Goal: Book appointment/travel/reservation

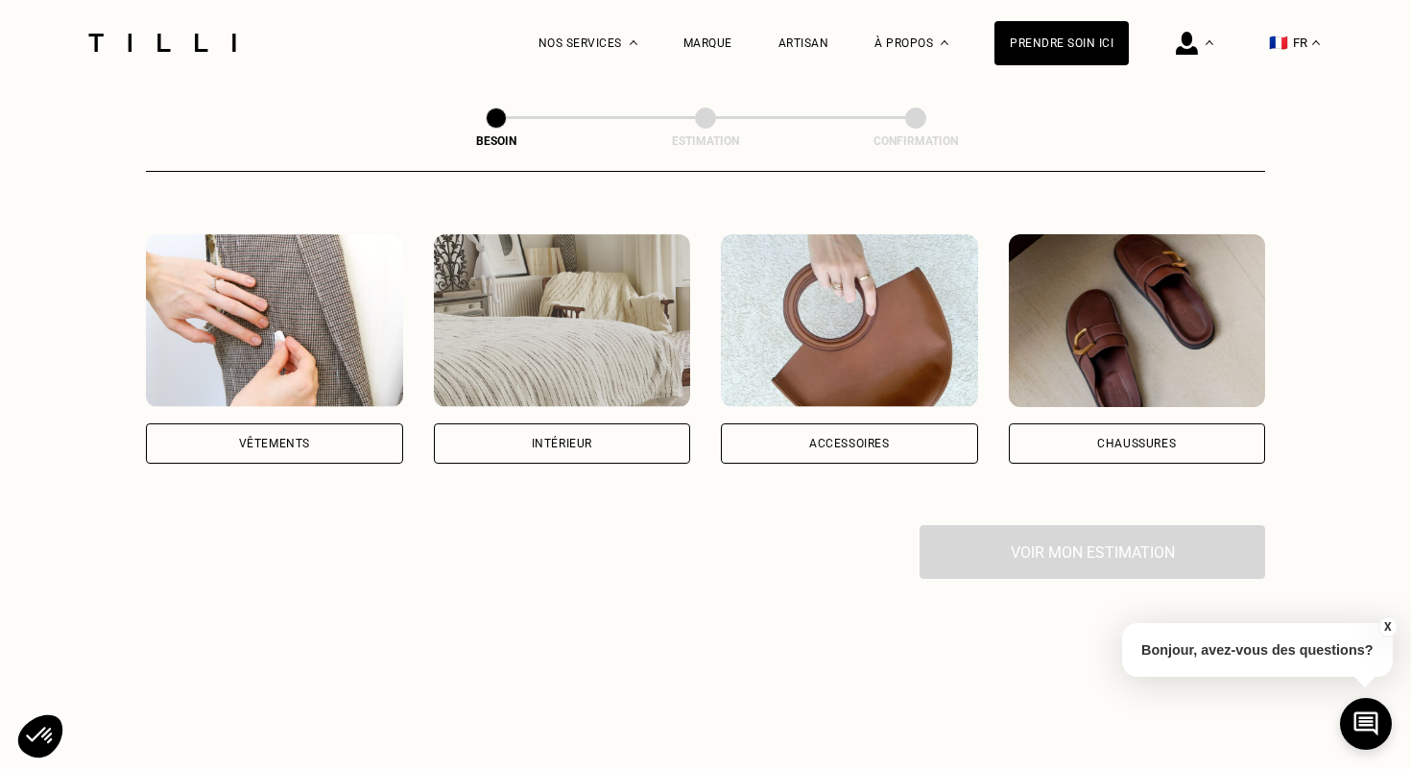
scroll to position [339, 0]
click at [267, 422] on div "Vêtements" at bounding box center [274, 442] width 257 height 40
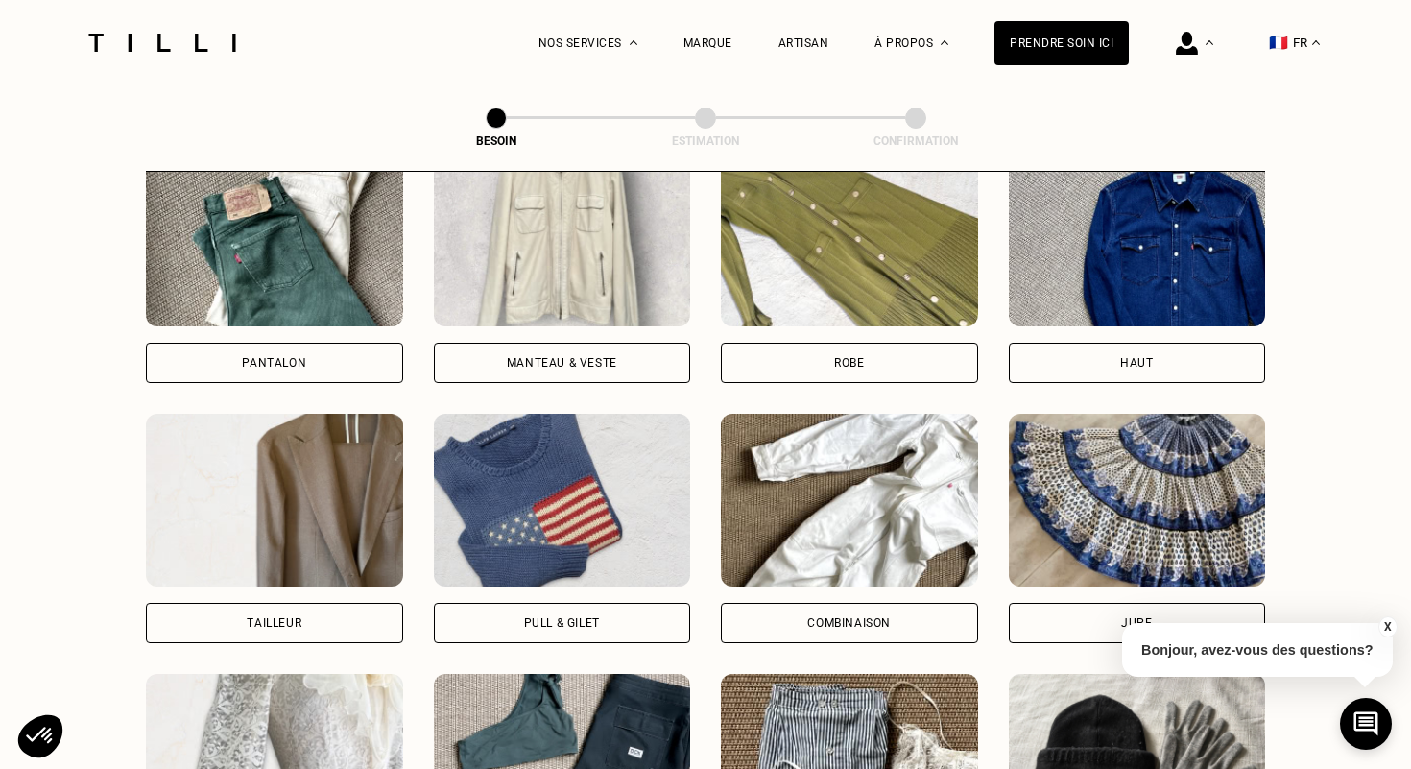
click at [208, 351] on div "Pantalon" at bounding box center [274, 363] width 257 height 40
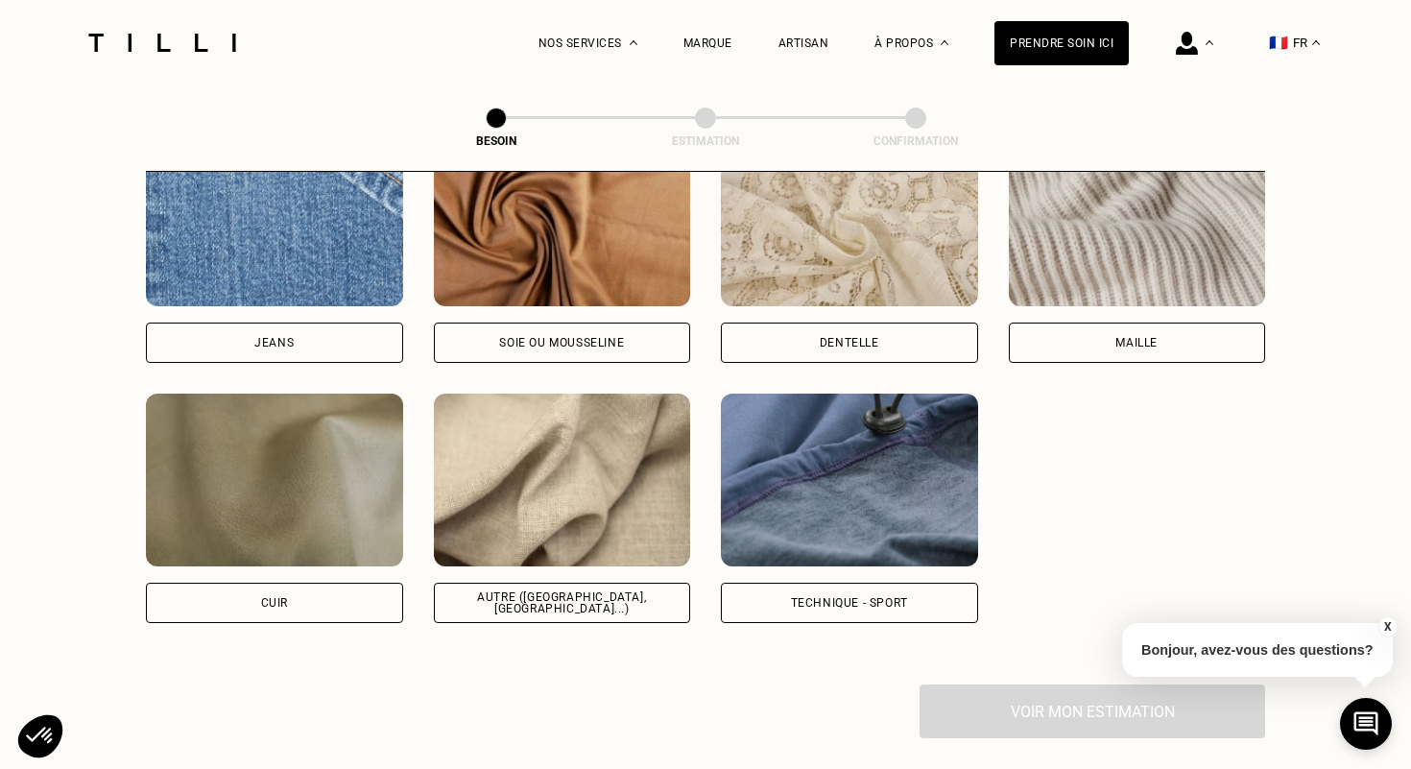
scroll to position [2156, 0]
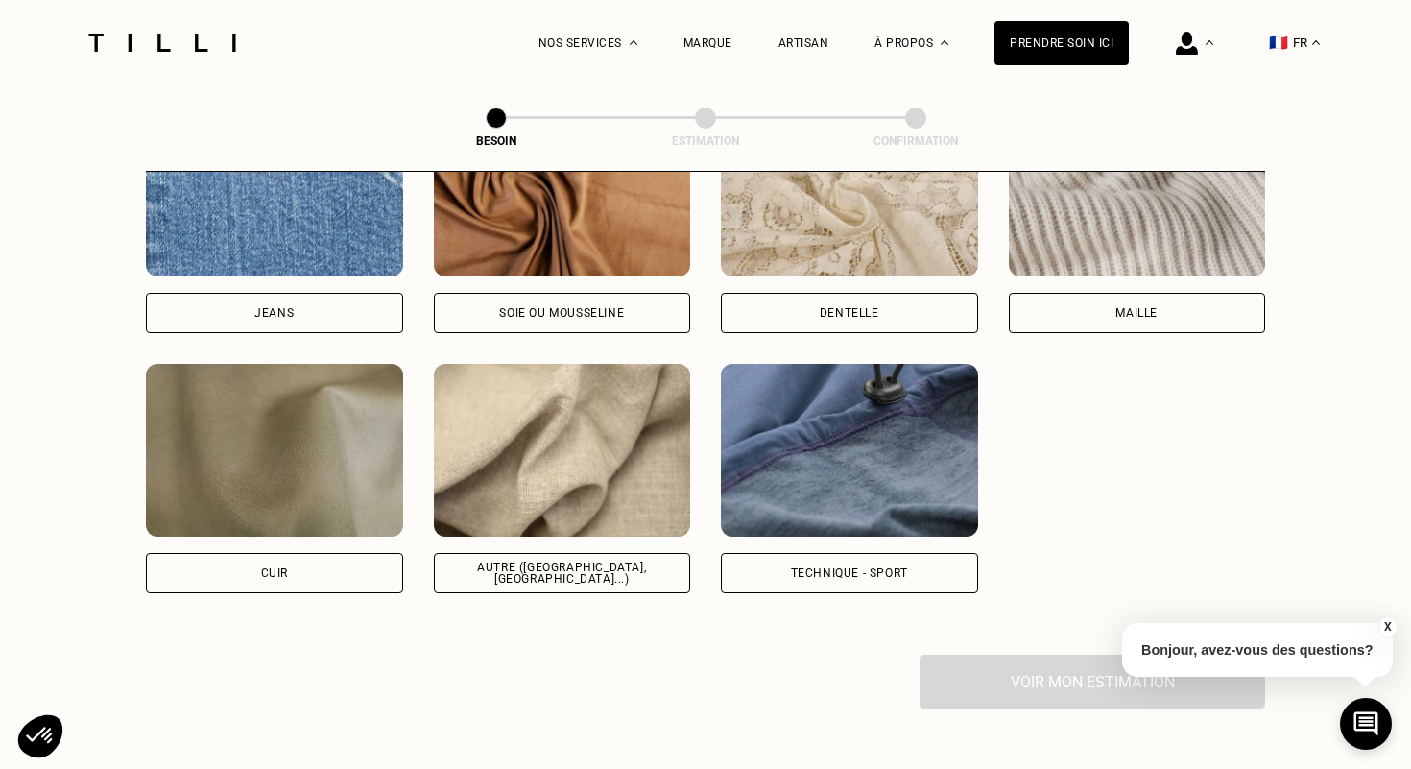
click at [570, 564] on div "Autre ([GEOGRAPHIC_DATA], [GEOGRAPHIC_DATA]...)" at bounding box center [562, 573] width 257 height 40
select select "FR"
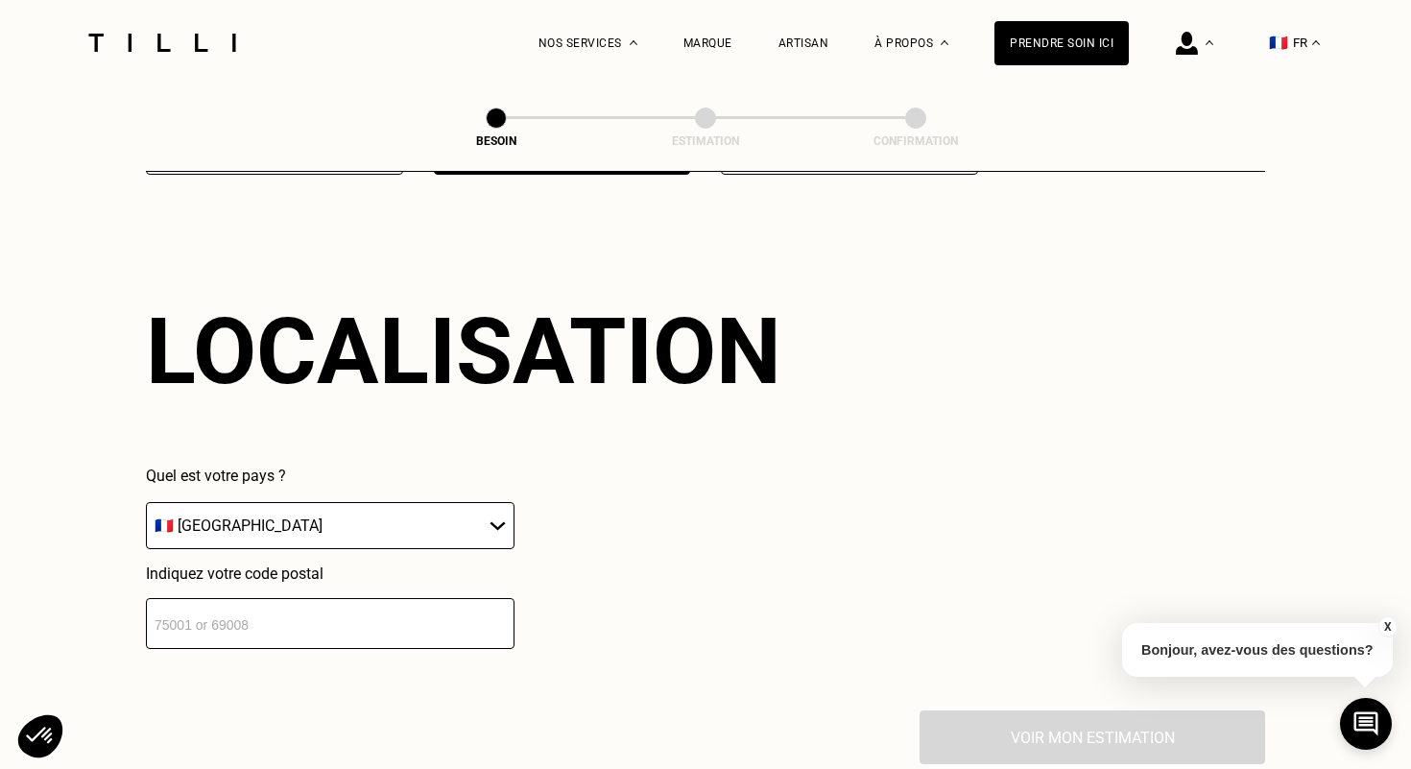
scroll to position [2582, 0]
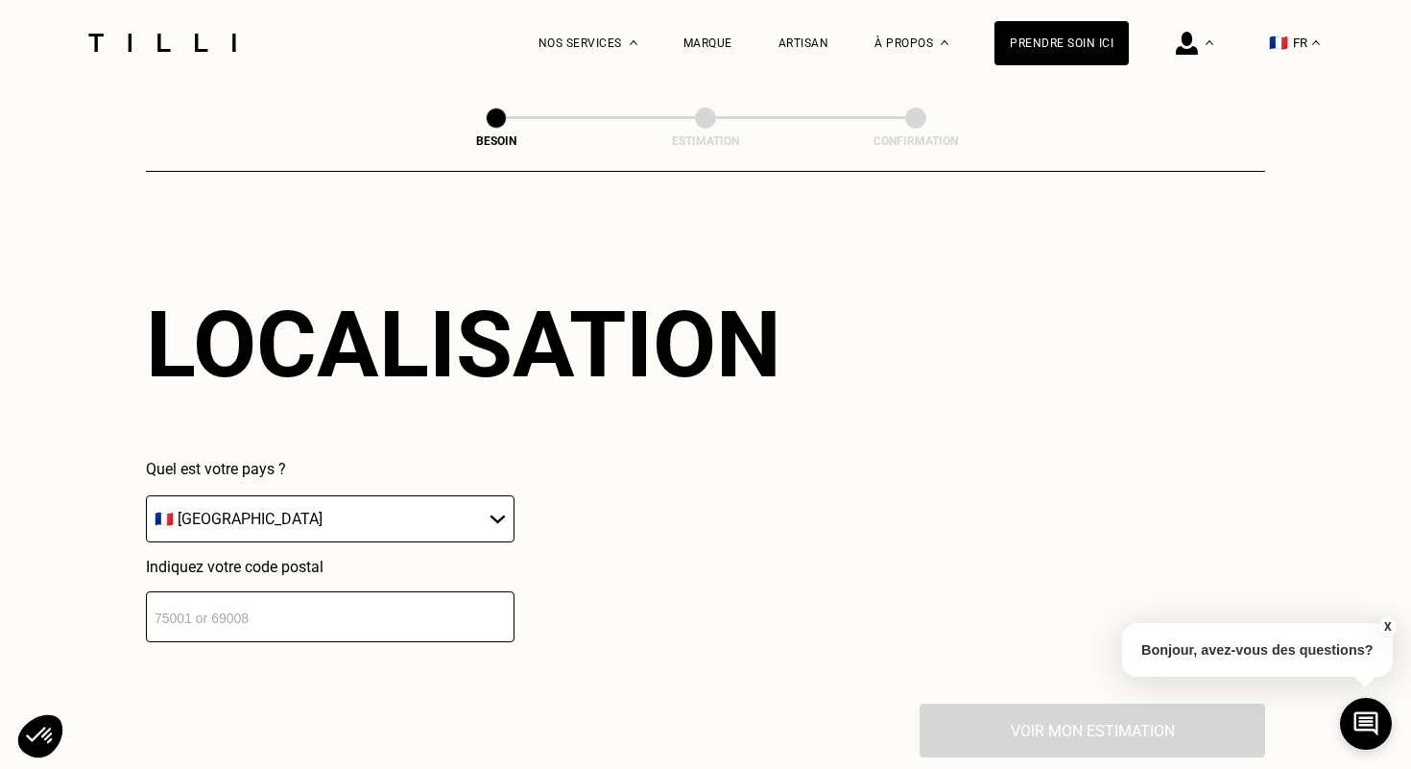
click at [277, 566] on div "Indiquez votre code postal" at bounding box center [330, 600] width 369 height 84
click at [277, 591] on input "number" at bounding box center [330, 616] width 369 height 51
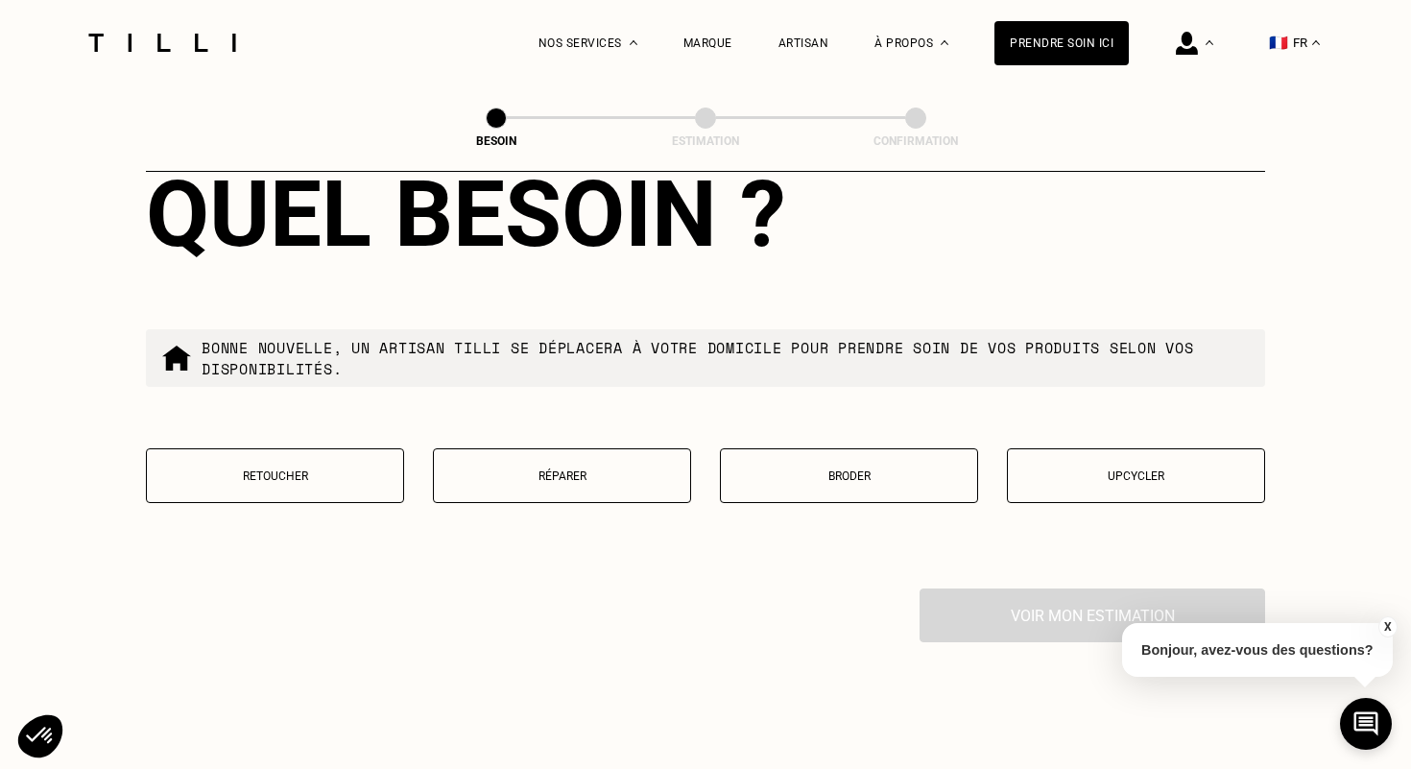
scroll to position [3190, 0]
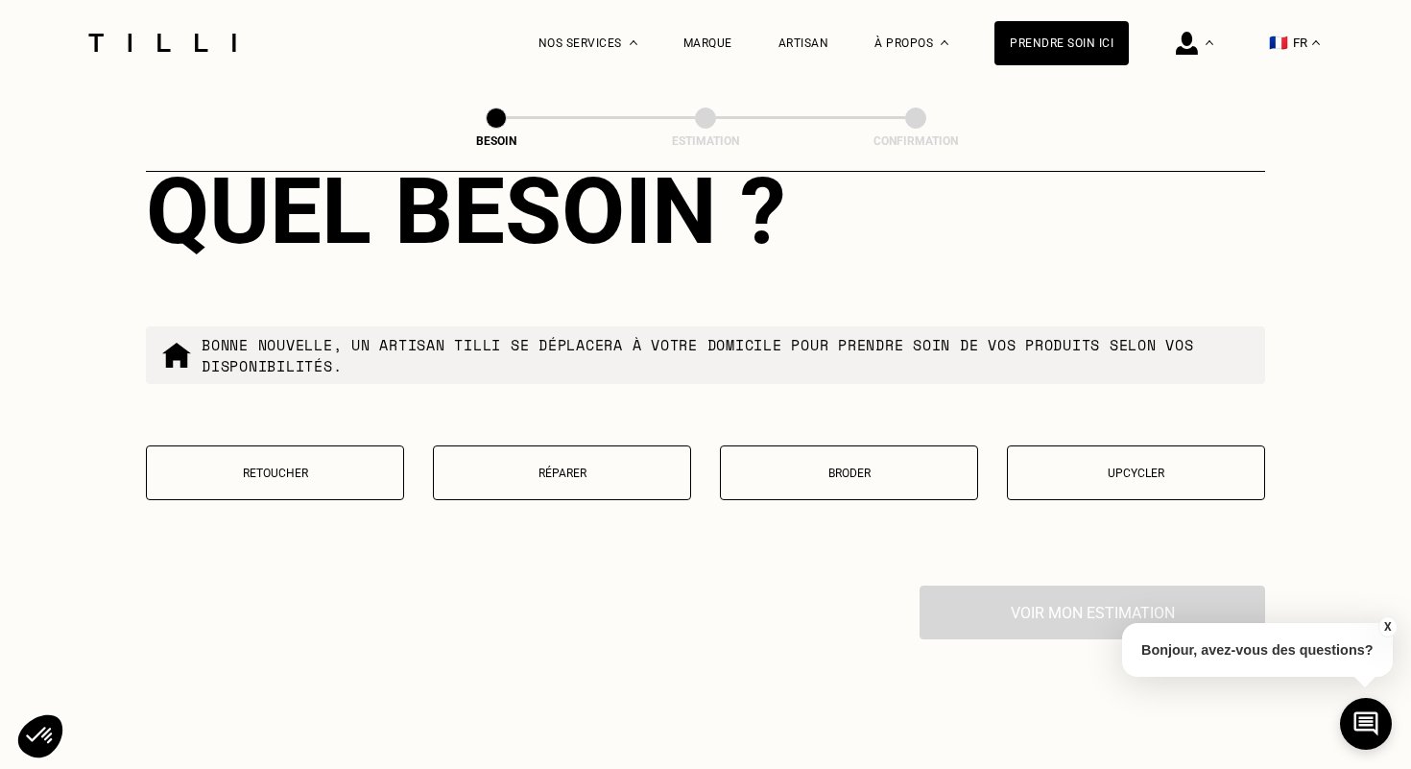
type input "33000"
click at [231, 474] on button "Retoucher" at bounding box center [275, 472] width 258 height 55
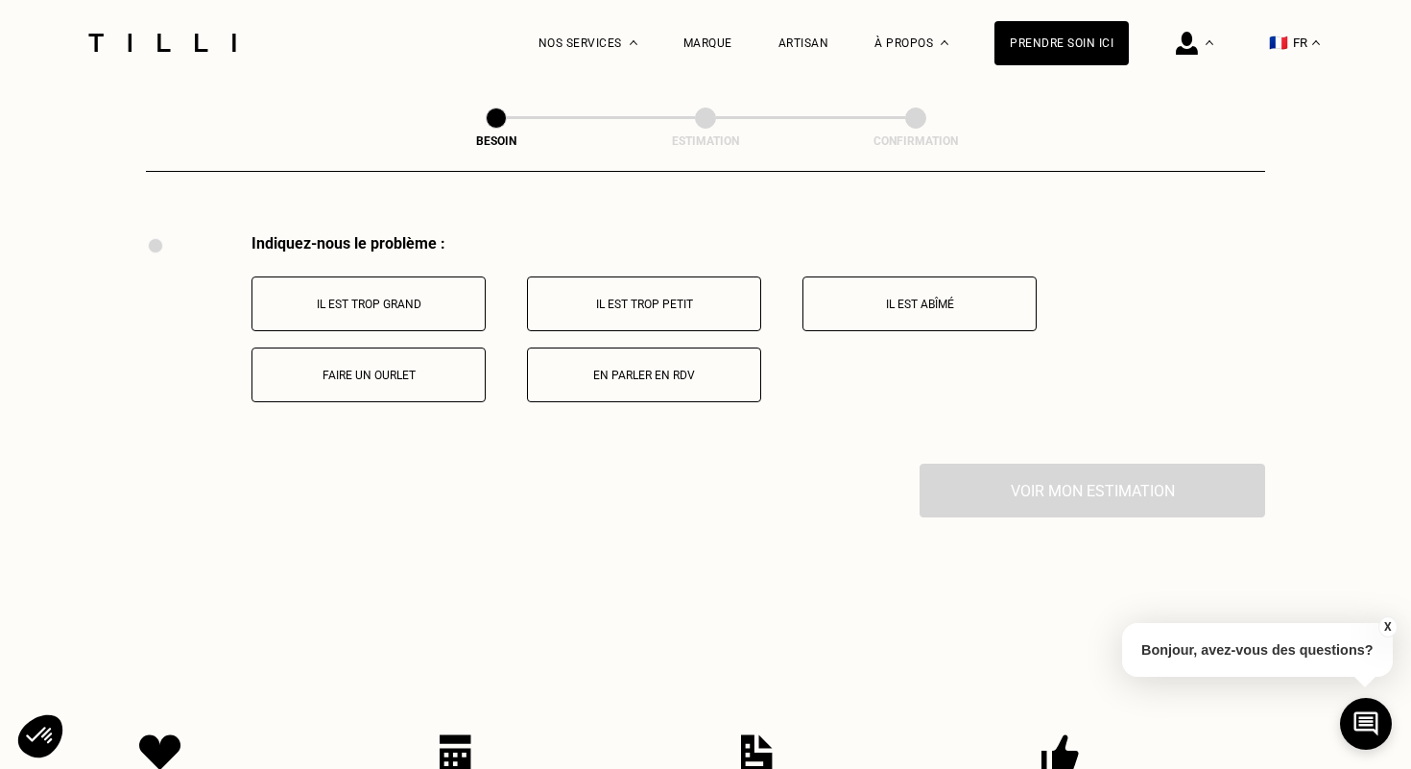
scroll to position [3547, 0]
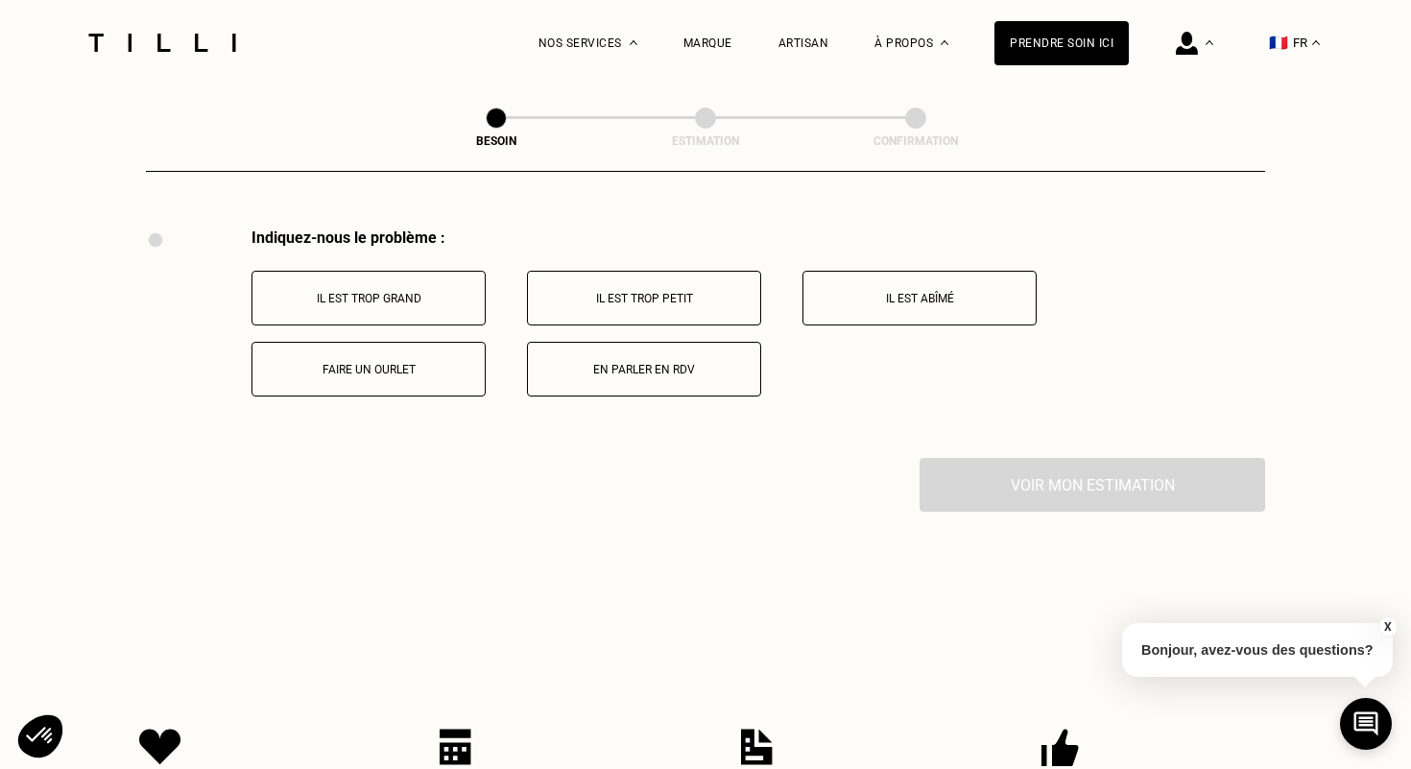
click at [412, 342] on button "Faire un ourlet" at bounding box center [369, 369] width 234 height 55
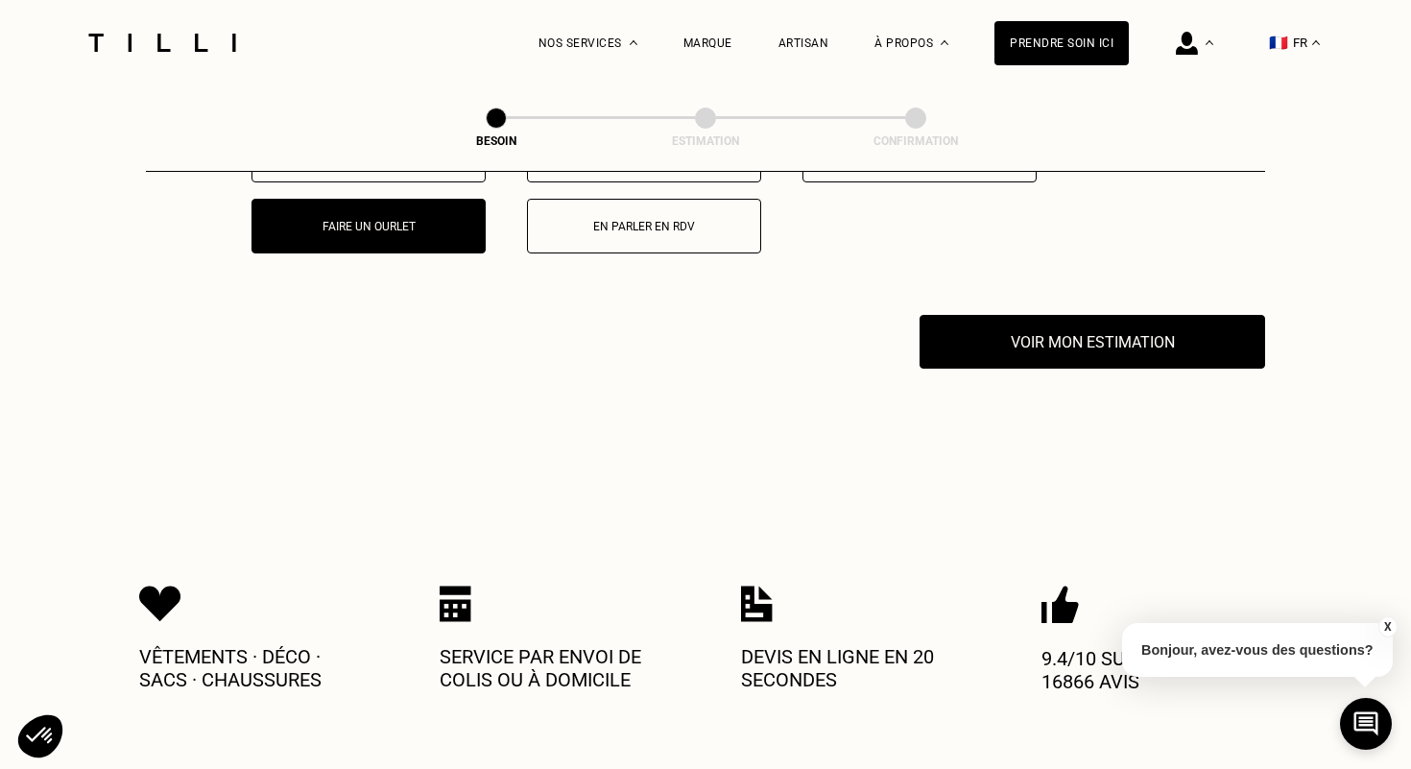
scroll to position [3770, 0]
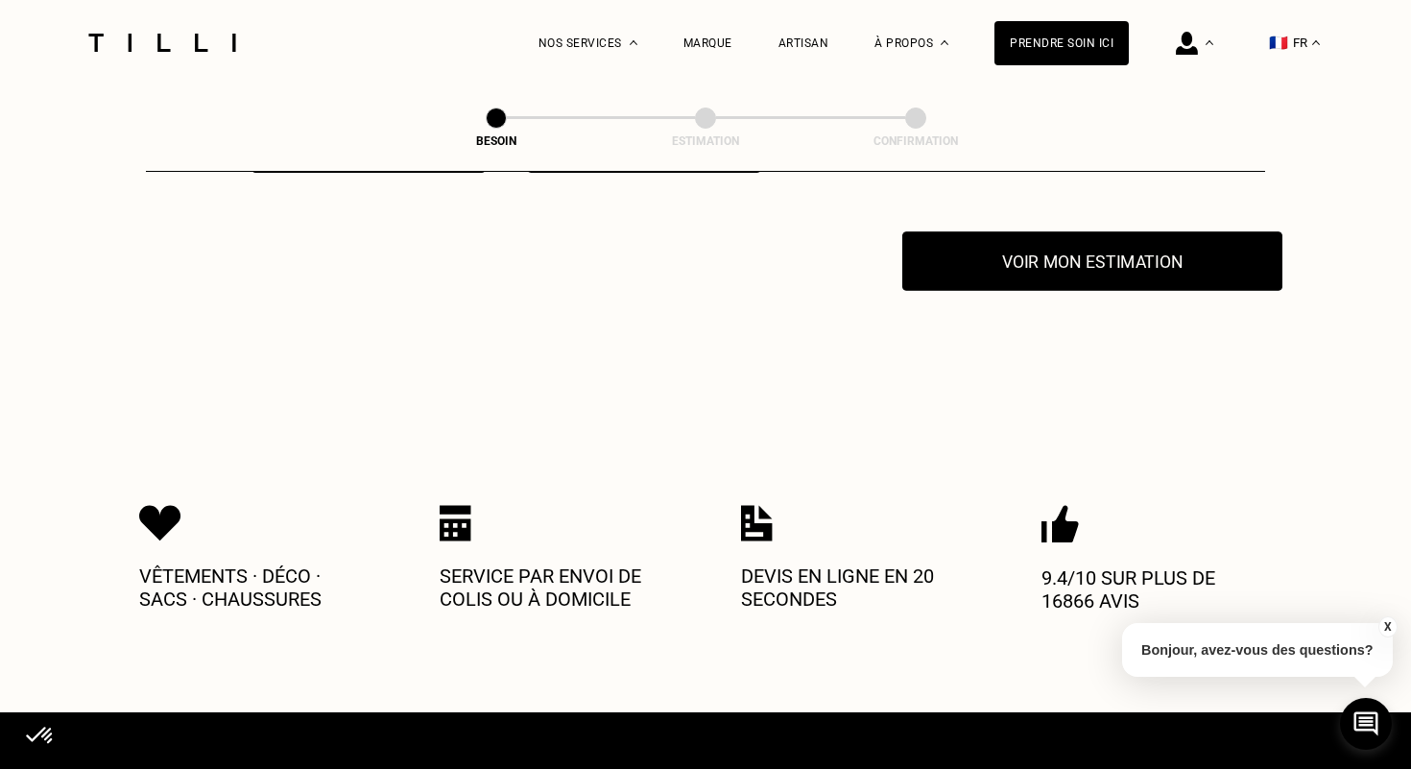
click at [956, 242] on button "Voir mon estimation" at bounding box center [1093, 261] width 380 height 60
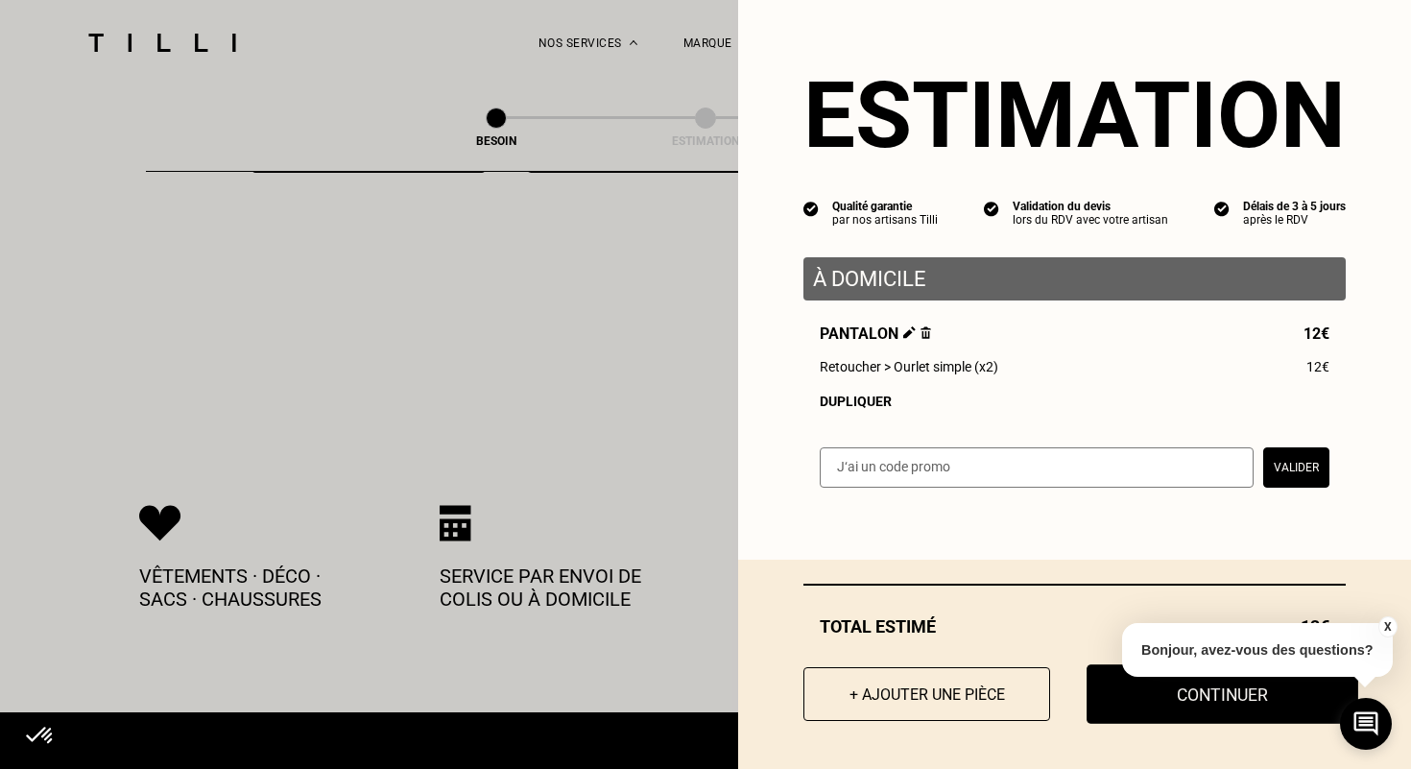
click at [1239, 694] on button "Continuer" at bounding box center [1223, 694] width 272 height 60
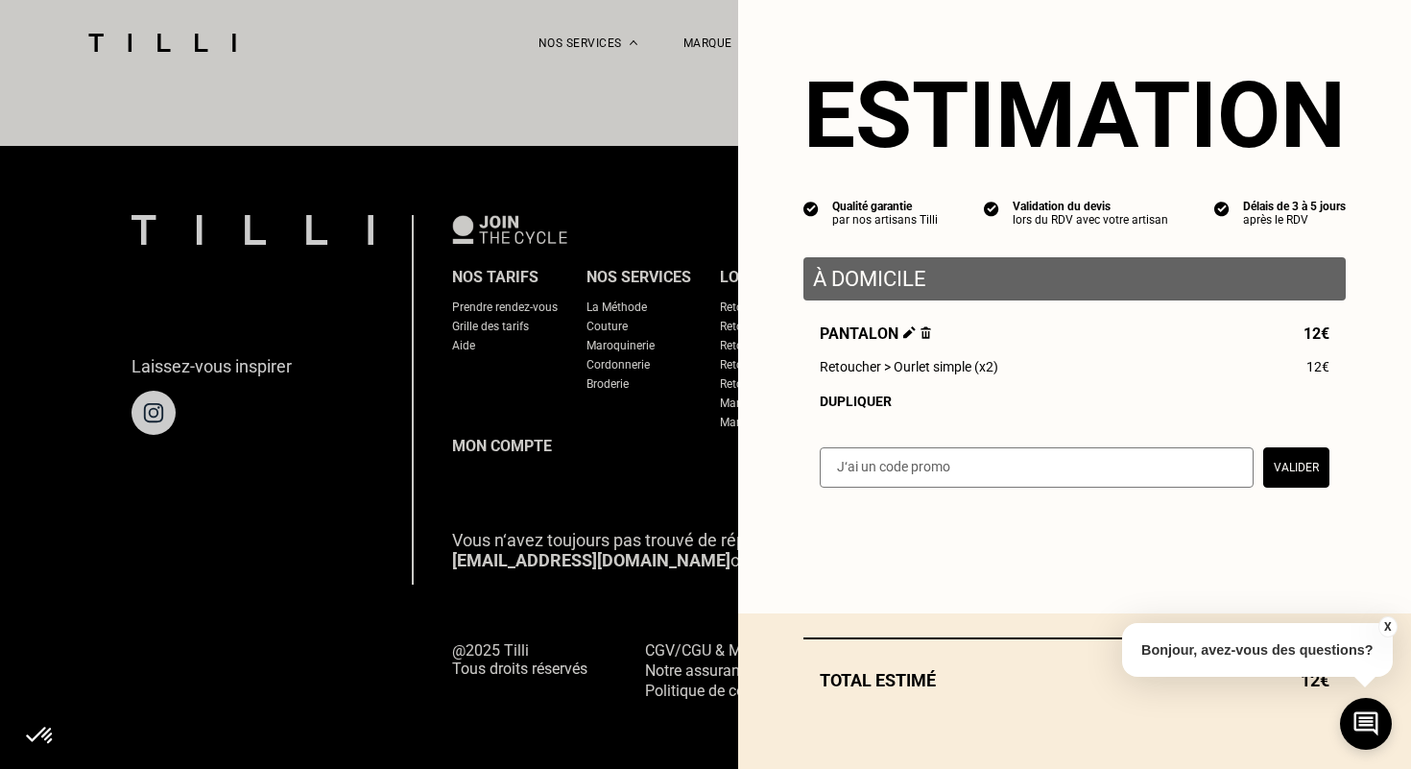
scroll to position [1171, 0]
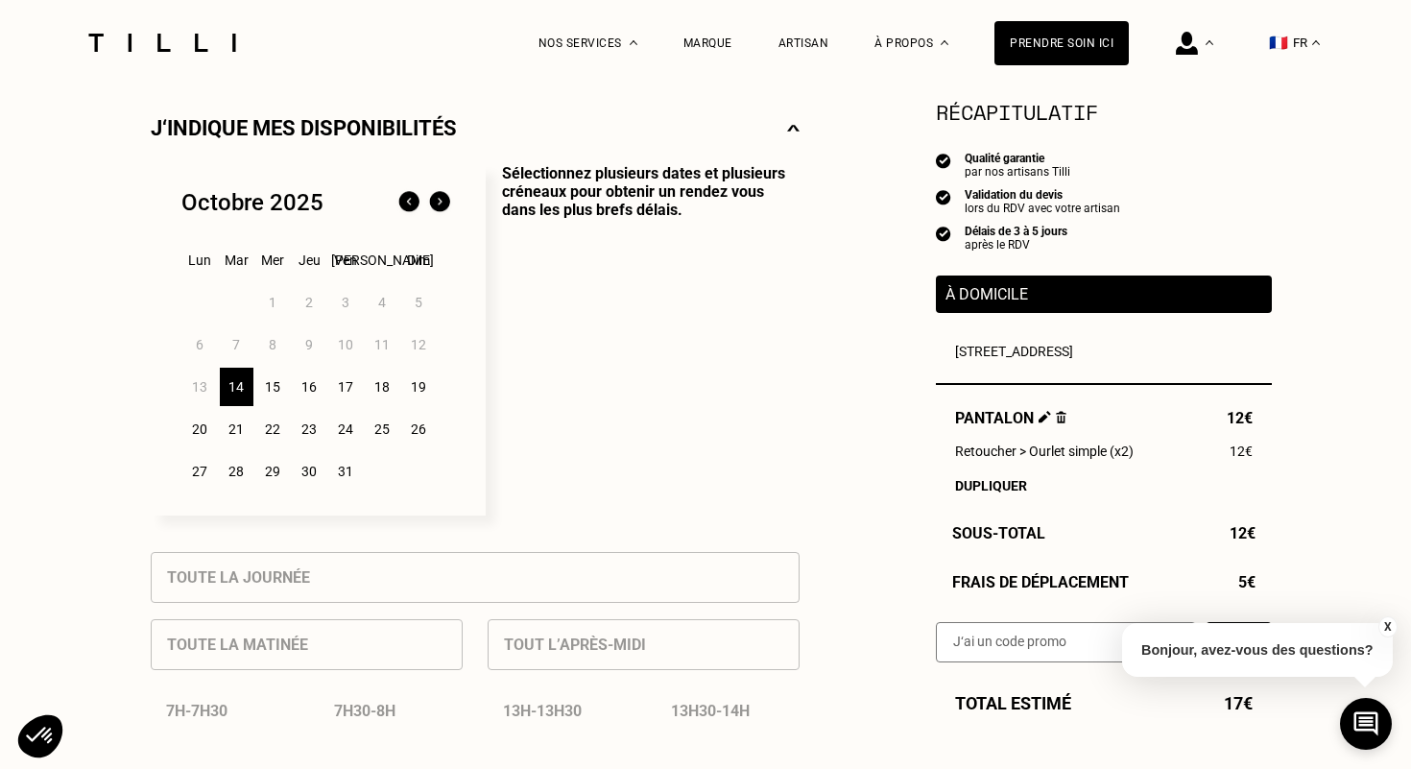
click at [269, 392] on div "15" at bounding box center [273, 387] width 34 height 38
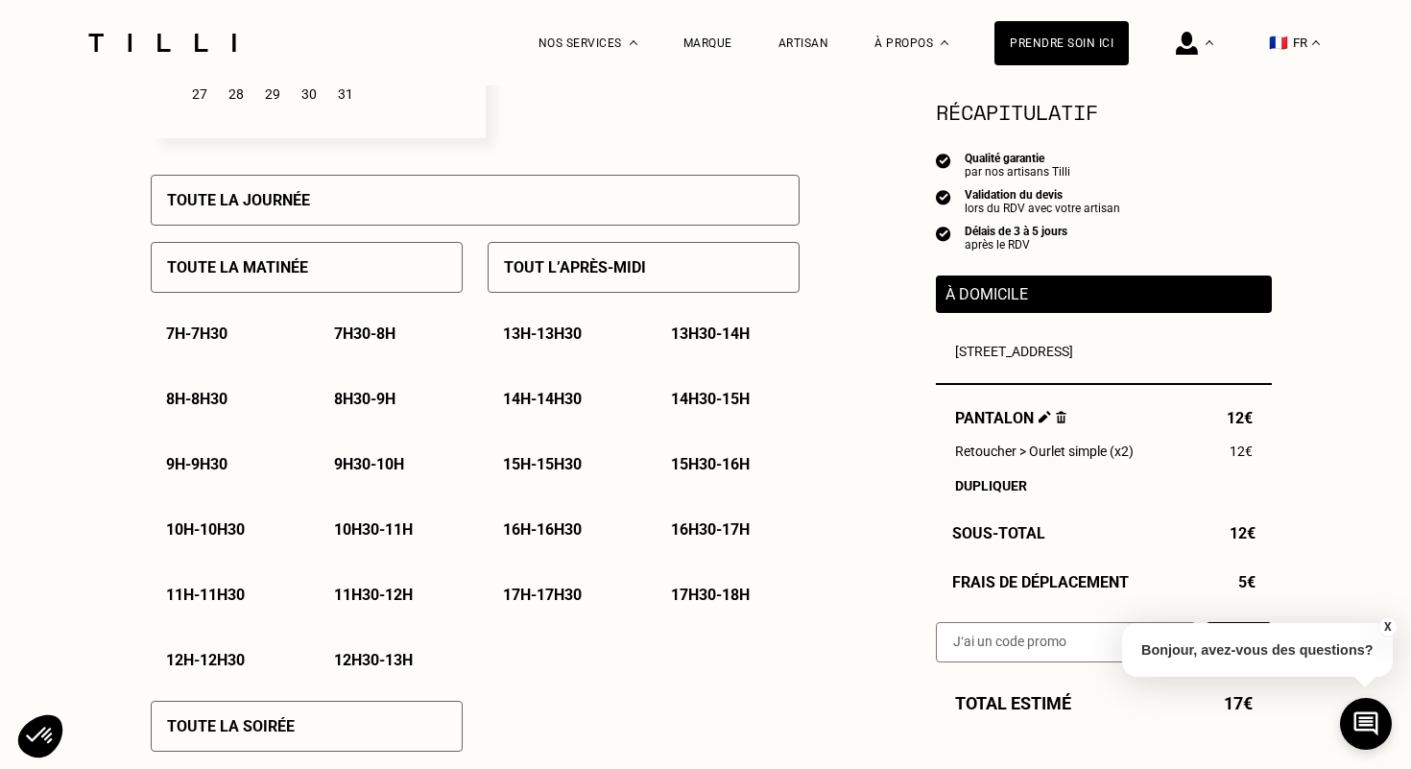
scroll to position [855, 0]
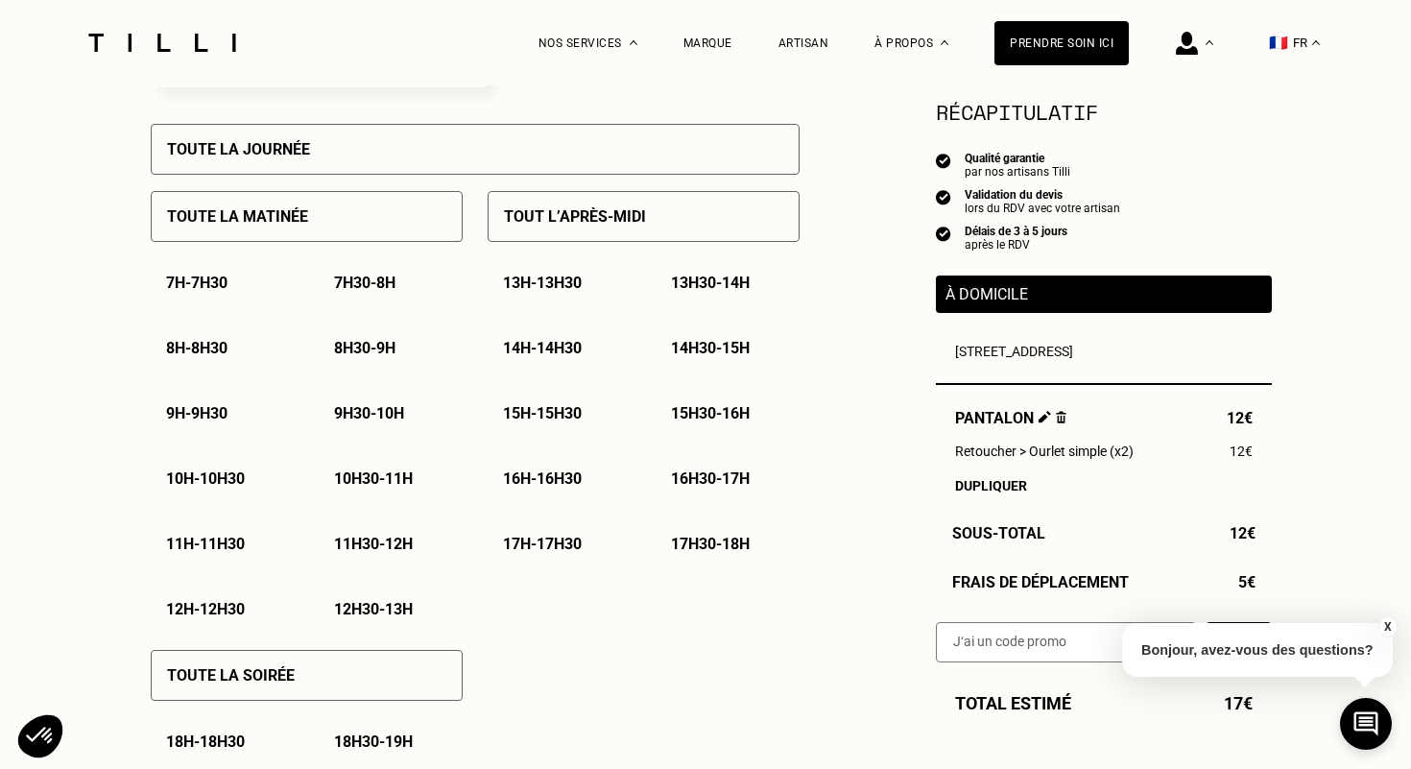
click at [212, 605] on p "12h - 12h30" at bounding box center [205, 609] width 79 height 18
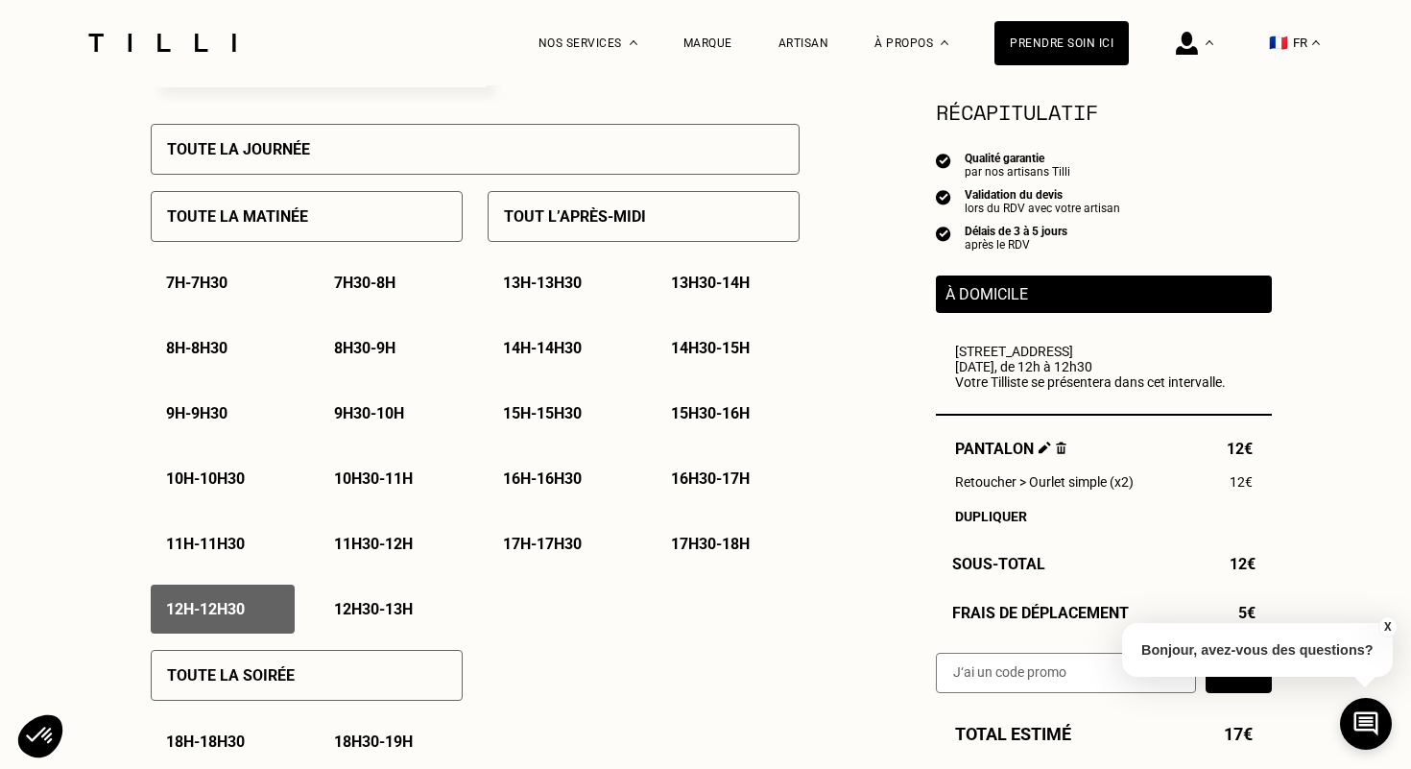
click at [377, 605] on p "12h30 - 13h" at bounding box center [373, 609] width 79 height 18
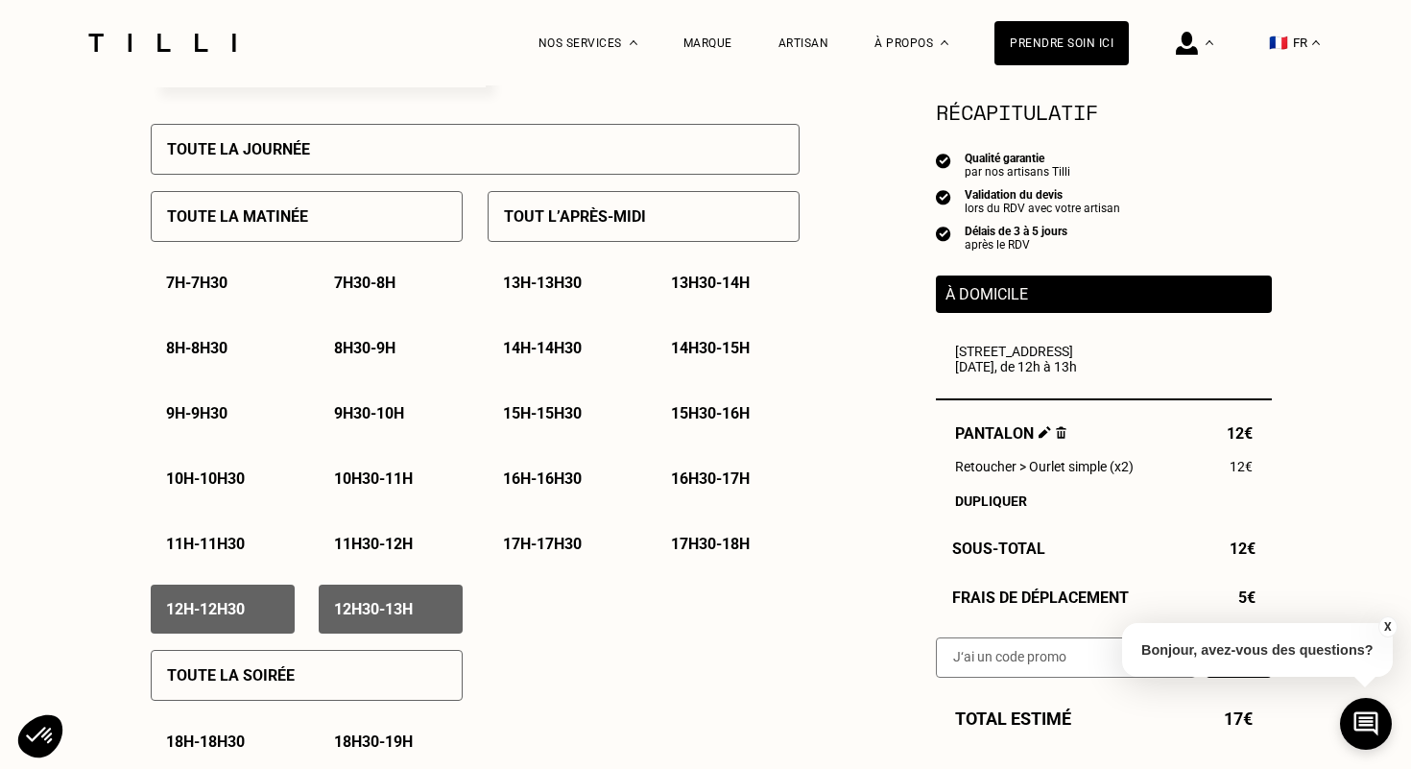
click at [568, 299] on div "13h - 13h30" at bounding box center [560, 282] width 144 height 49
click at [710, 295] on div "13h30 - 14h" at bounding box center [728, 282] width 144 height 49
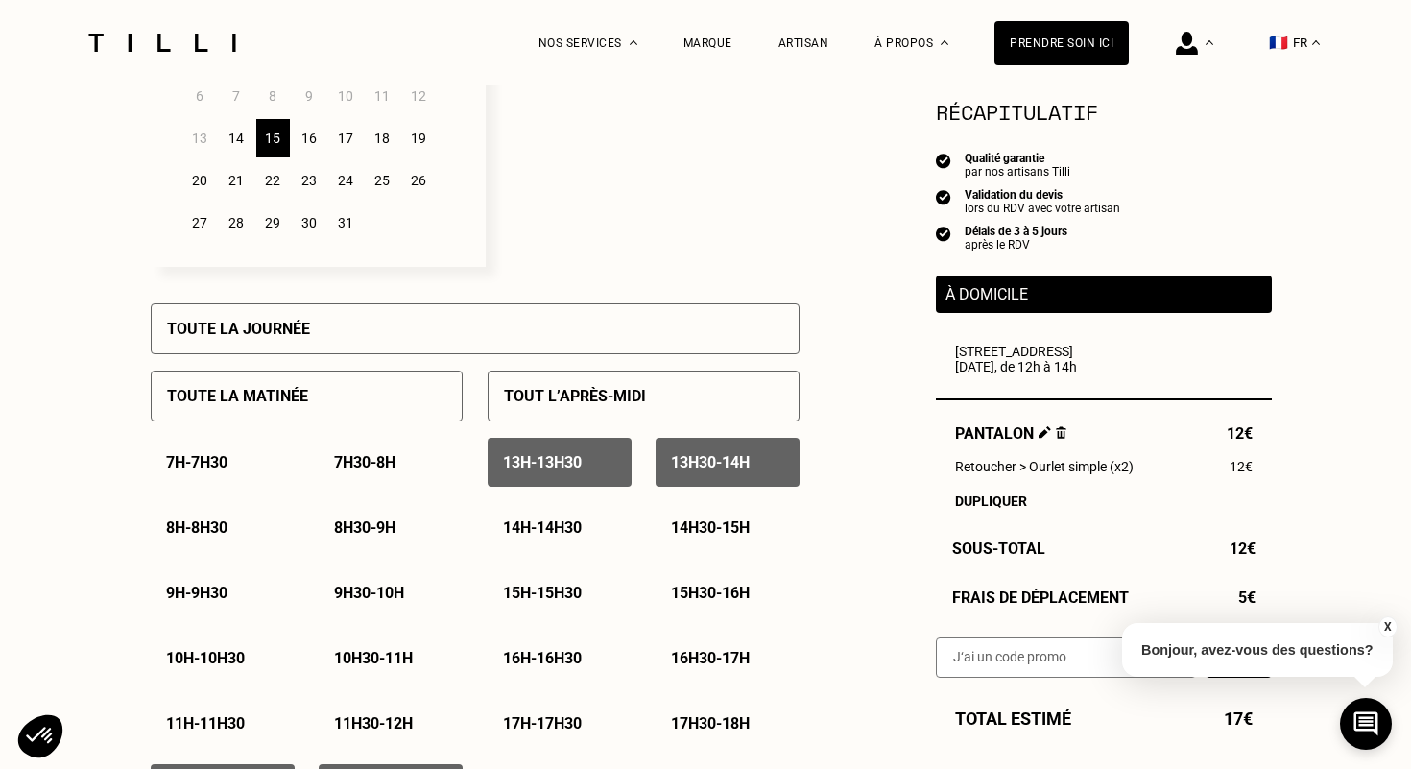
scroll to position [673, 0]
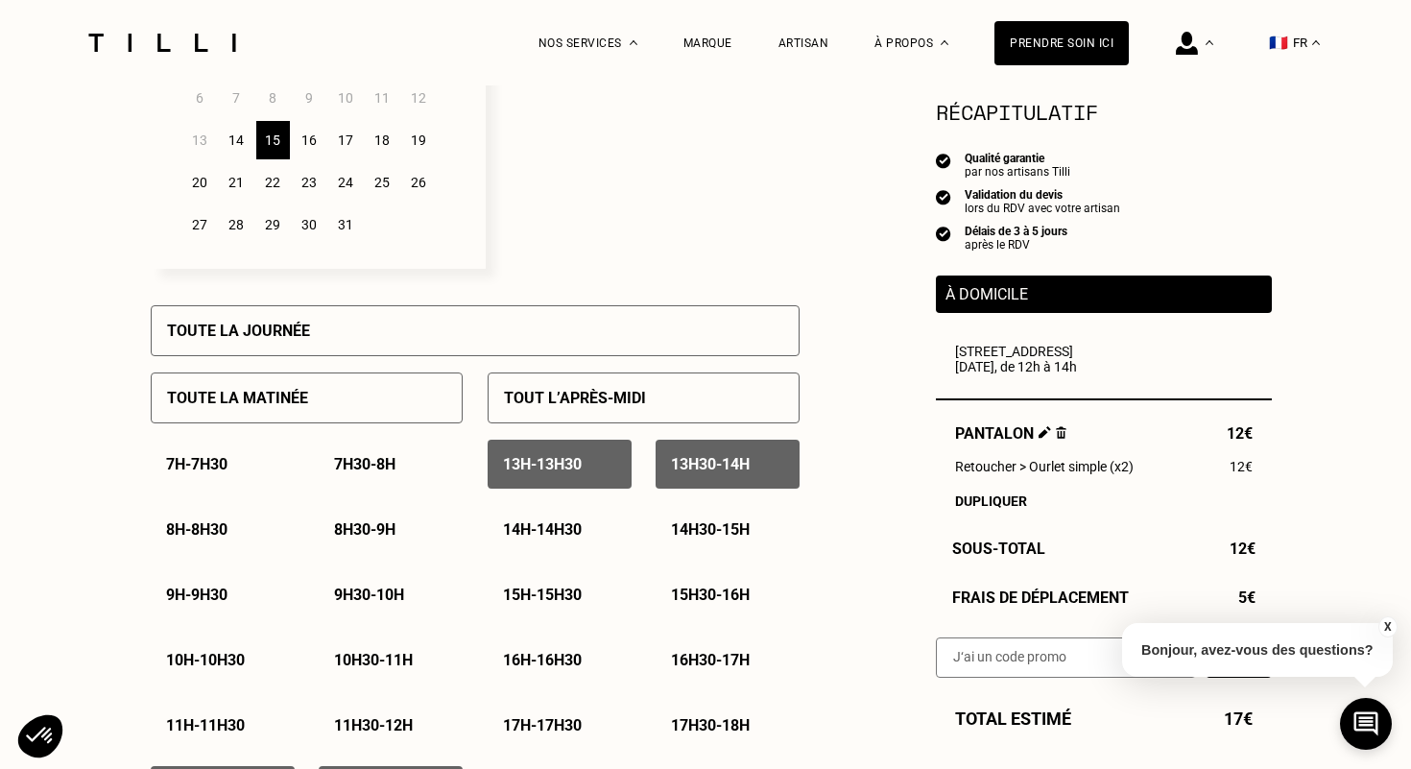
click at [314, 157] on div "16" at bounding box center [310, 140] width 34 height 38
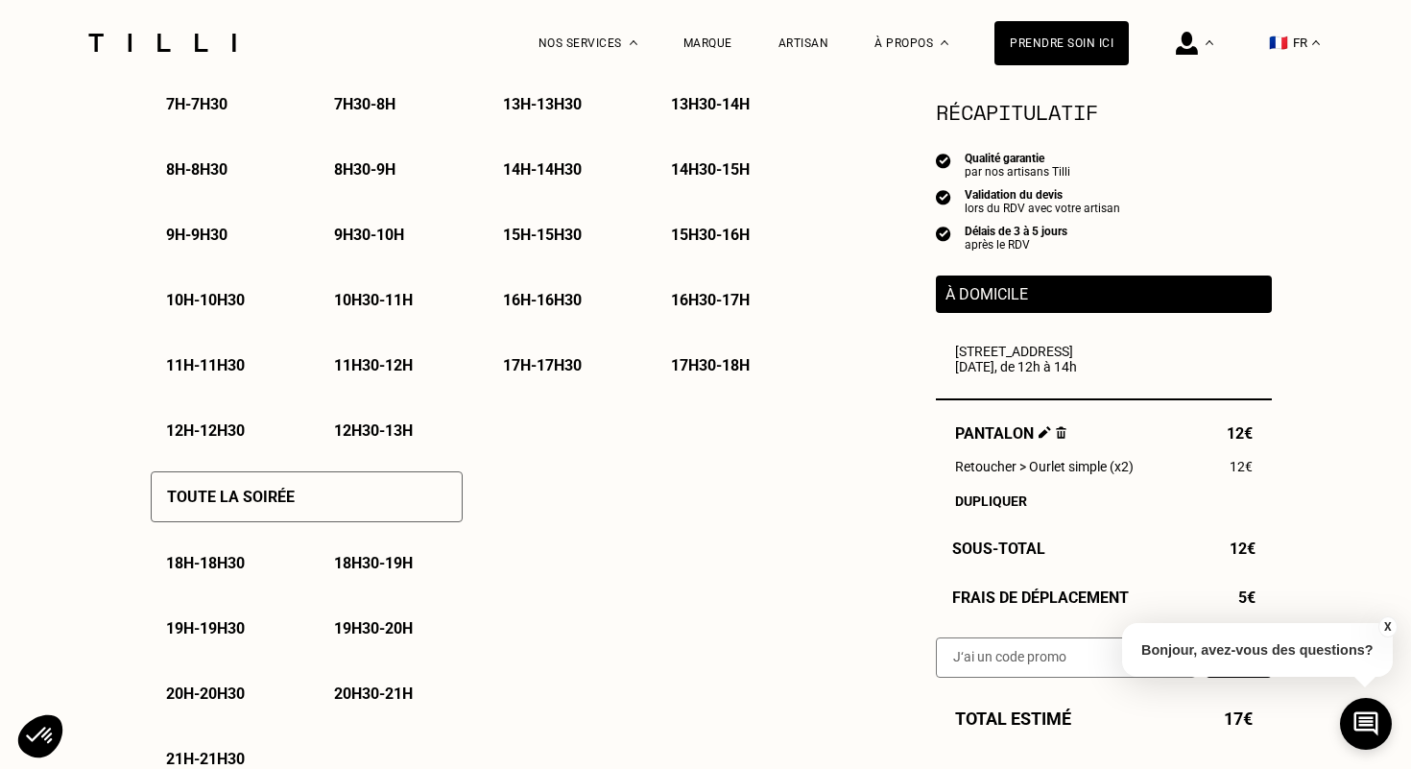
scroll to position [1041, 0]
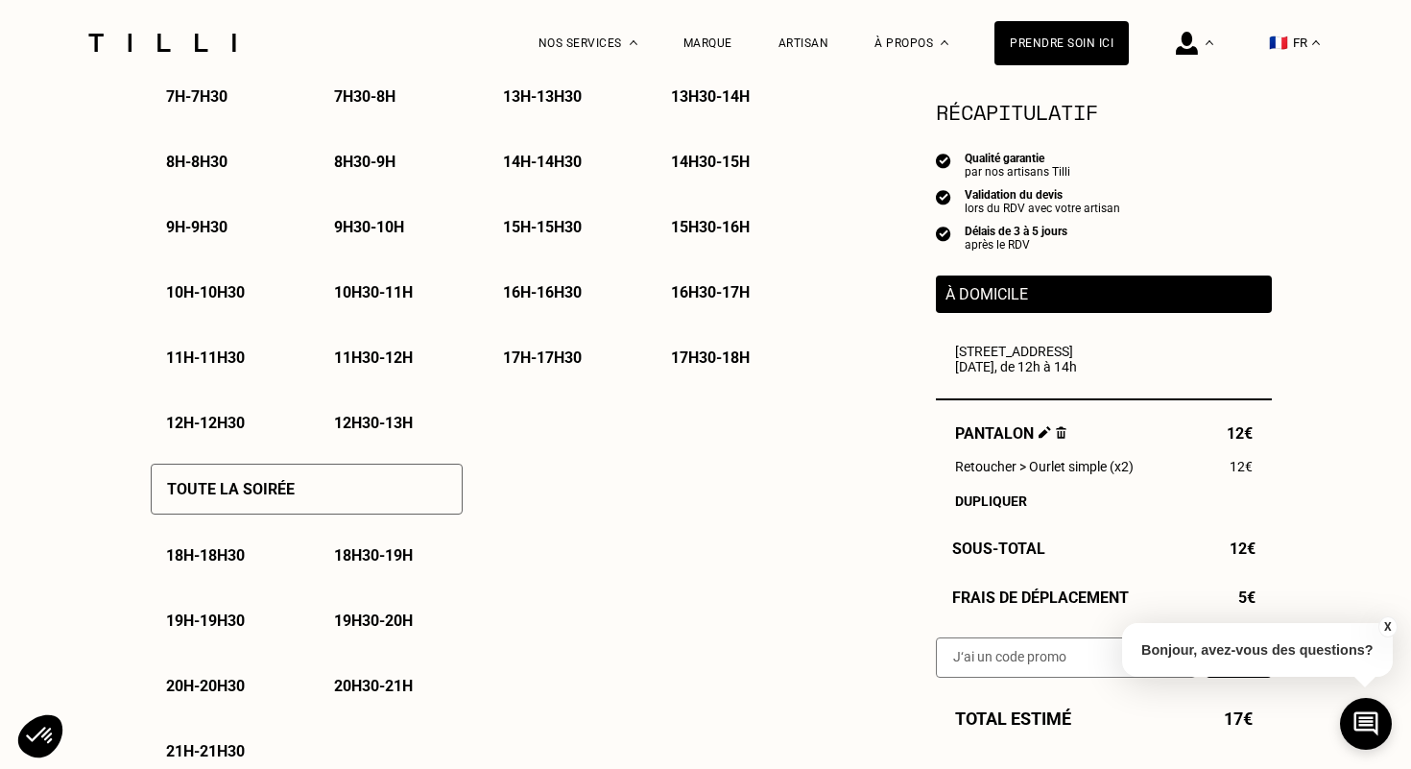
click at [214, 430] on p "12h - 12h30" at bounding box center [205, 423] width 79 height 18
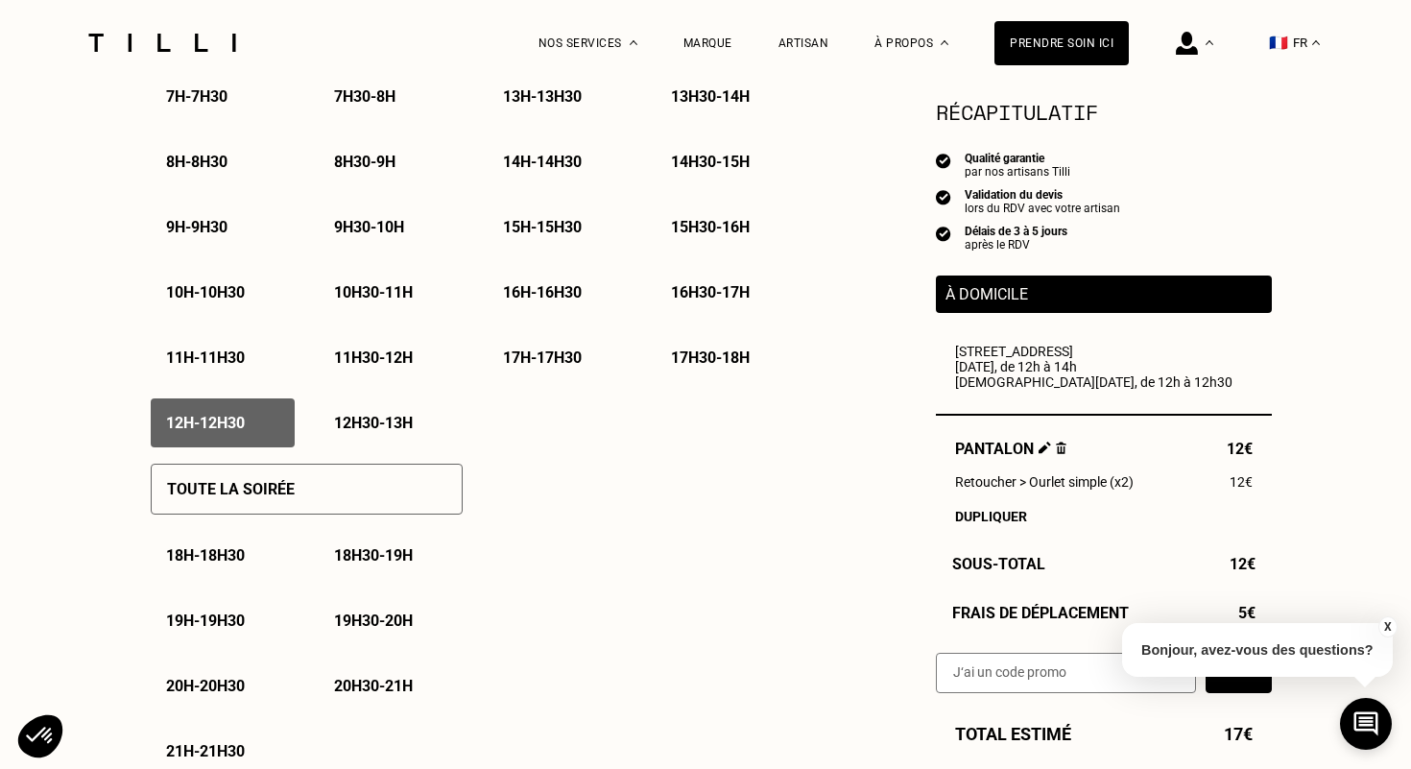
click at [372, 430] on p "12h30 - 13h" at bounding box center [373, 423] width 79 height 18
click at [503, 98] on p "13h - 13h30" at bounding box center [542, 96] width 79 height 18
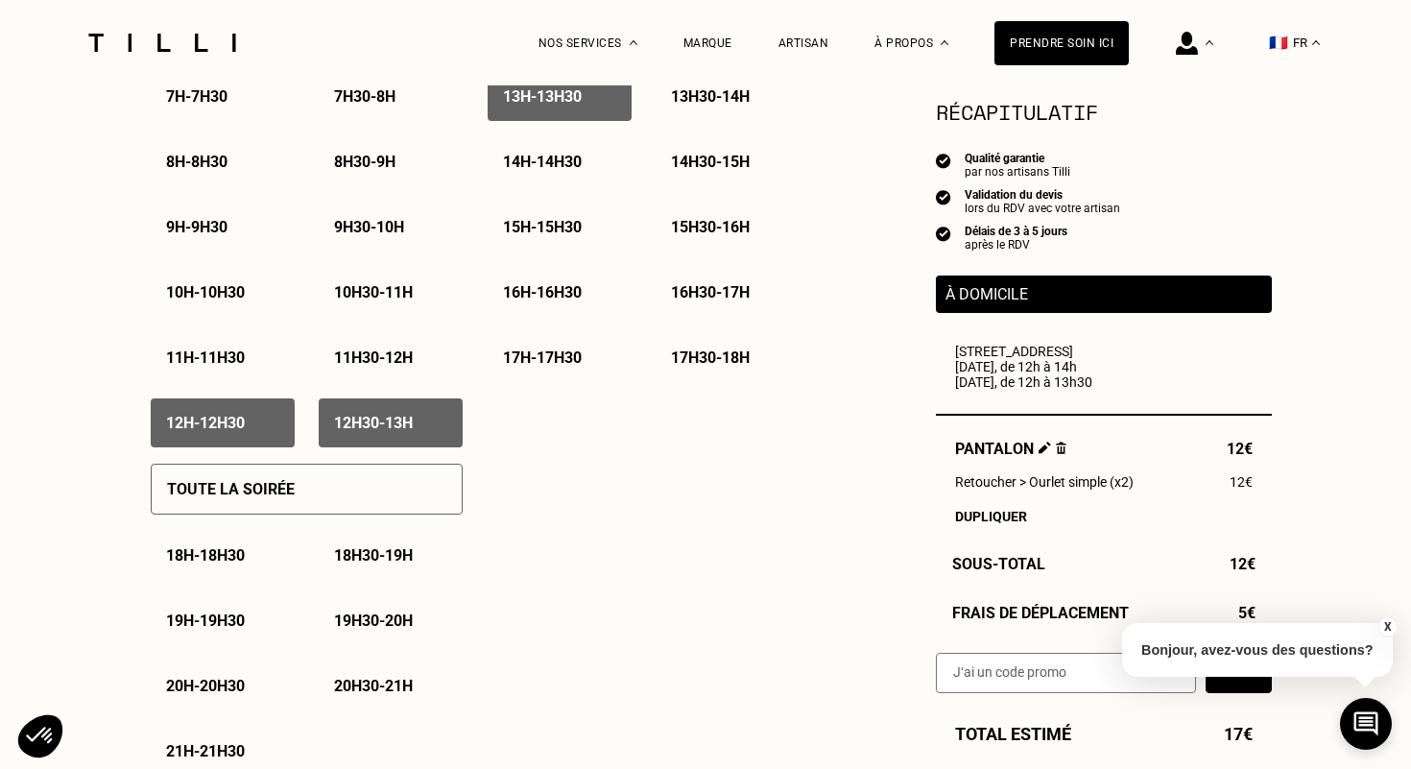
click at [680, 99] on p "13h30 - 14h" at bounding box center [710, 96] width 79 height 18
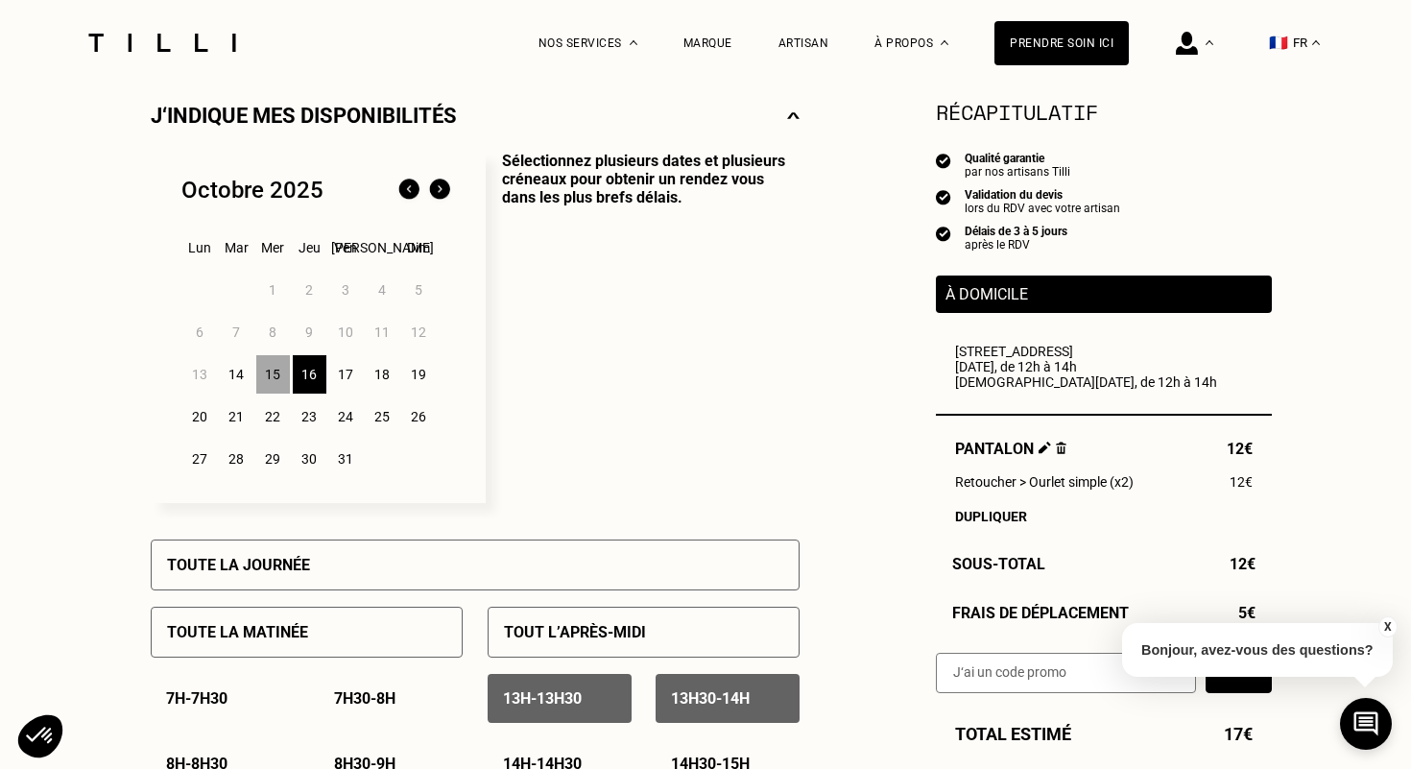
scroll to position [436, 0]
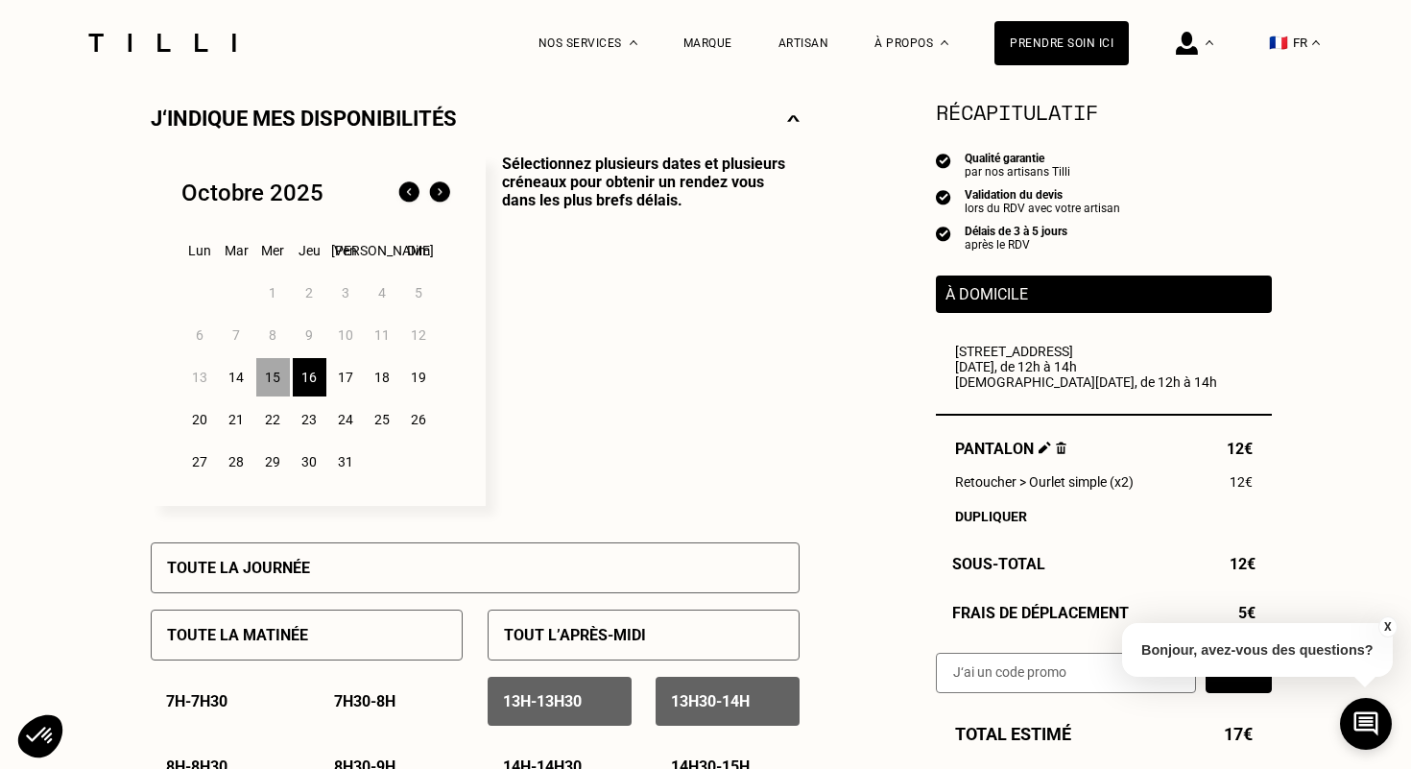
click at [348, 383] on div "17" at bounding box center [346, 377] width 34 height 38
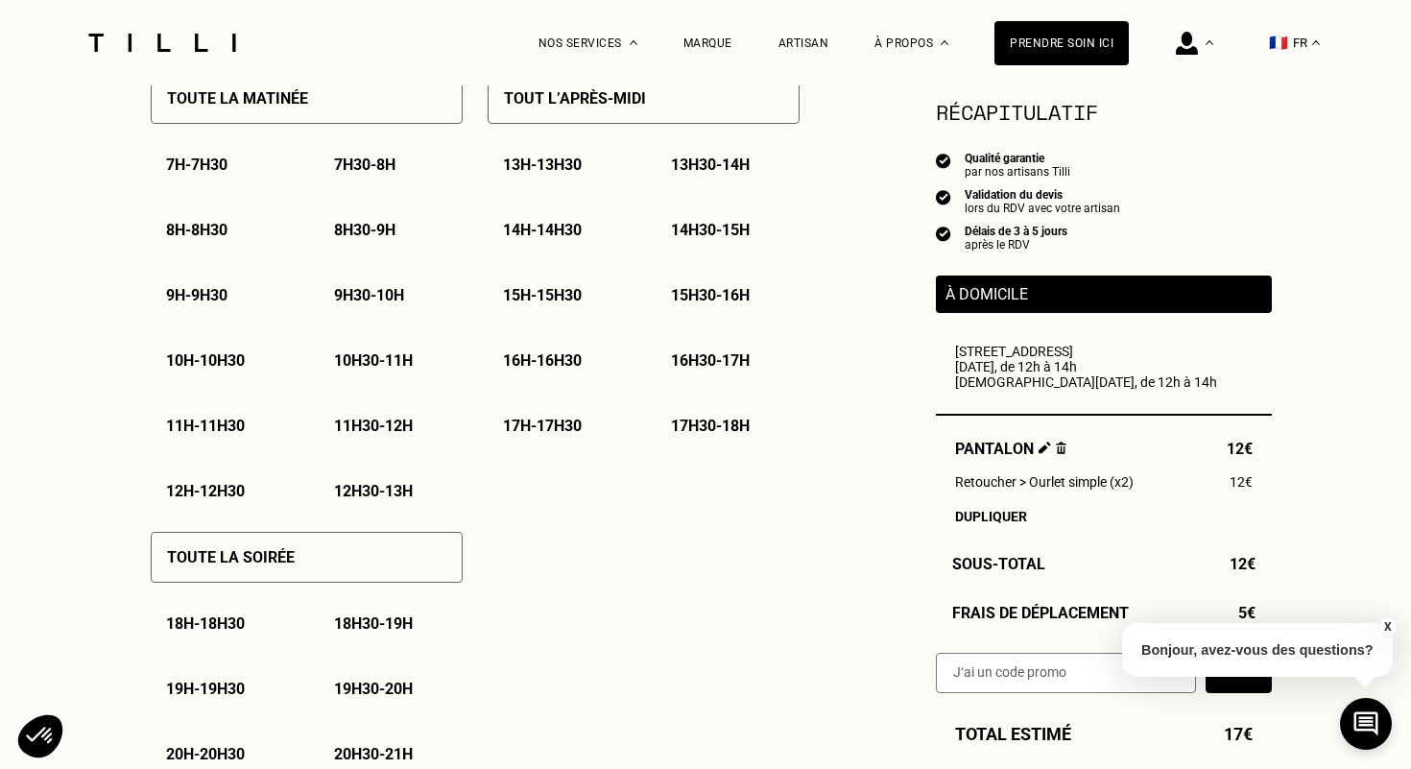
scroll to position [991, 0]
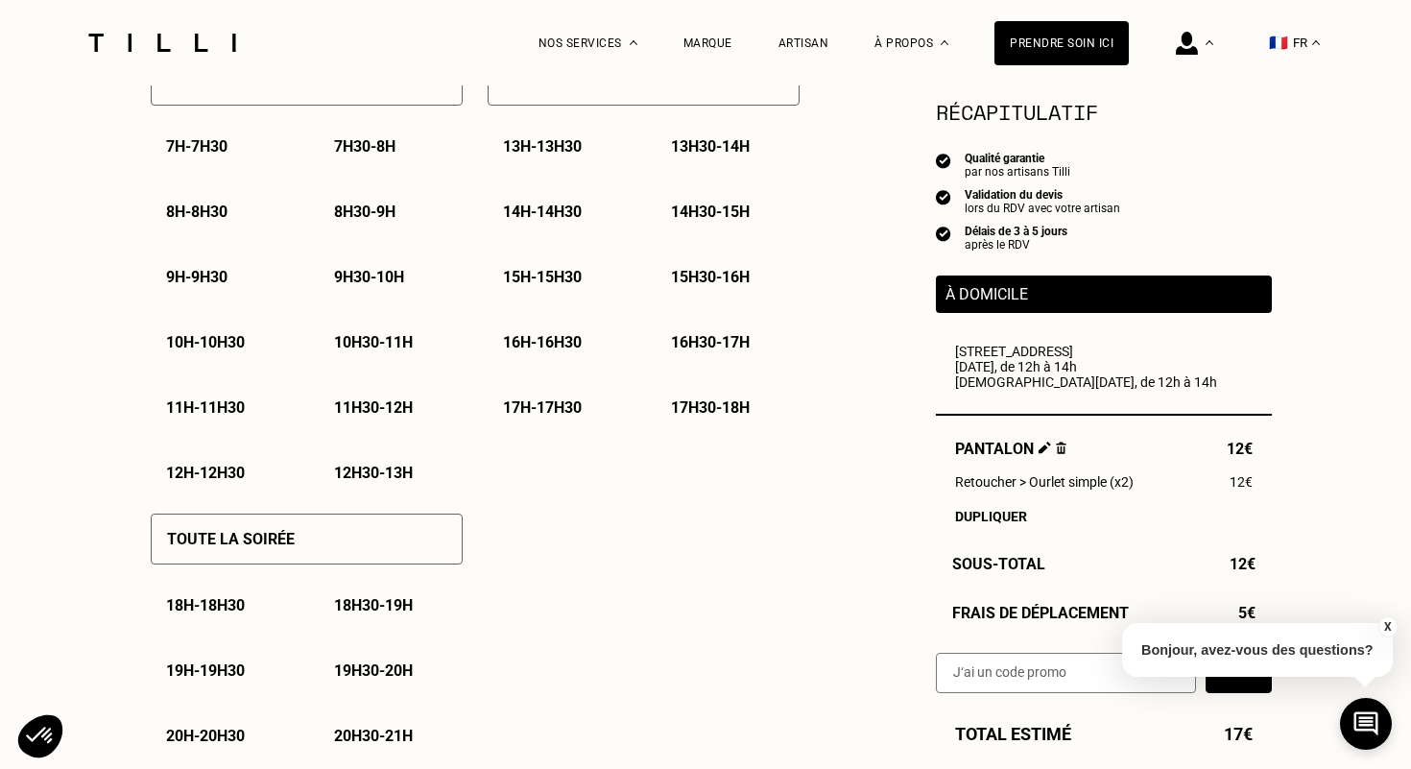
click at [219, 480] on p "12h - 12h30" at bounding box center [205, 473] width 79 height 18
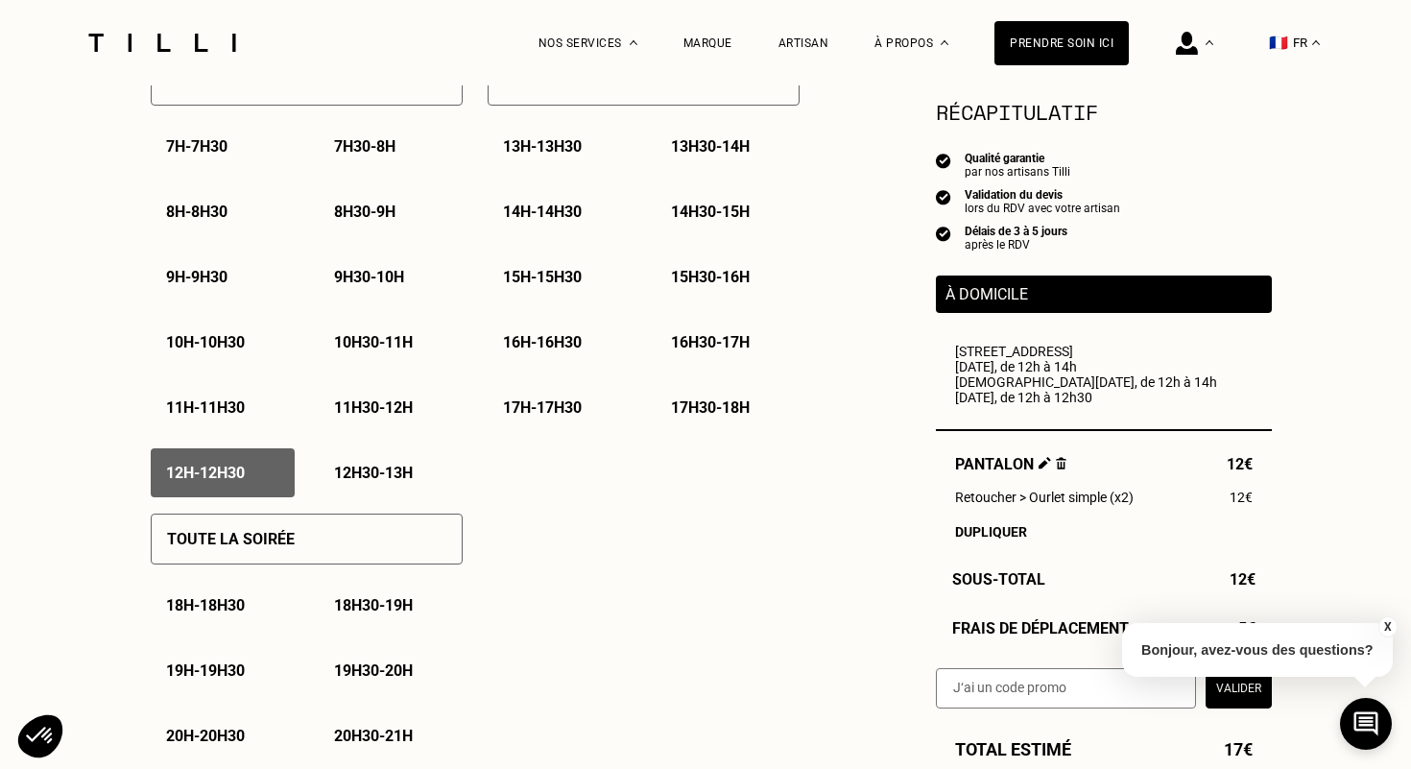
click at [337, 477] on p "12h30 - 13h" at bounding box center [373, 473] width 79 height 18
click at [565, 145] on p "13h - 13h30" at bounding box center [542, 146] width 79 height 18
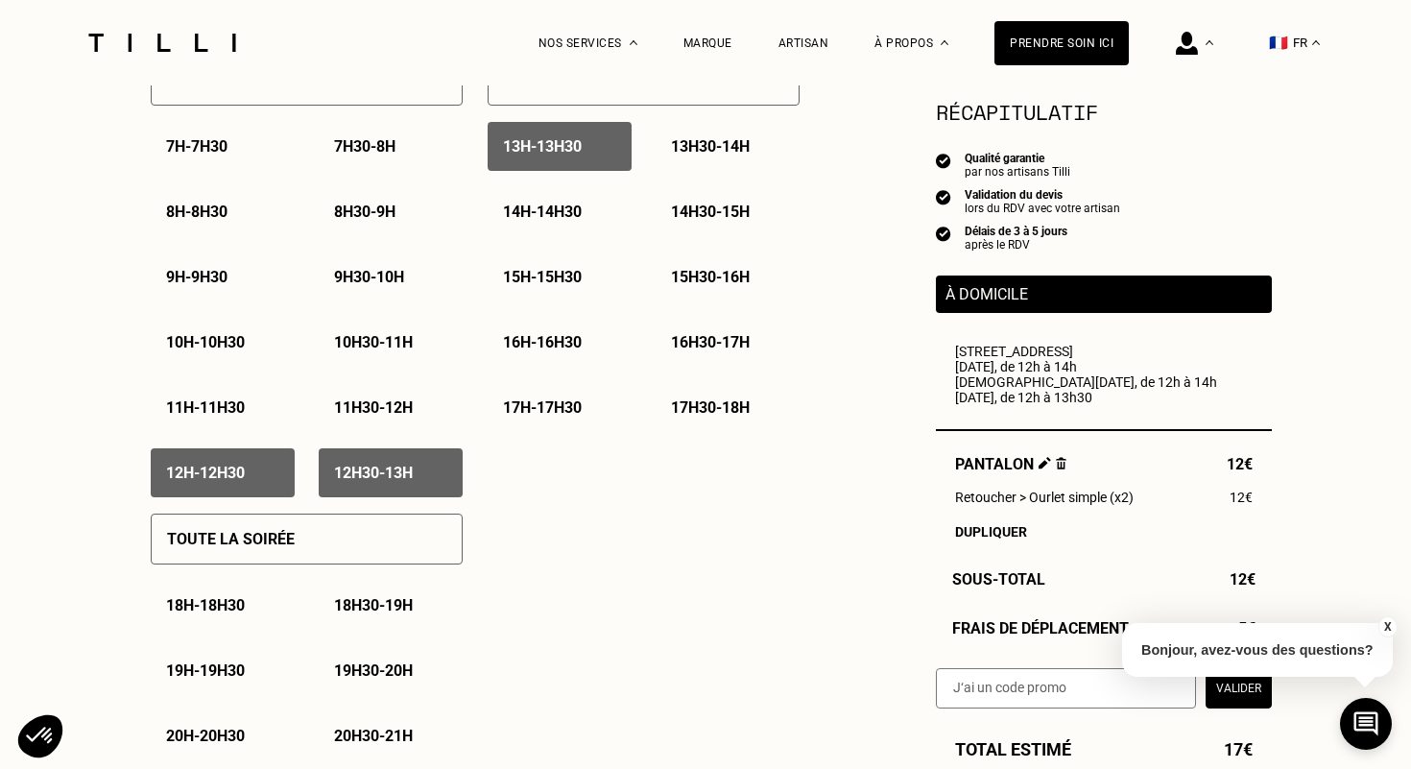
click at [724, 149] on p "13h30 - 14h" at bounding box center [710, 146] width 79 height 18
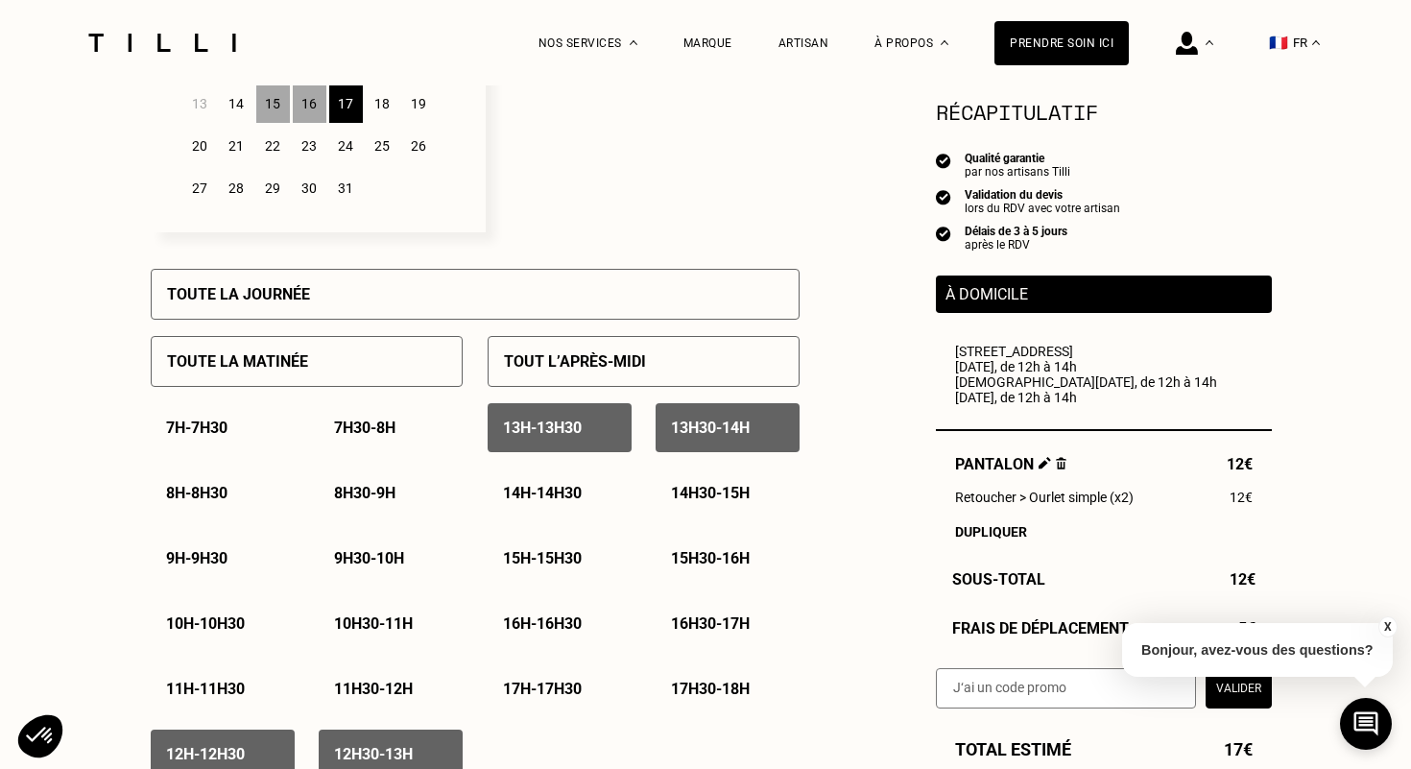
scroll to position [700, 0]
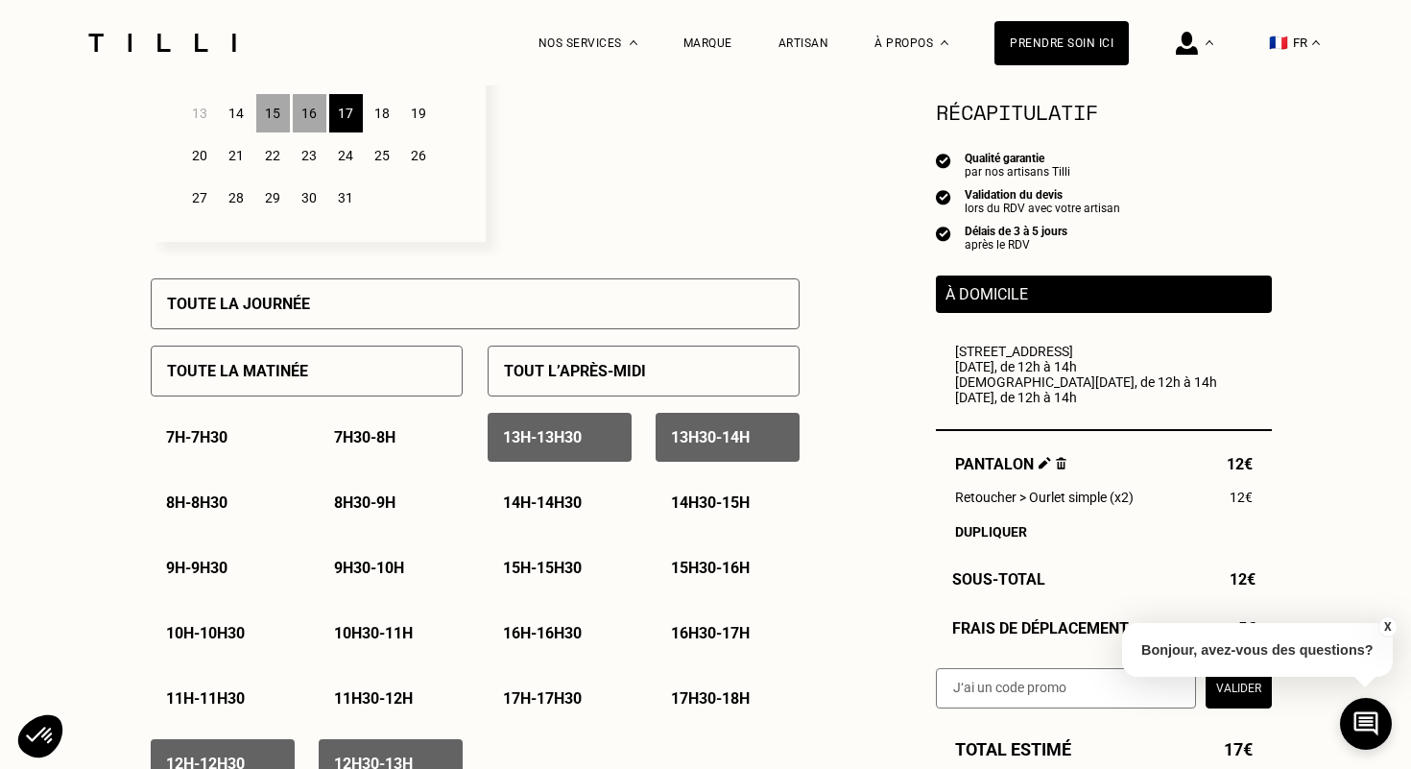
click at [209, 162] on div "20" at bounding box center [200, 155] width 34 height 38
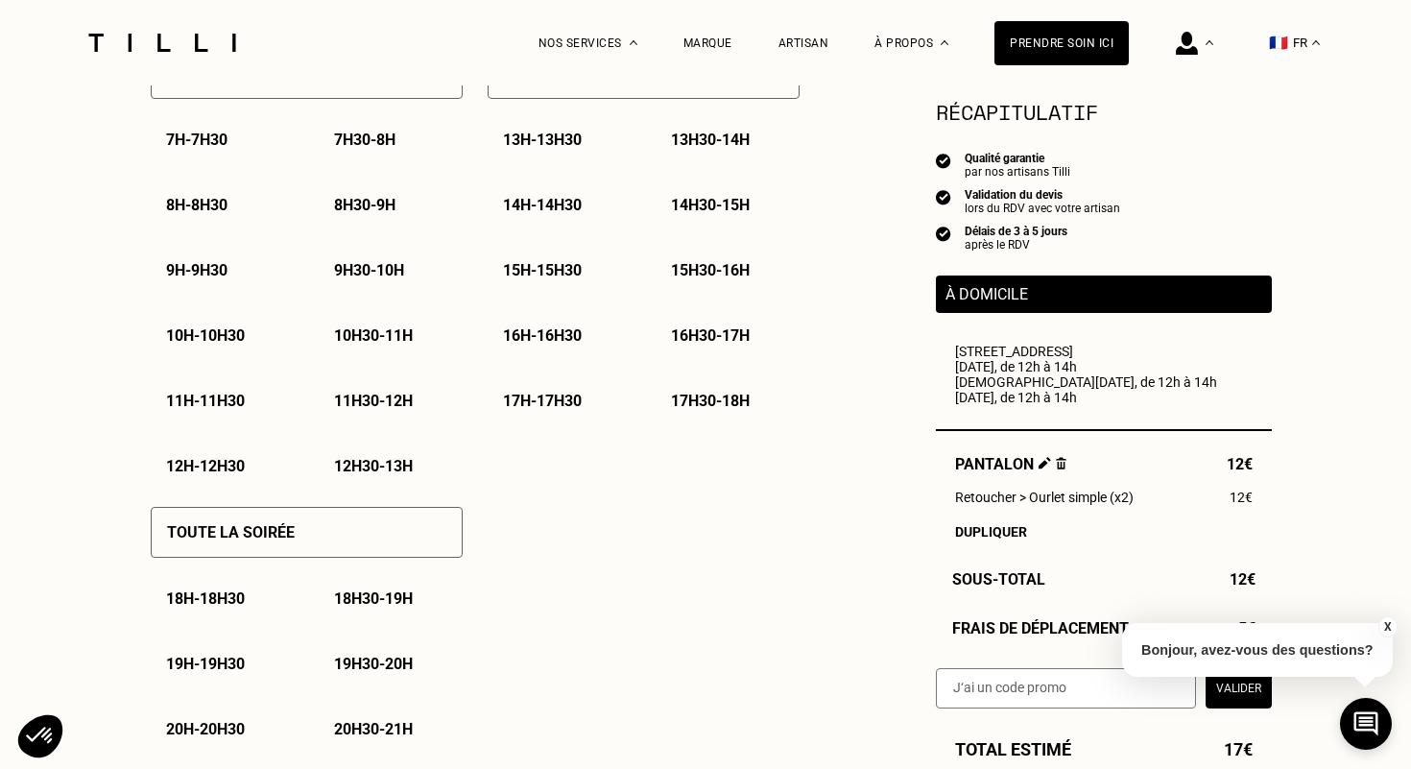
scroll to position [1002, 0]
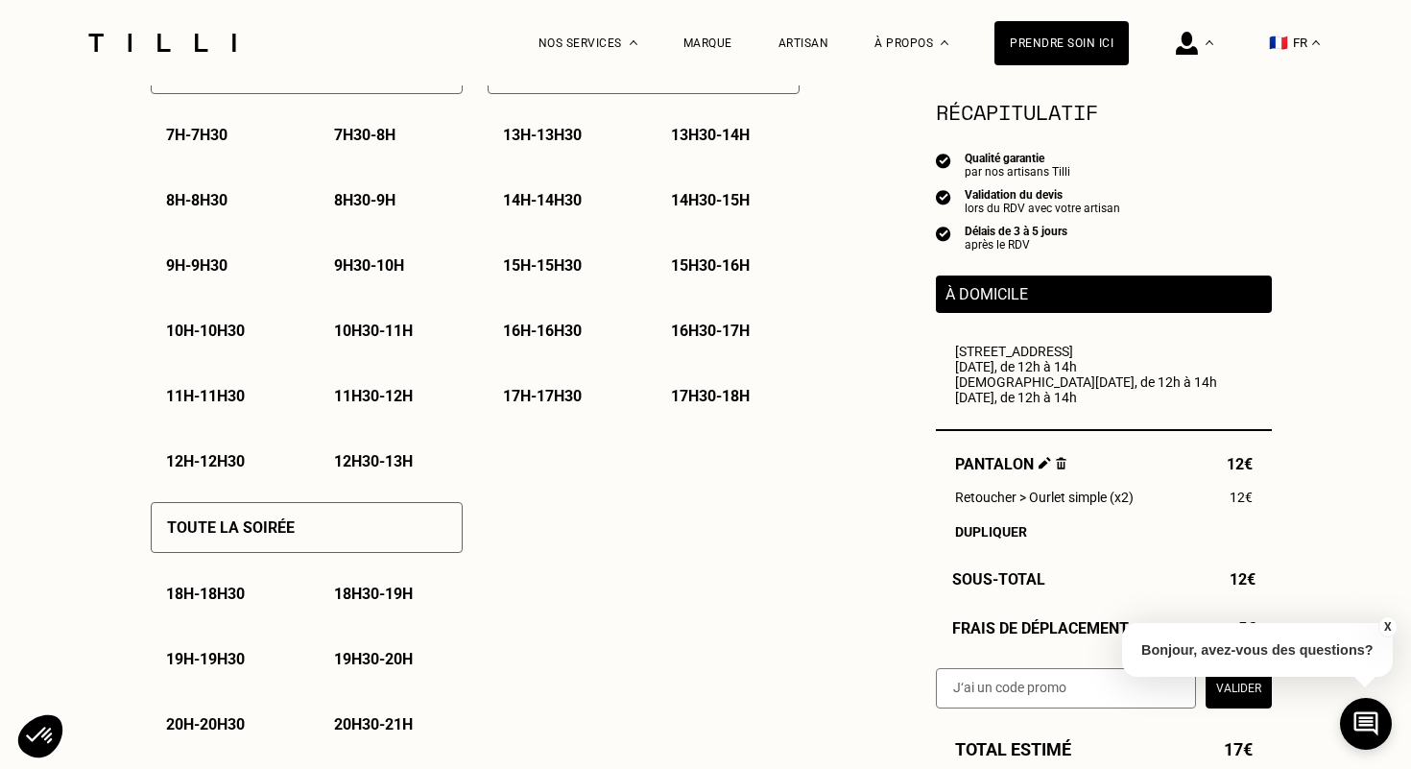
click at [200, 484] on div "12h - 12h30" at bounding box center [223, 461] width 144 height 49
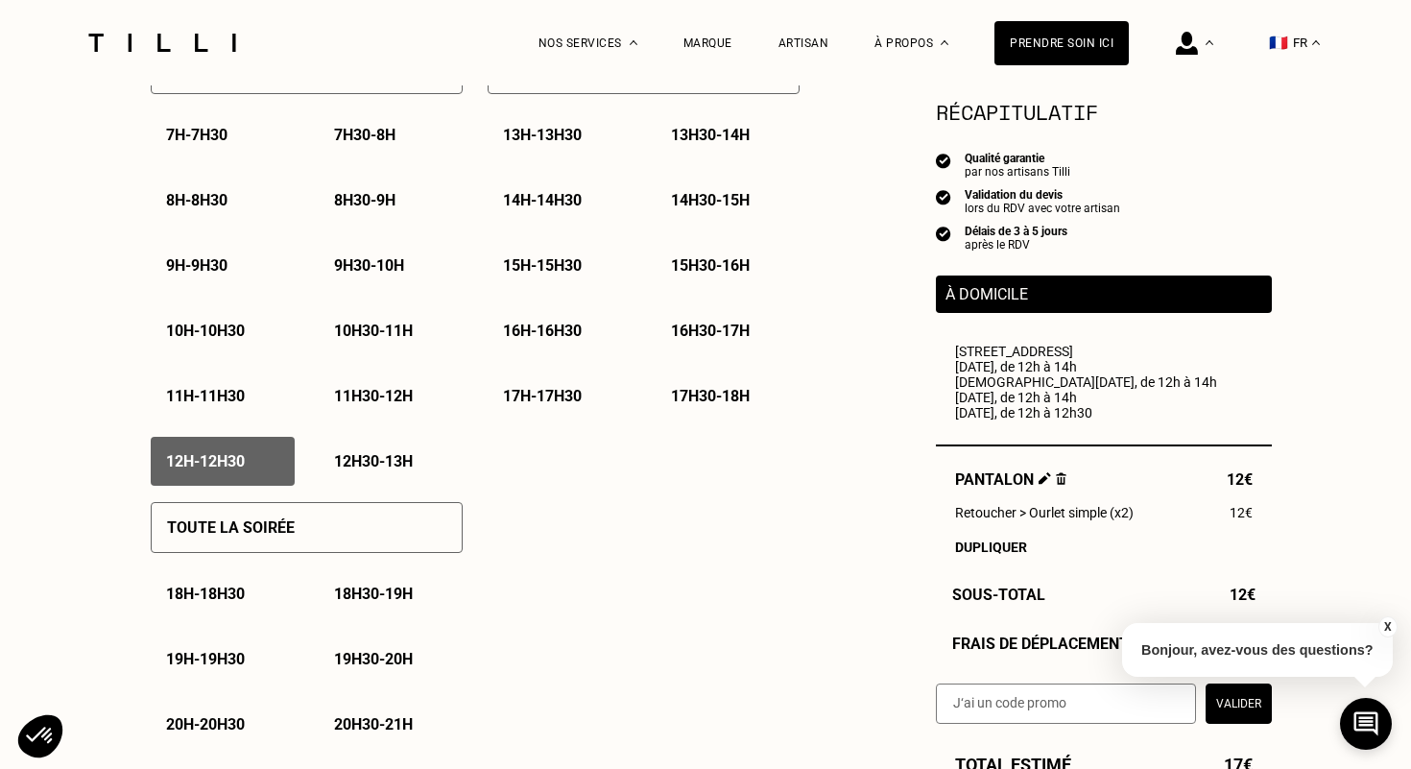
click at [363, 484] on div "12h30 - 13h" at bounding box center [391, 461] width 144 height 49
click at [551, 159] on div "13h - 13h30" at bounding box center [560, 134] width 144 height 49
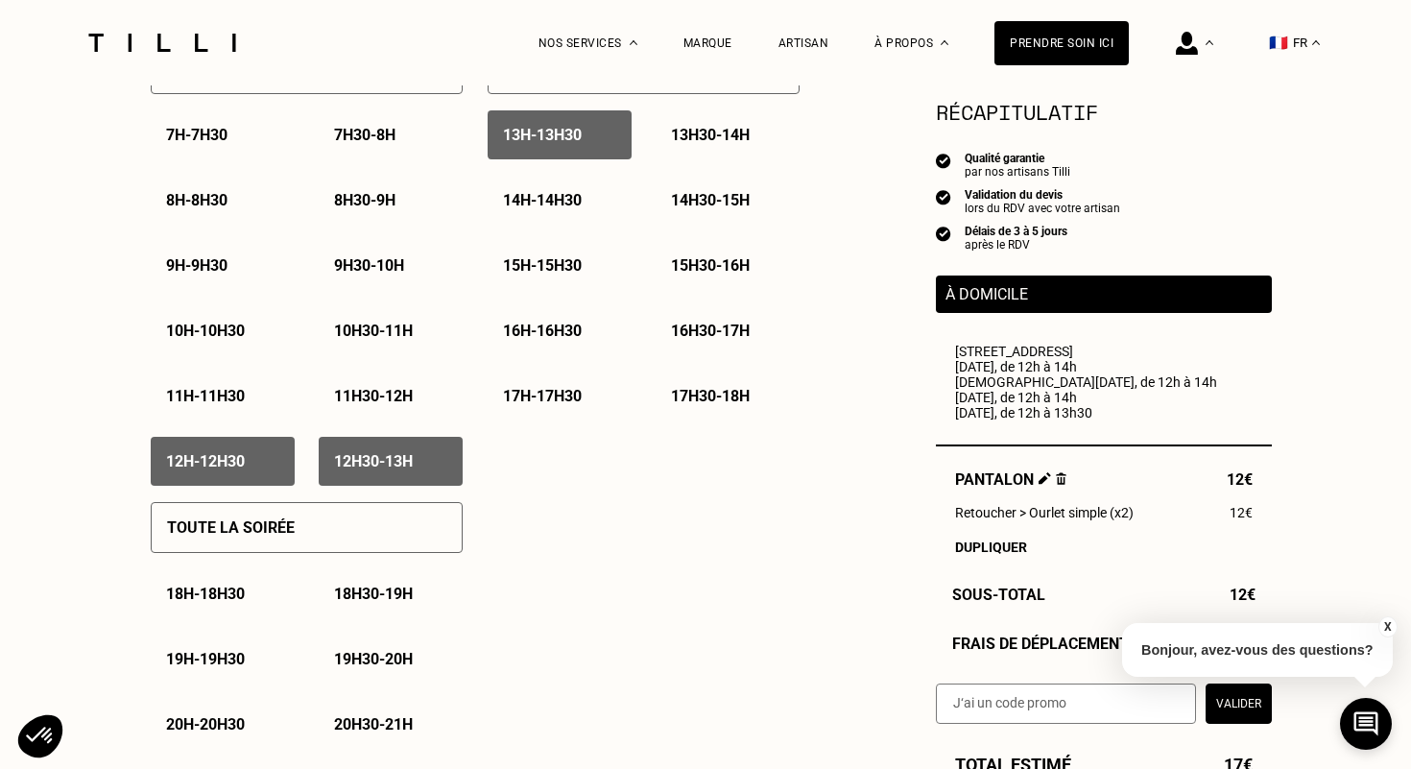
drag, startPoint x: 705, startPoint y: 133, endPoint x: 690, endPoint y: 152, distance: 23.2
click at [705, 133] on p "13h30 - 14h" at bounding box center [710, 135] width 79 height 18
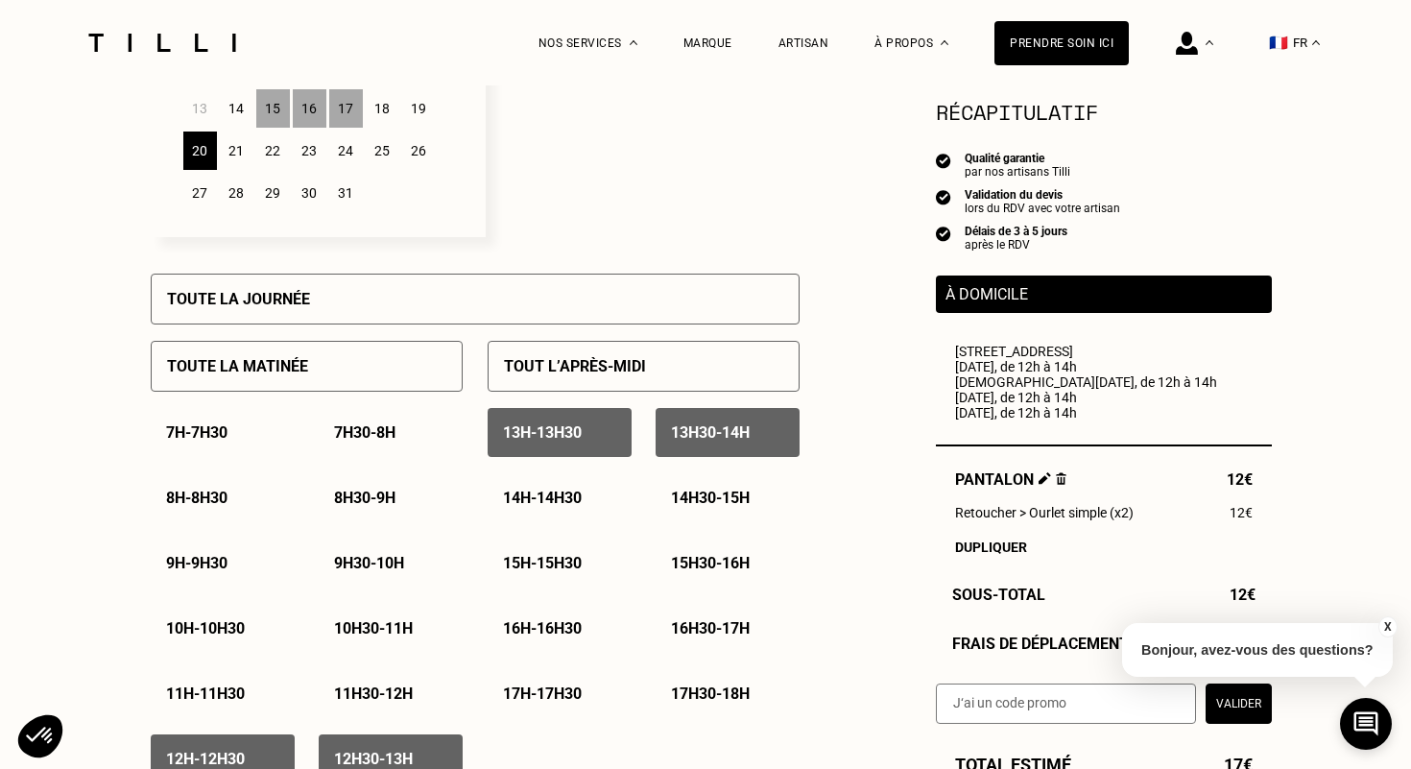
scroll to position [708, 0]
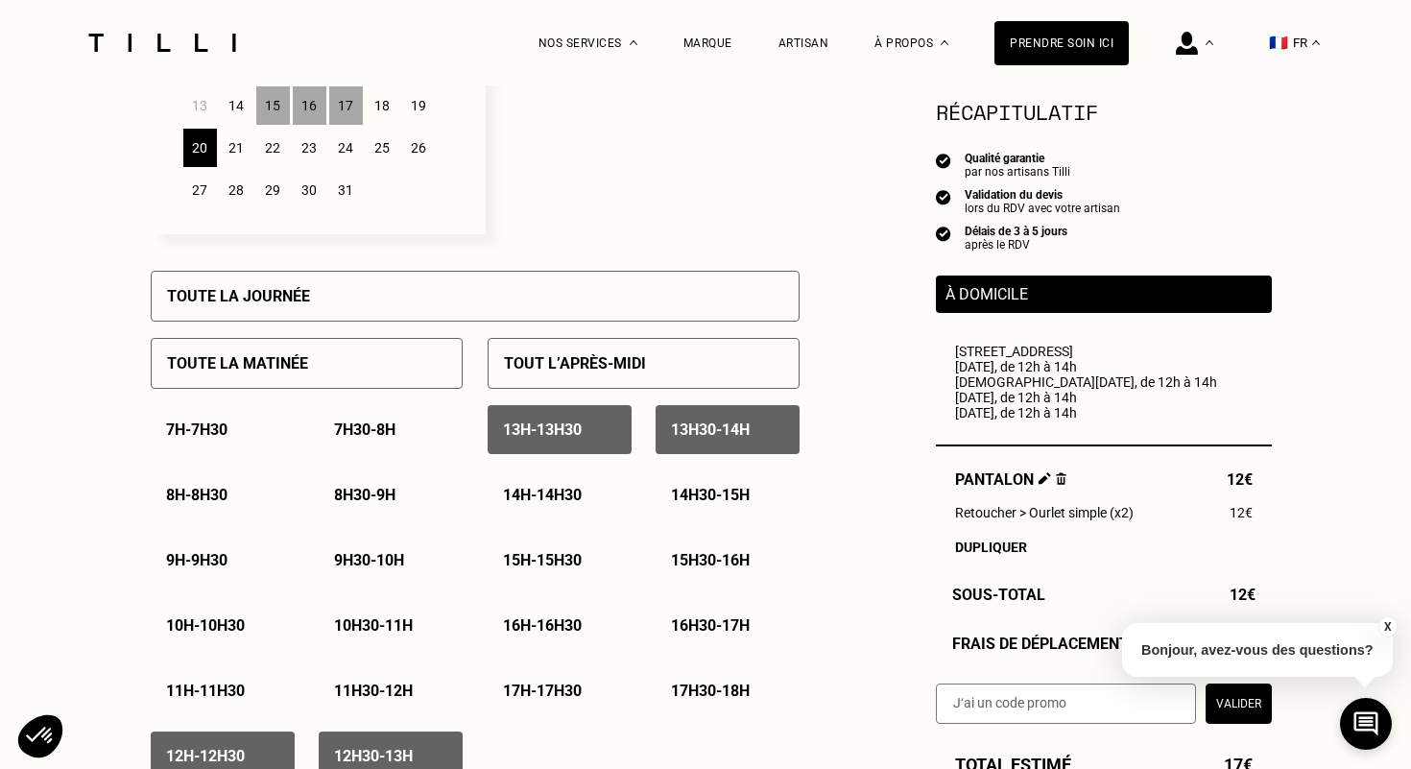
click at [232, 143] on div "21" at bounding box center [237, 148] width 34 height 38
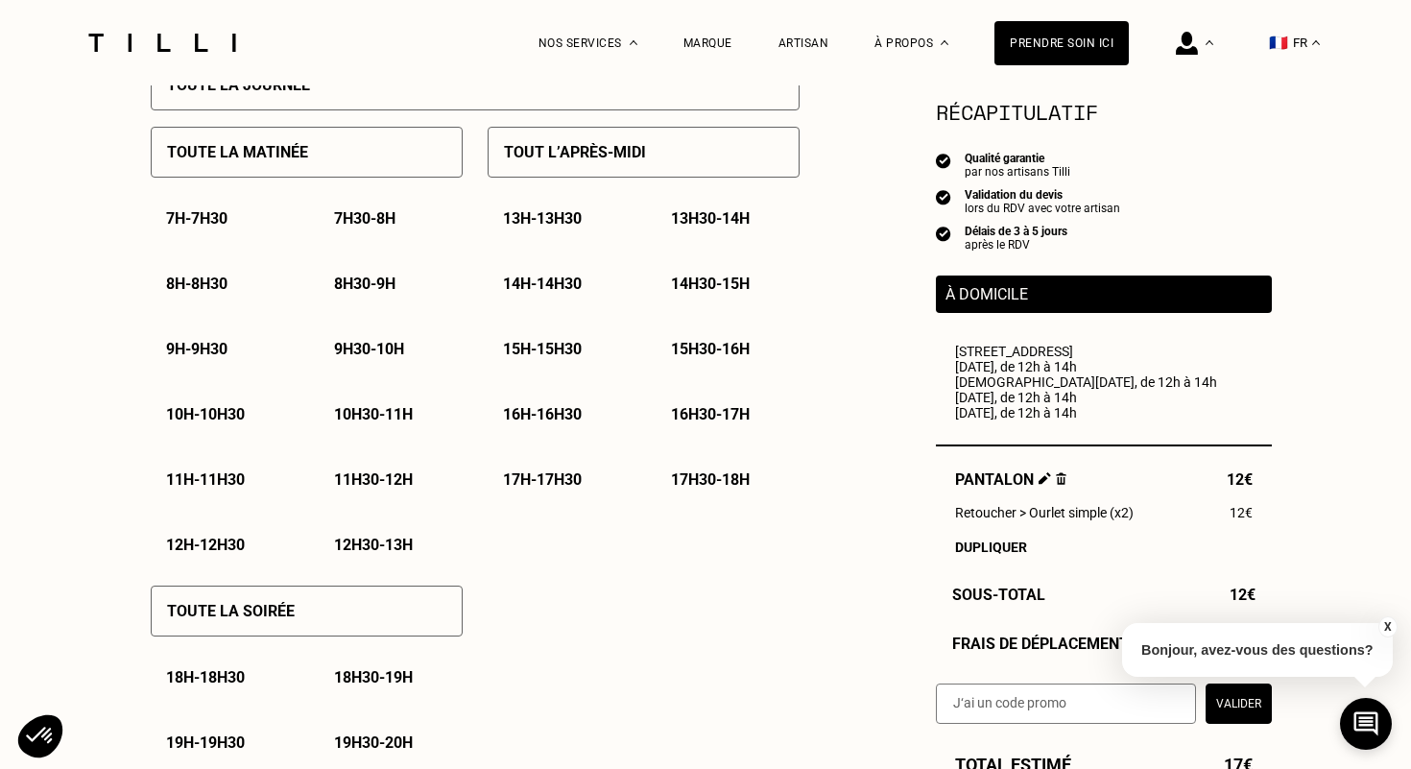
scroll to position [935, 0]
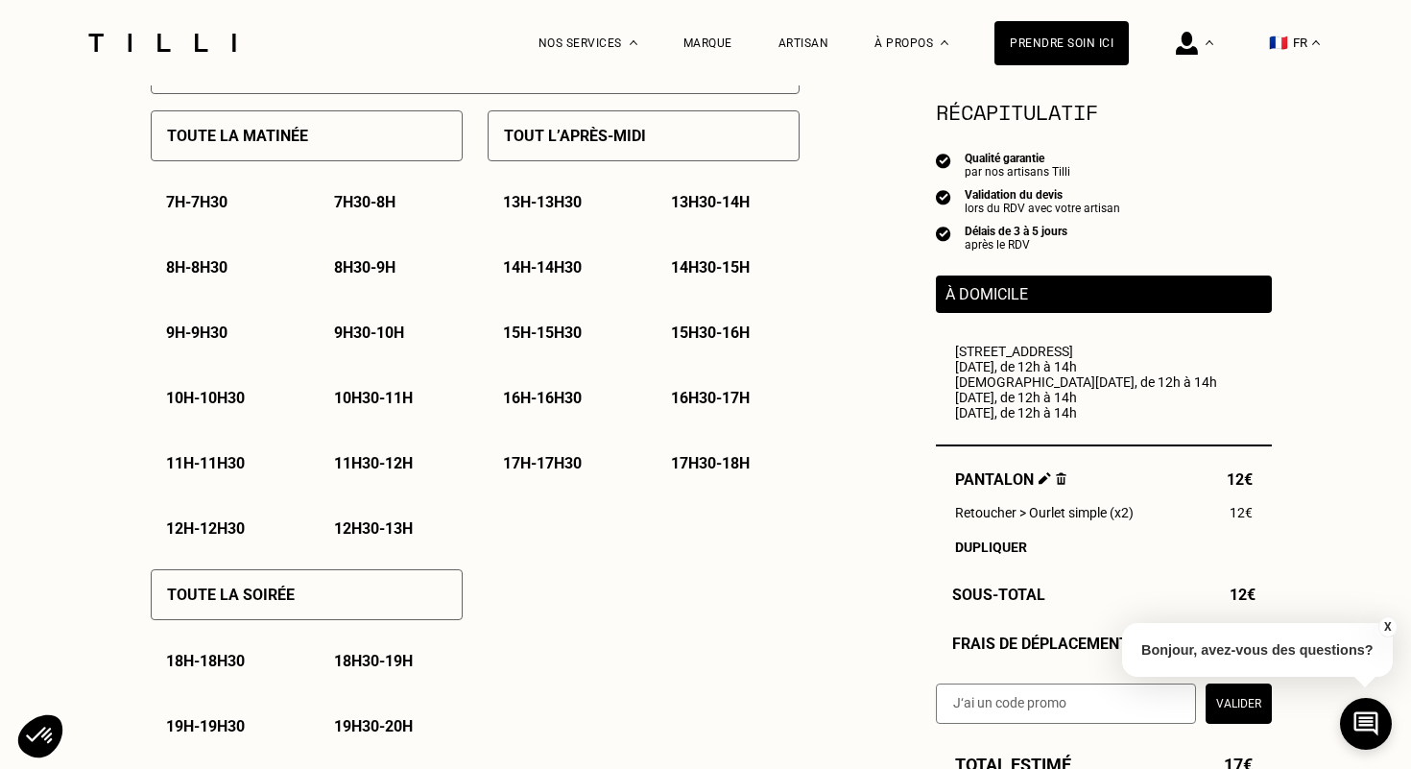
click at [232, 563] on div "Toute la soirée 18h - 18h30 18h30 - 19h 19h - 19h30 19h30 - 20h 20h - 20h30 20h…" at bounding box center [307, 717] width 312 height 328
click at [363, 548] on div "12h30 - 13h" at bounding box center [391, 528] width 144 height 49
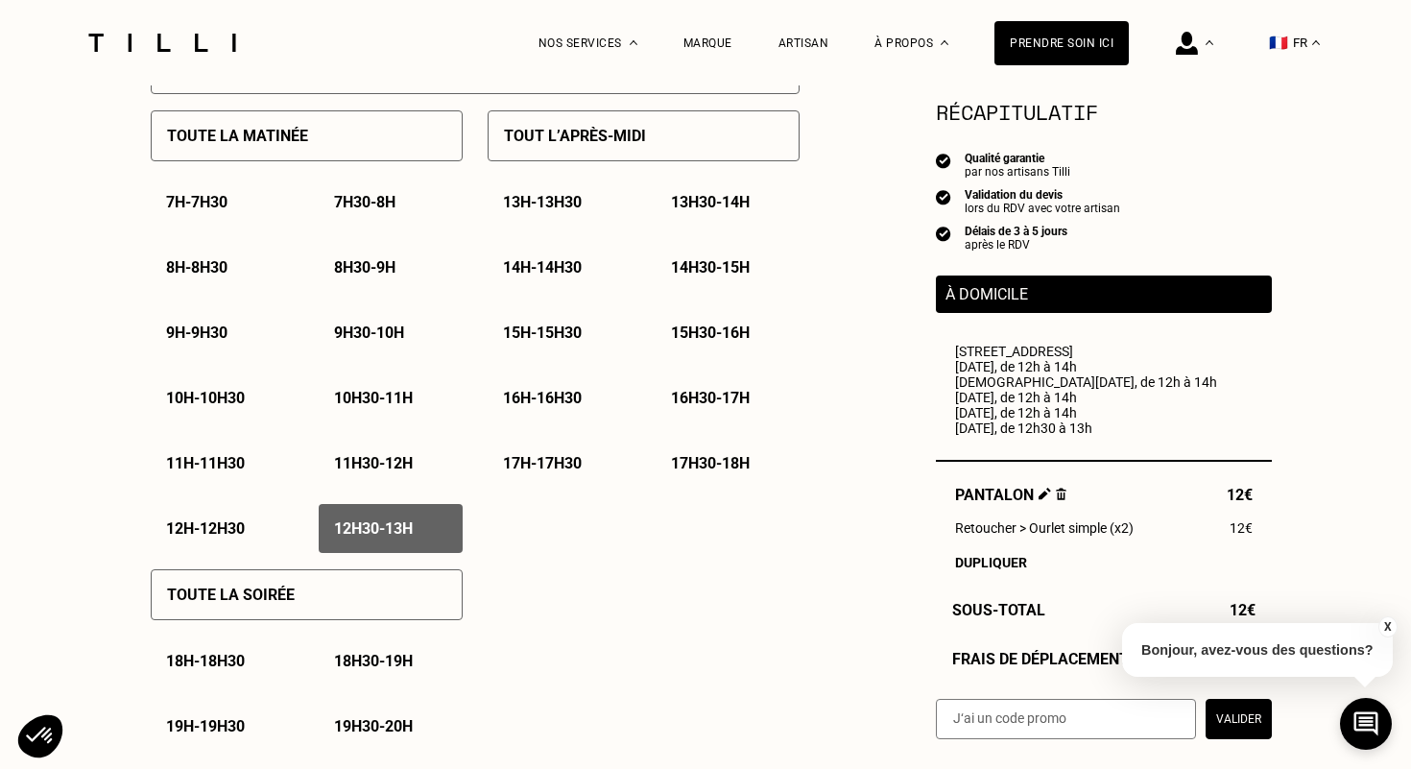
click at [267, 541] on div "12h - 12h30" at bounding box center [223, 528] width 144 height 49
drag, startPoint x: 247, startPoint y: 512, endPoint x: 307, endPoint y: 512, distance: 60.5
click at [247, 512] on div "12h - 12h30" at bounding box center [223, 528] width 144 height 49
click at [373, 512] on div "12h30 - 13h" at bounding box center [391, 528] width 144 height 49
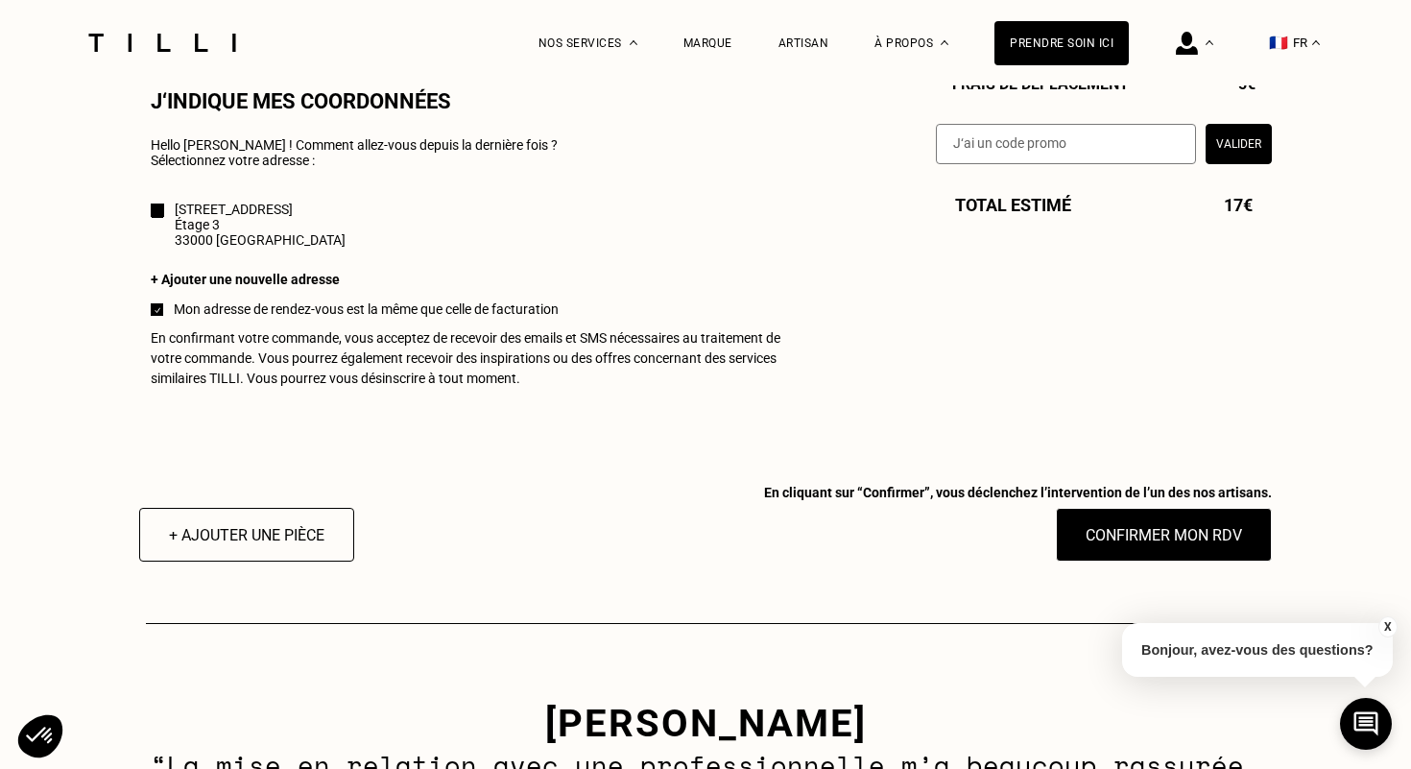
scroll to position [1803, 0]
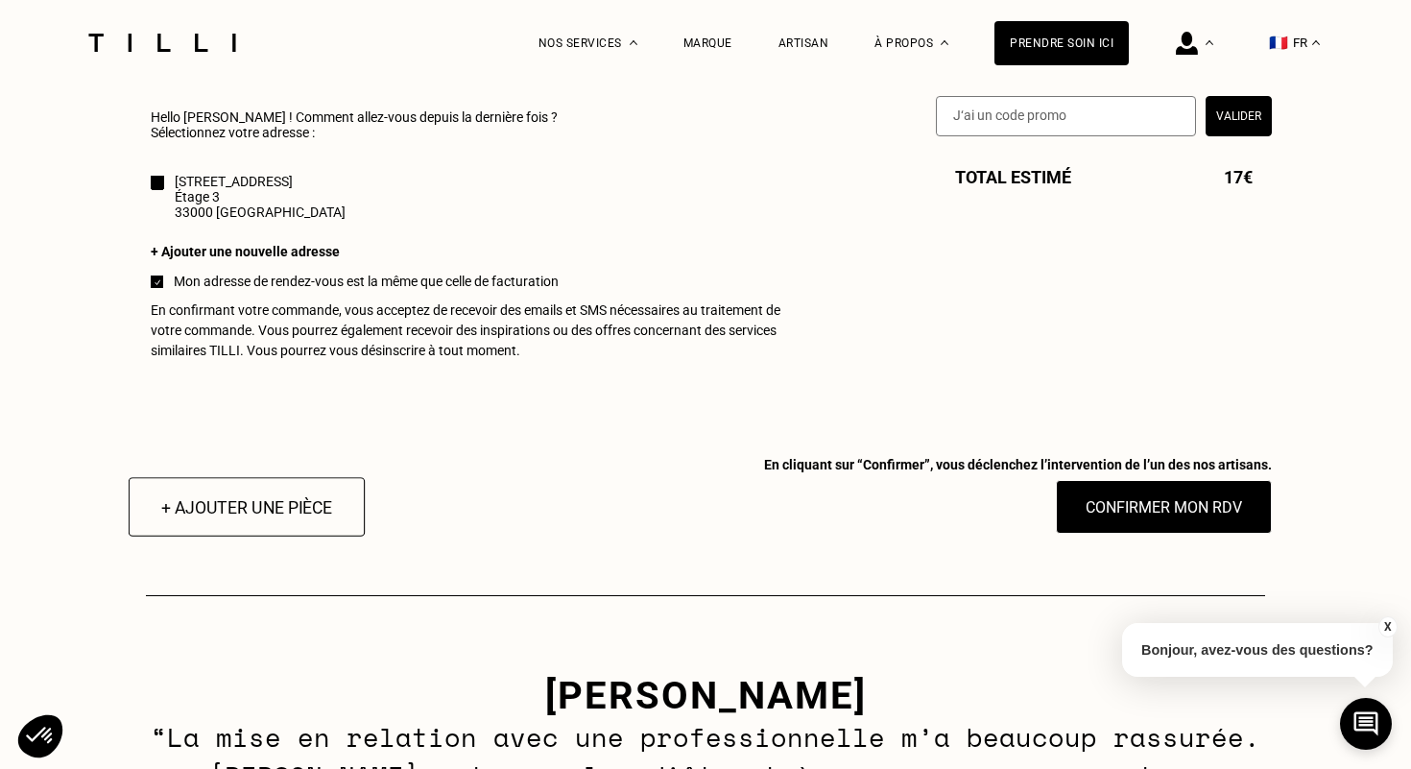
click at [294, 530] on button "+ Ajouter une pièce" at bounding box center [247, 507] width 236 height 60
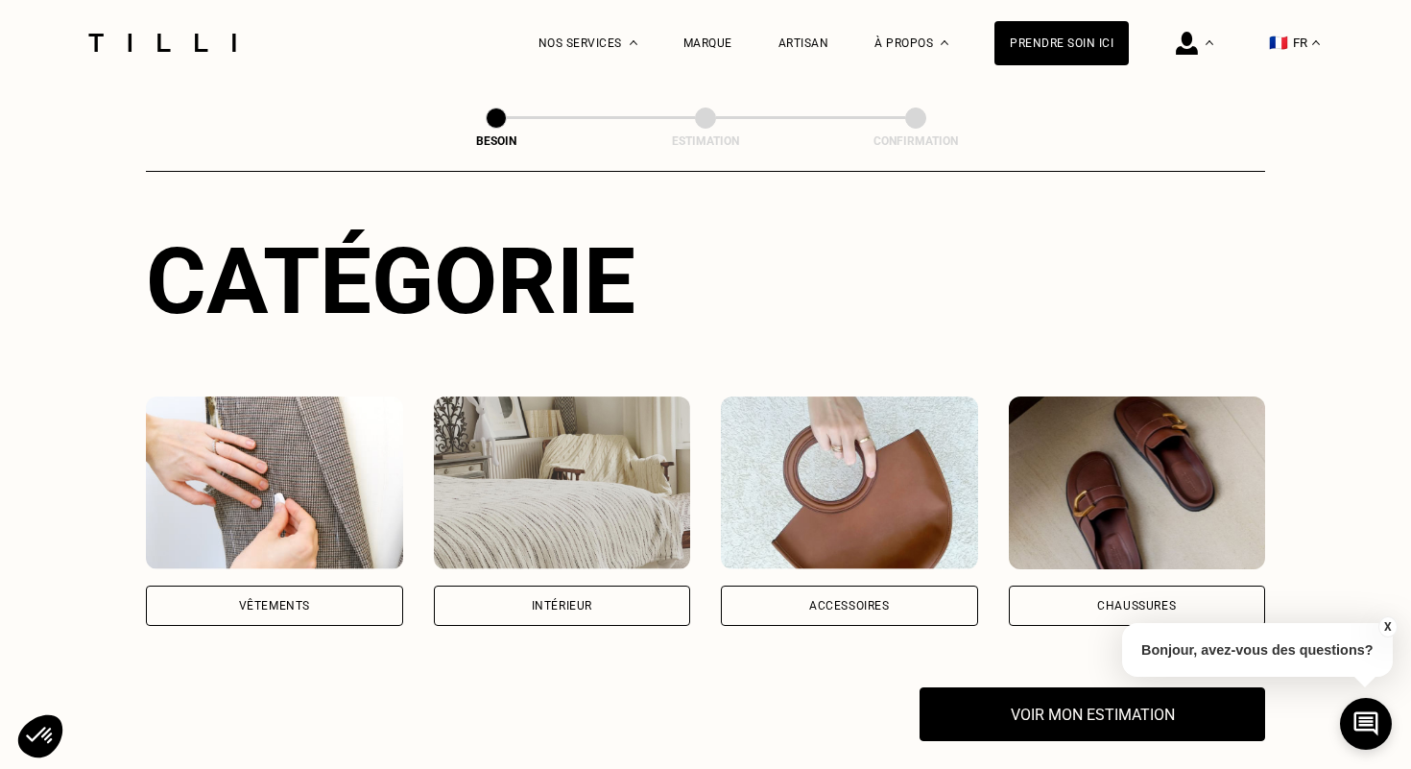
scroll to position [328, 0]
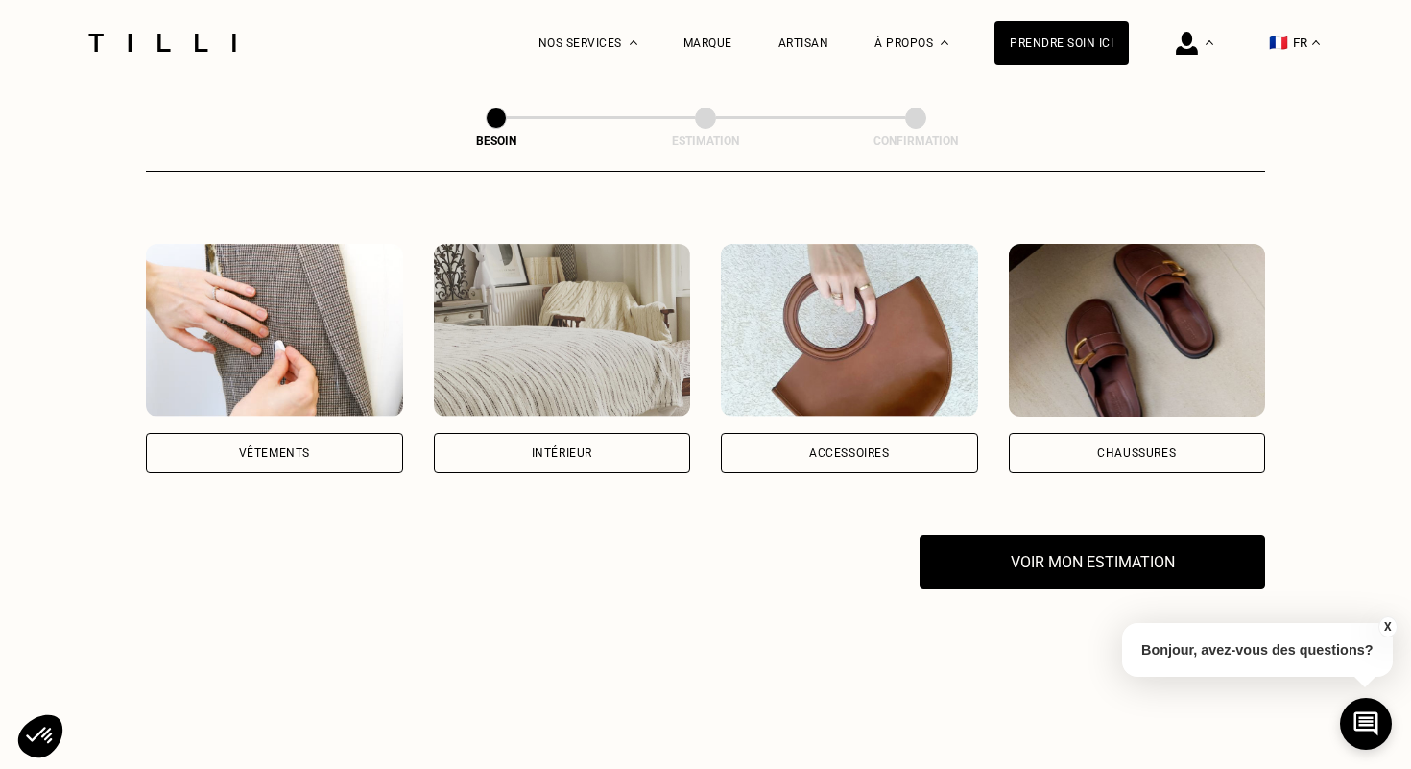
click at [282, 444] on div "Vêtements" at bounding box center [274, 453] width 257 height 40
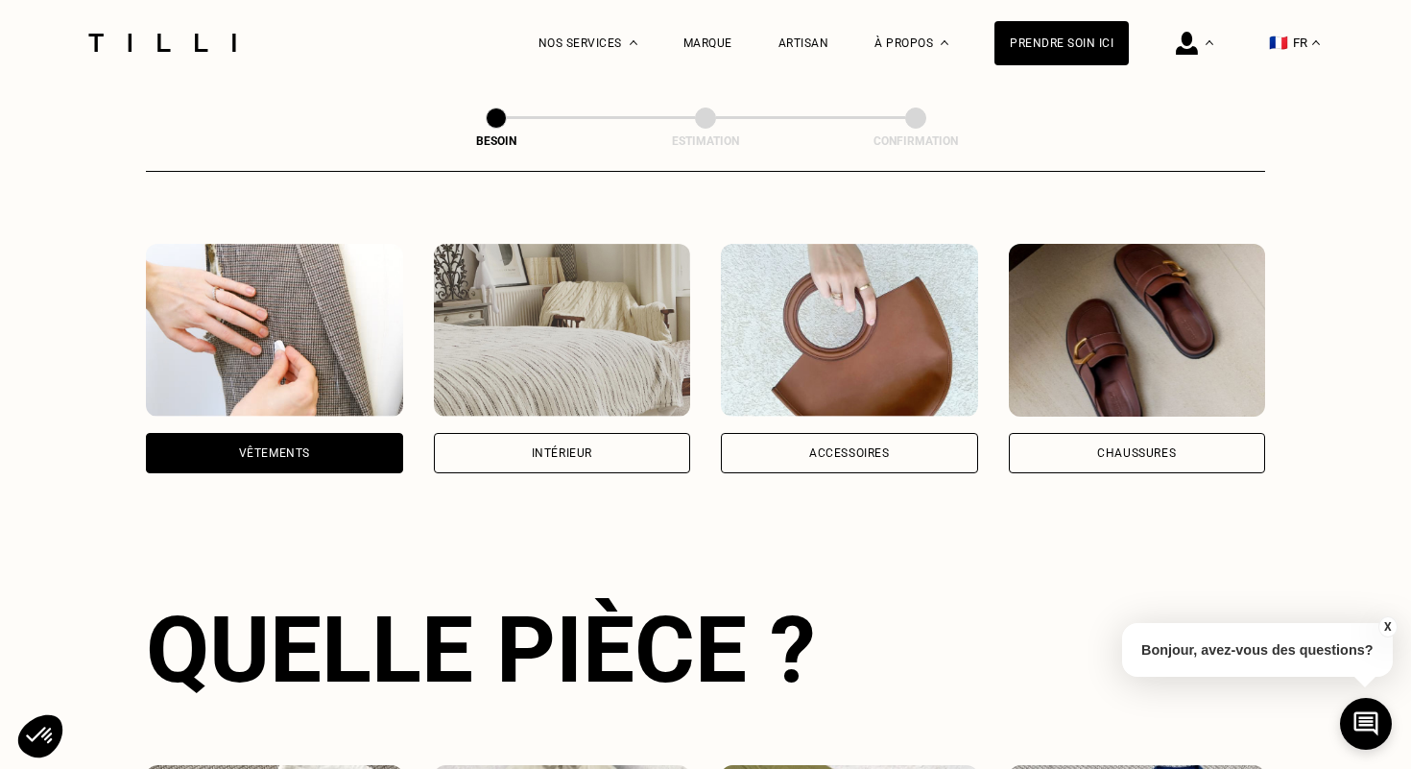
click at [275, 435] on div "Vêtements" at bounding box center [274, 453] width 257 height 40
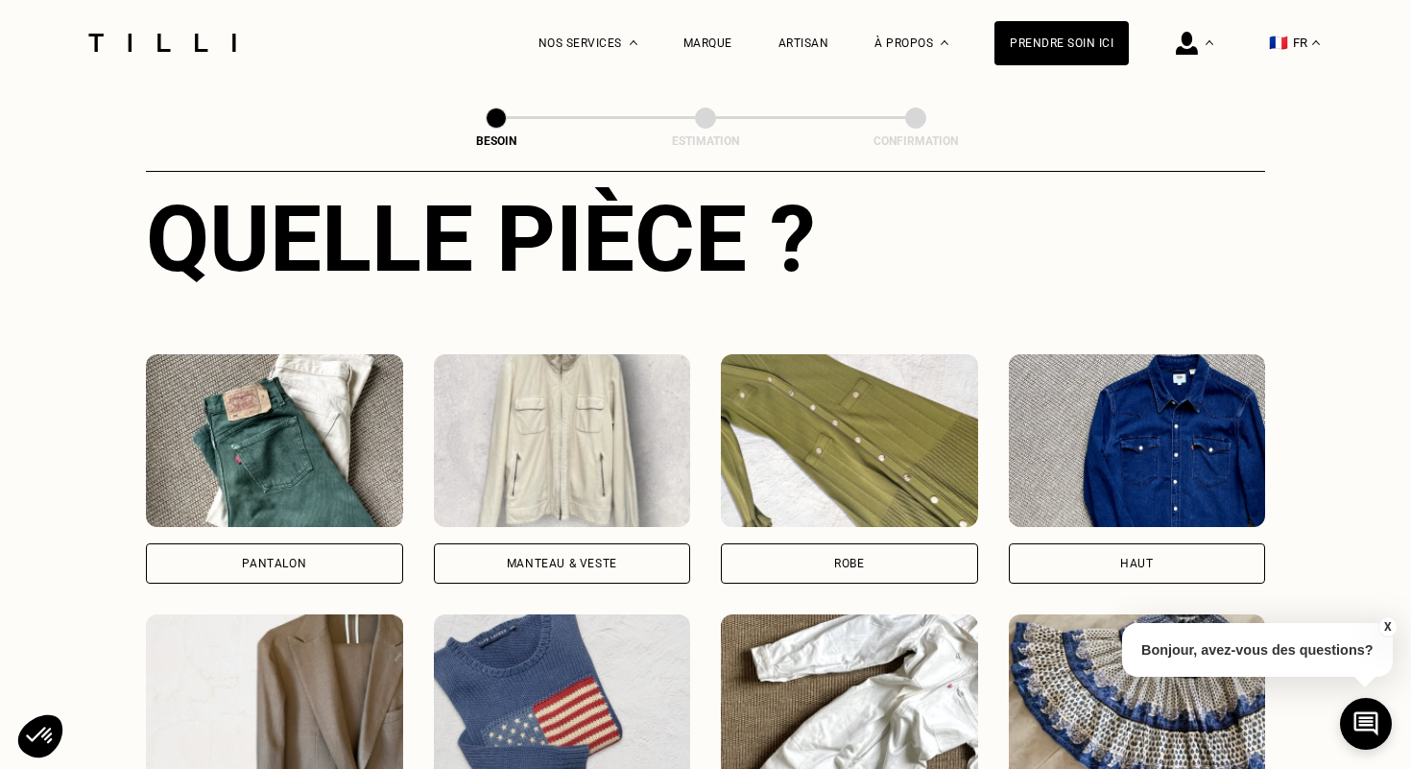
scroll to position [780, 0]
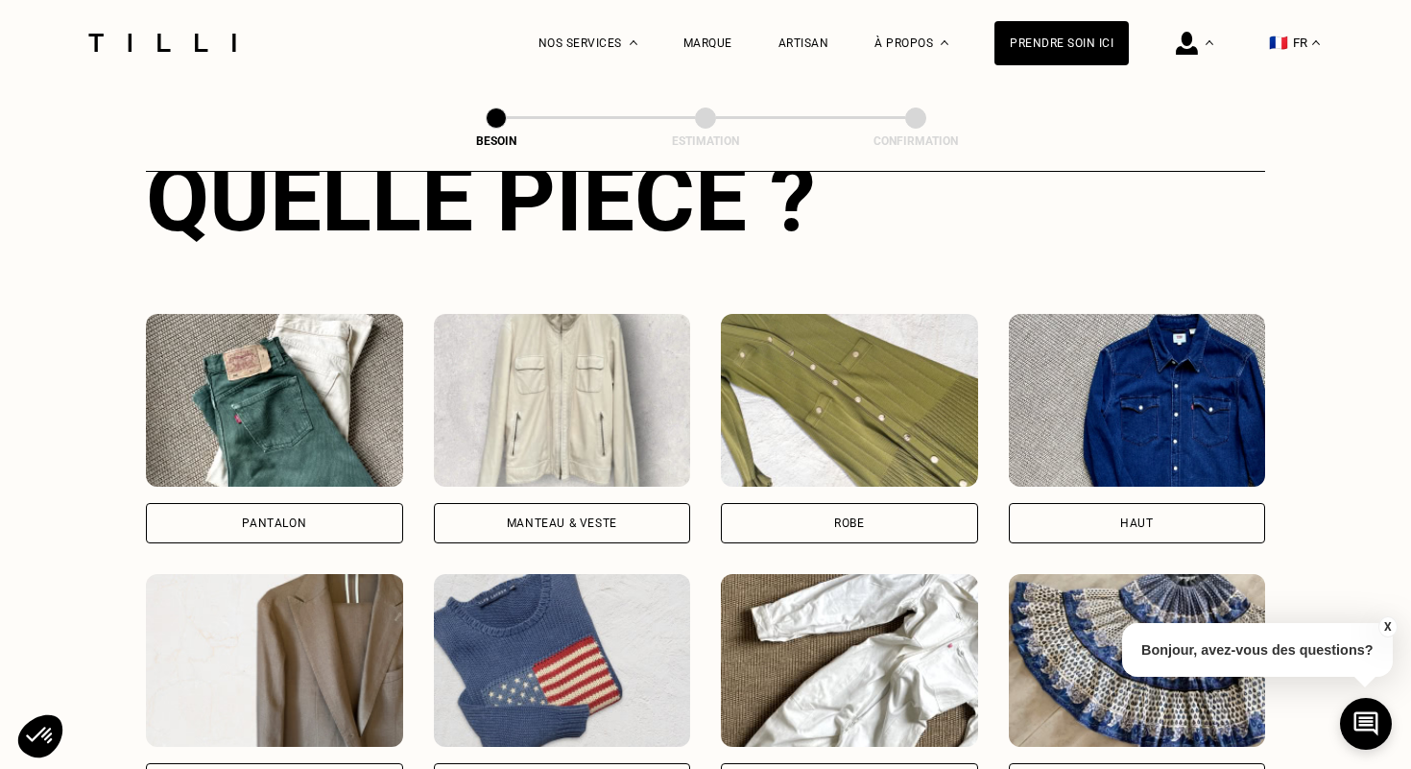
click at [295, 518] on div "Pantalon" at bounding box center [274, 524] width 64 height 12
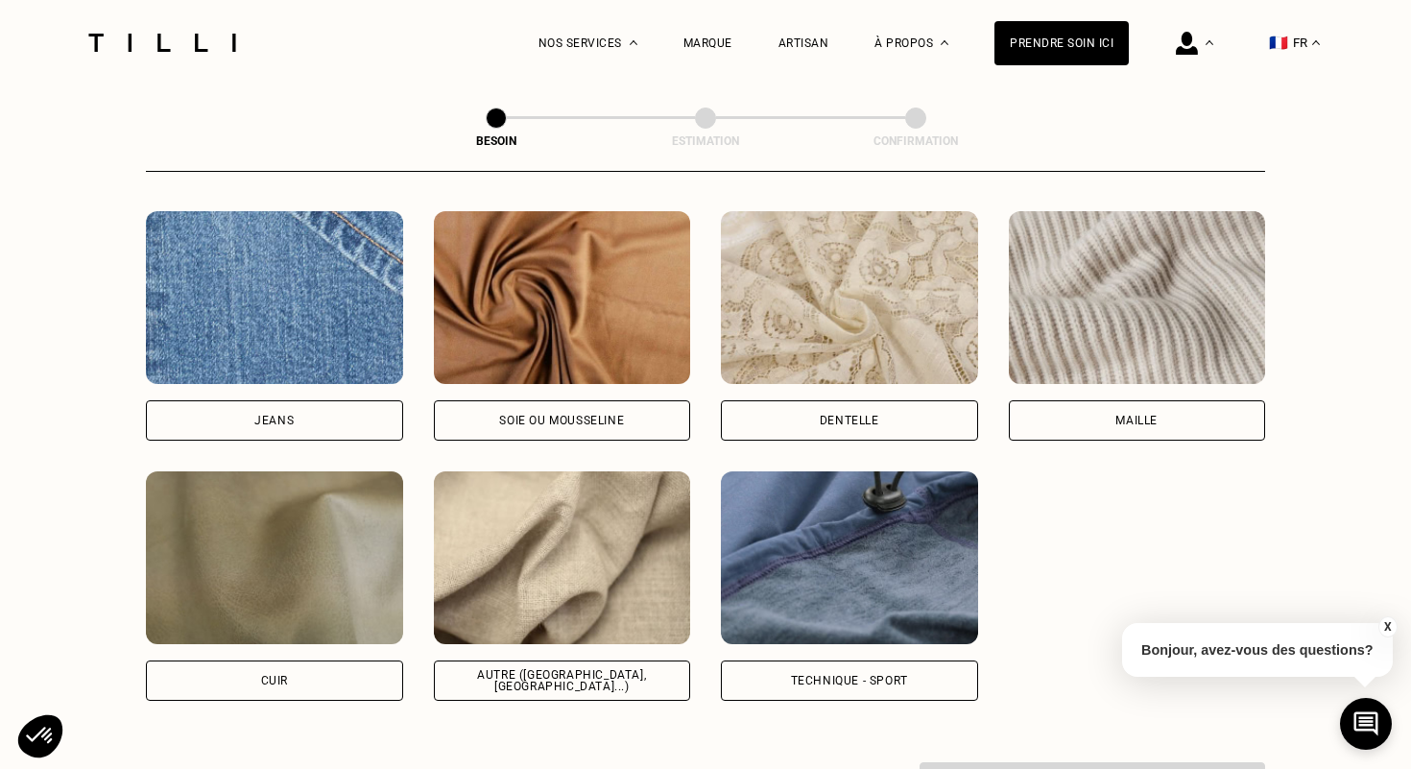
scroll to position [2044, 0]
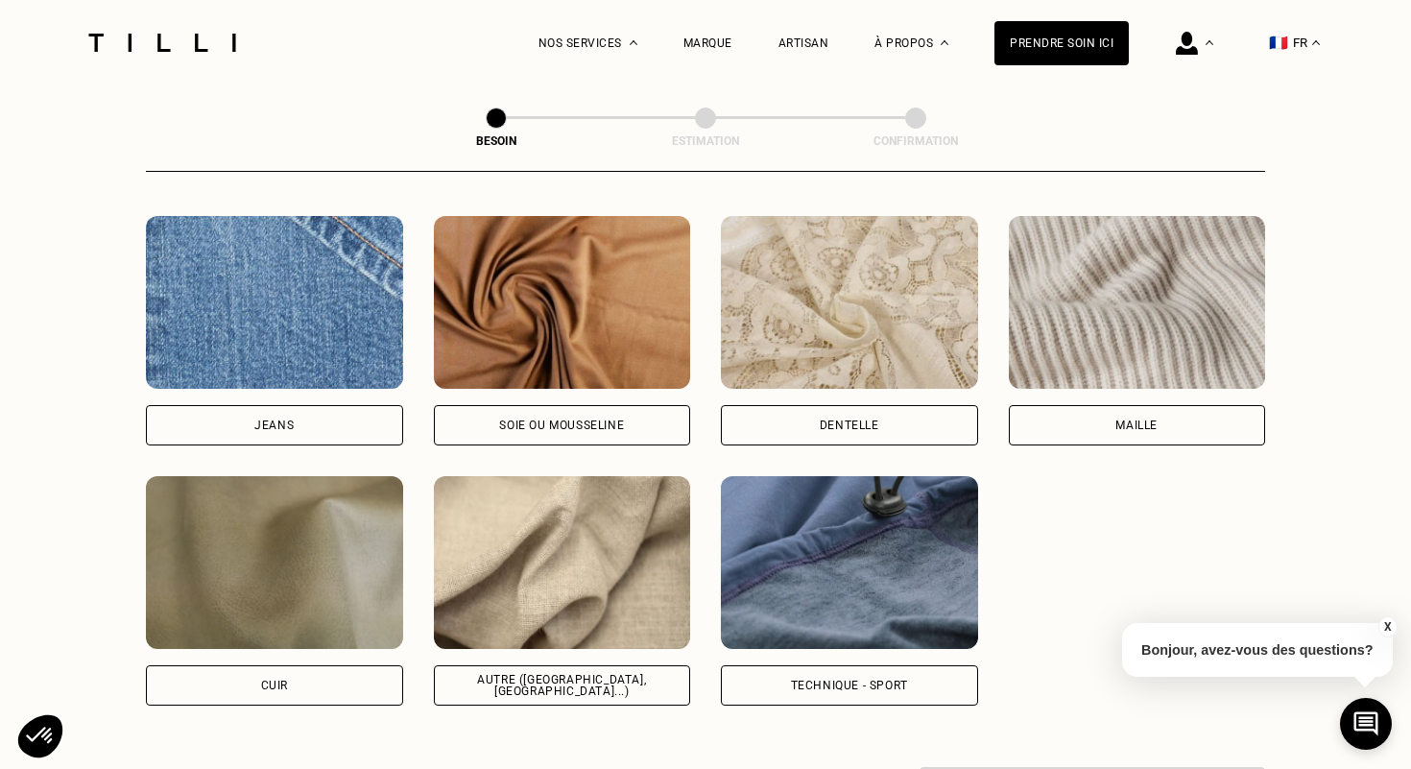
click at [615, 674] on div "Autre ([GEOGRAPHIC_DATA], [GEOGRAPHIC_DATA]...)" at bounding box center [562, 685] width 225 height 23
select select "FR"
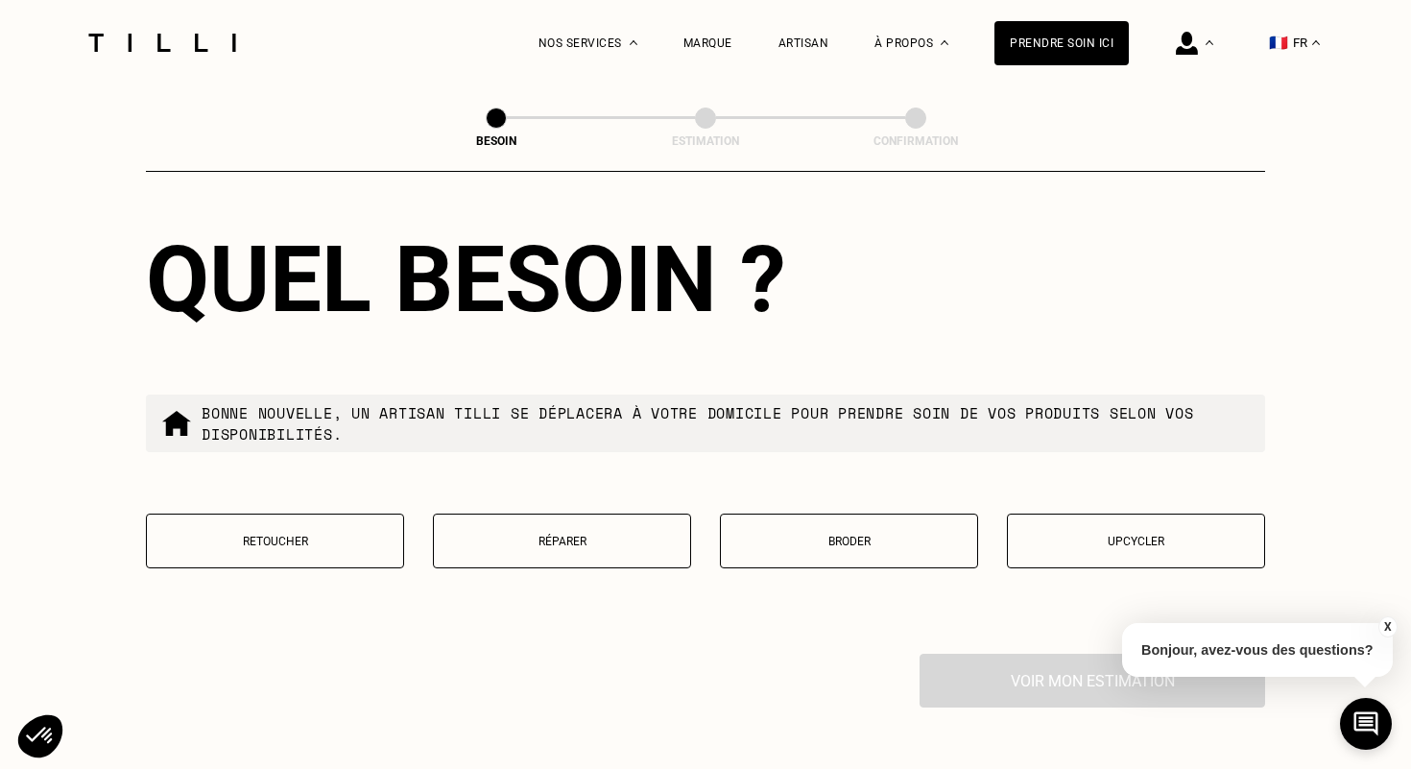
scroll to position [3178, 0]
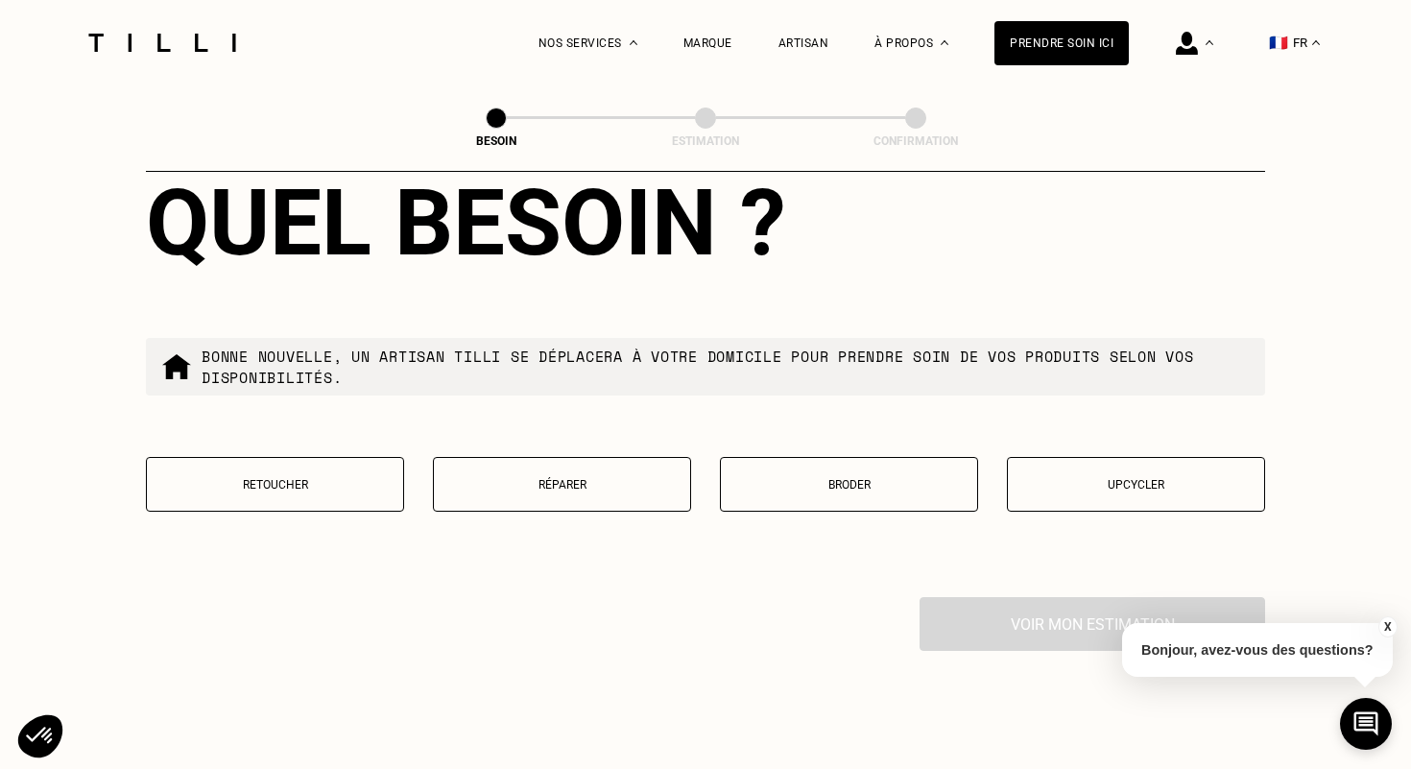
click at [315, 472] on button "Retoucher" at bounding box center [275, 484] width 258 height 55
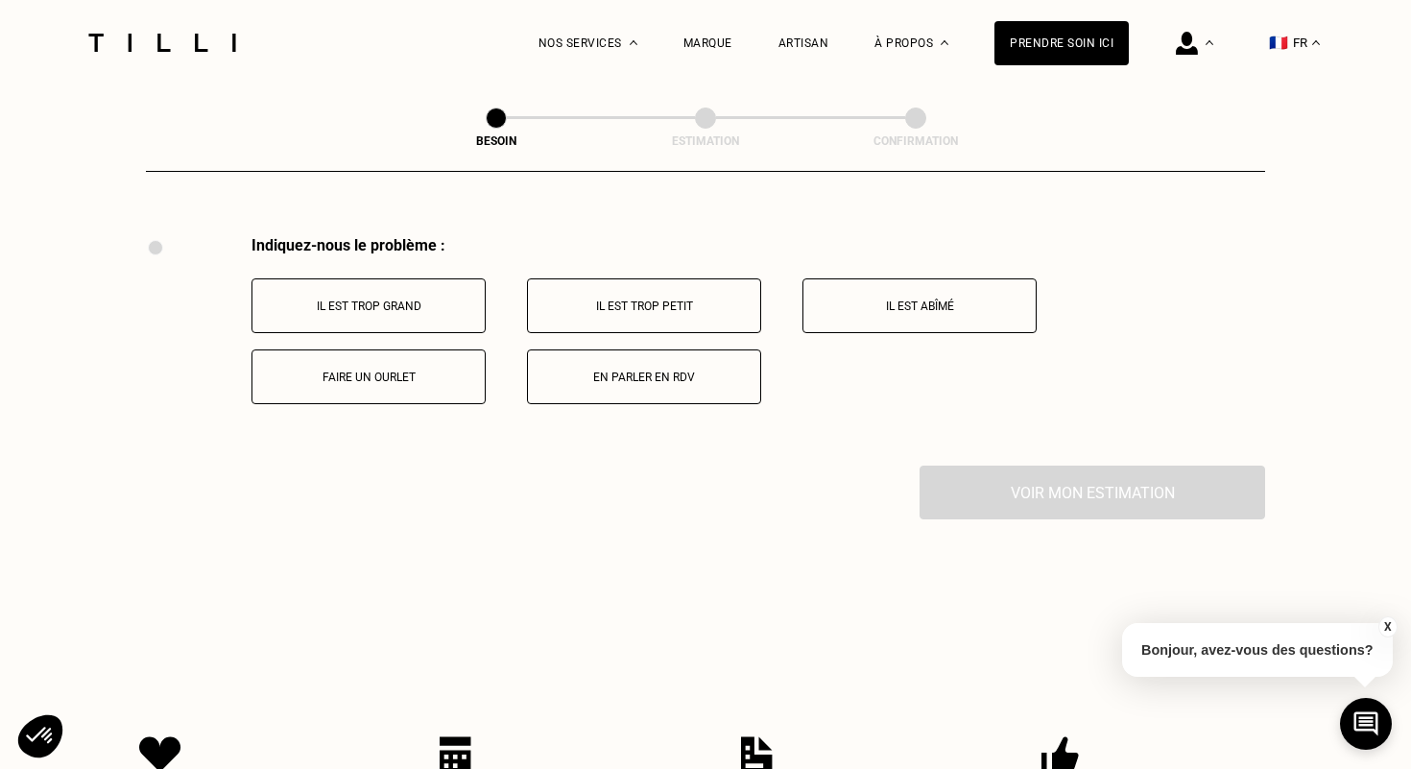
scroll to position [3542, 0]
click at [634, 347] on button "En parler en RDV" at bounding box center [644, 374] width 234 height 55
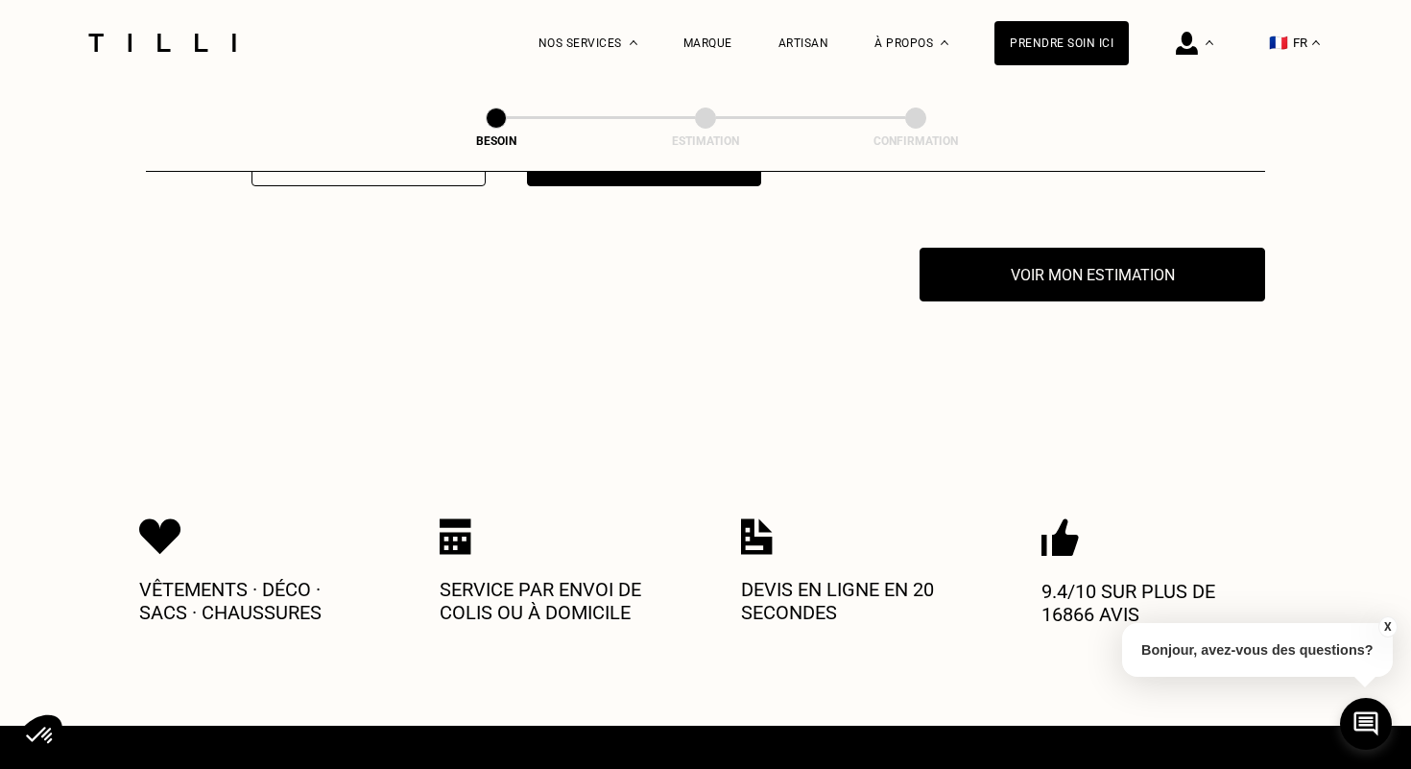
scroll to position [3770, 0]
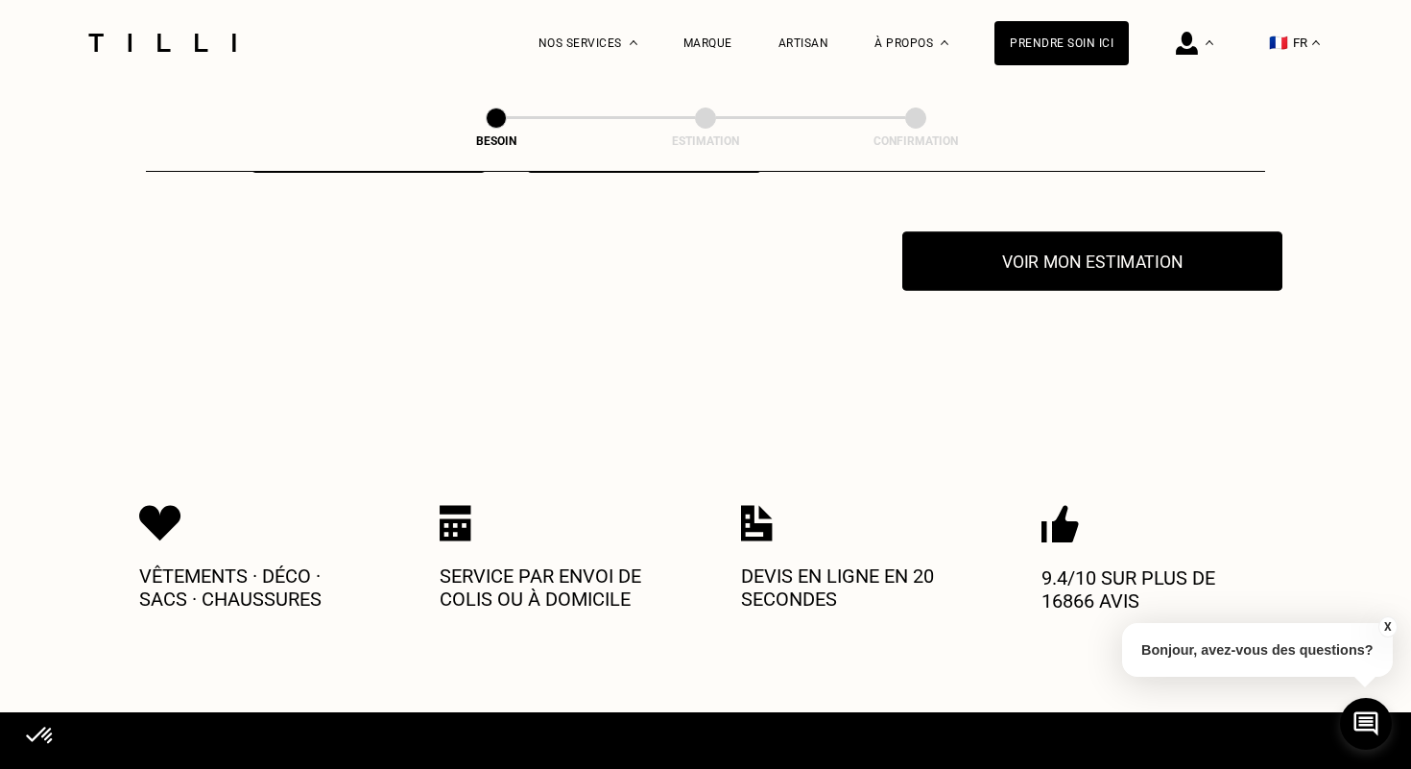
click at [1038, 255] on button "Voir mon estimation" at bounding box center [1093, 261] width 380 height 60
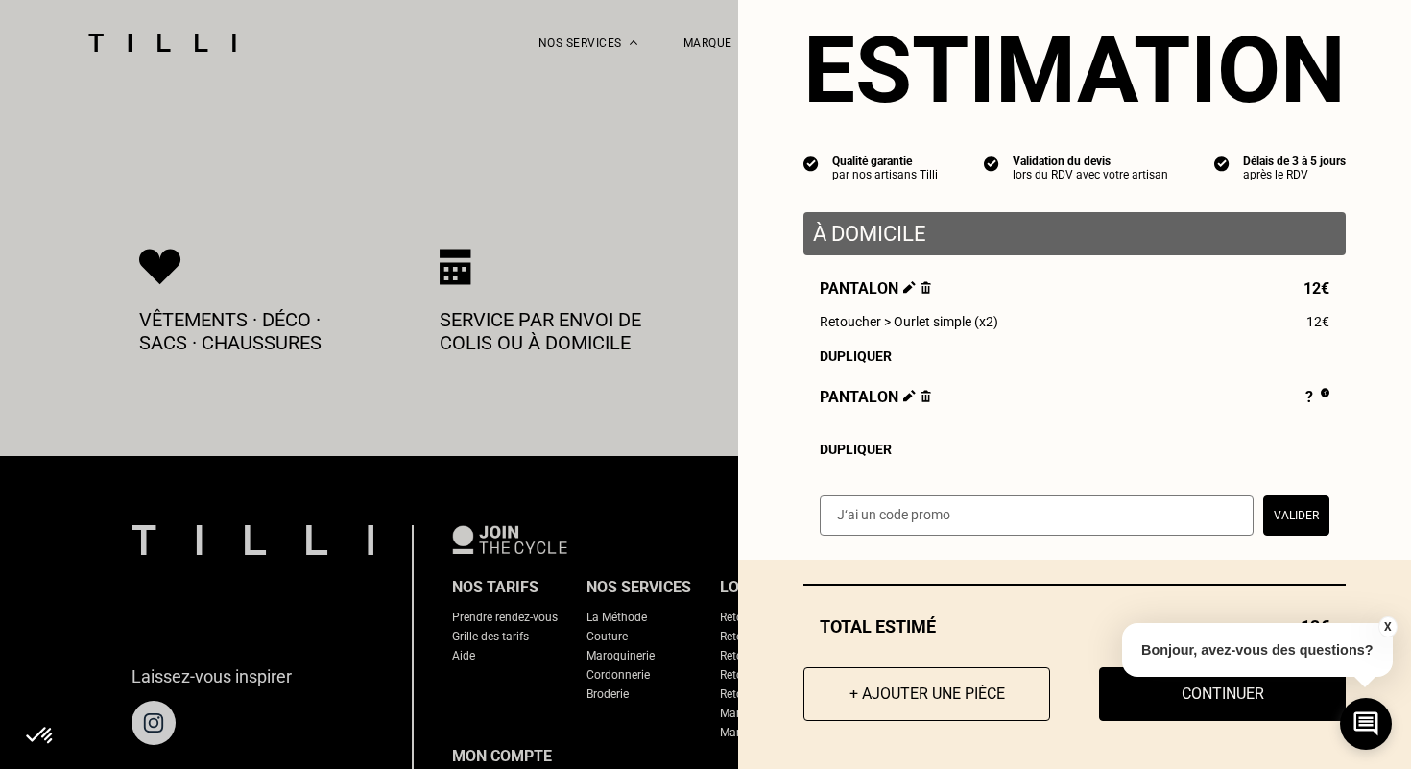
scroll to position [4030, 0]
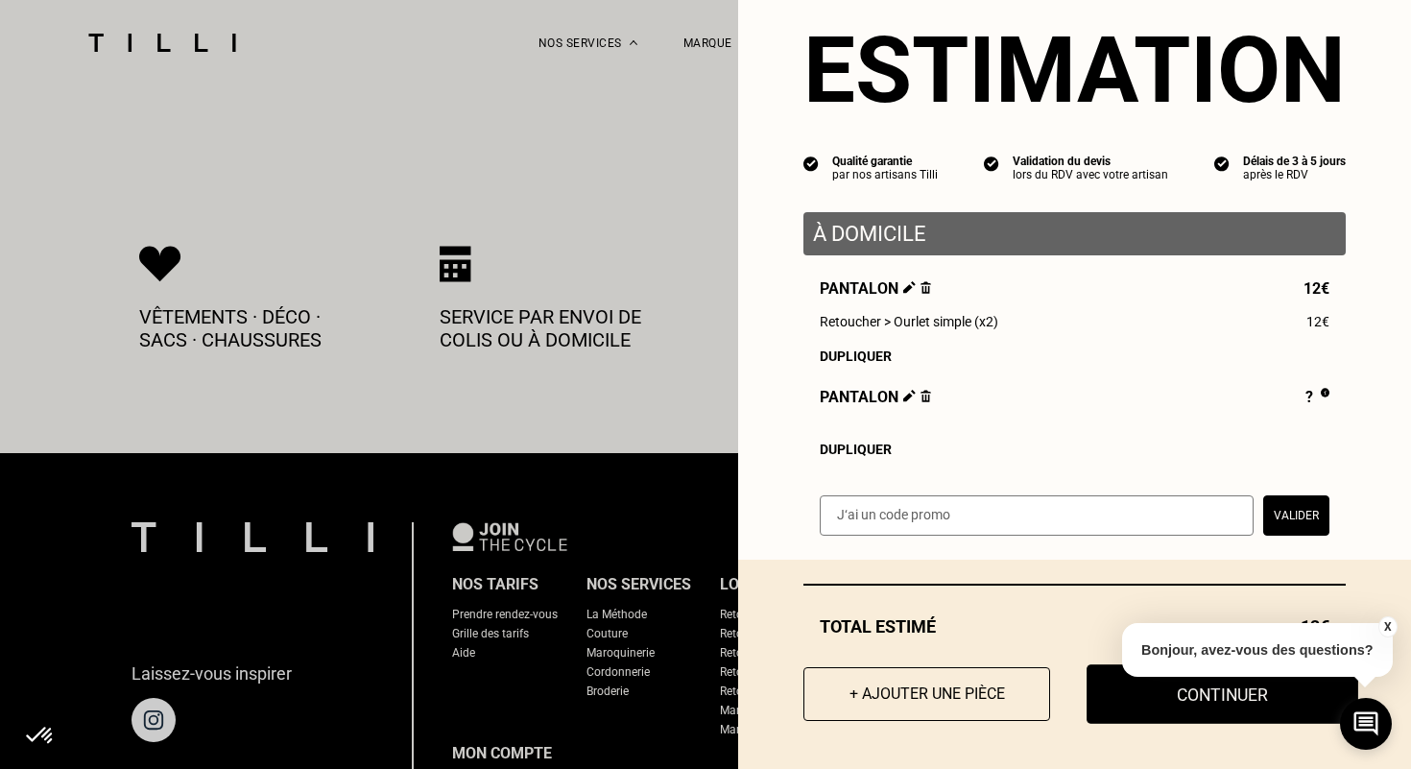
click at [1158, 692] on button "Continuer" at bounding box center [1223, 694] width 272 height 60
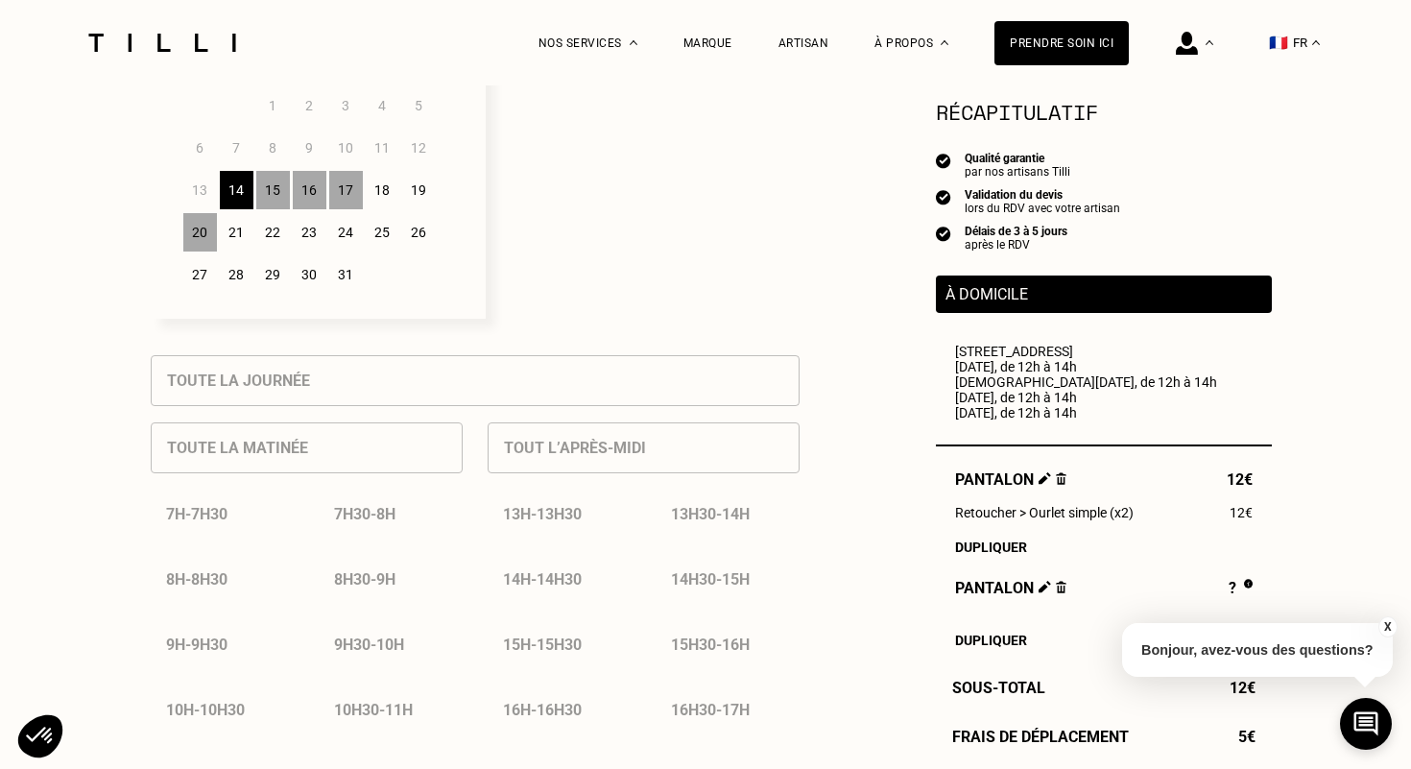
scroll to position [628, 0]
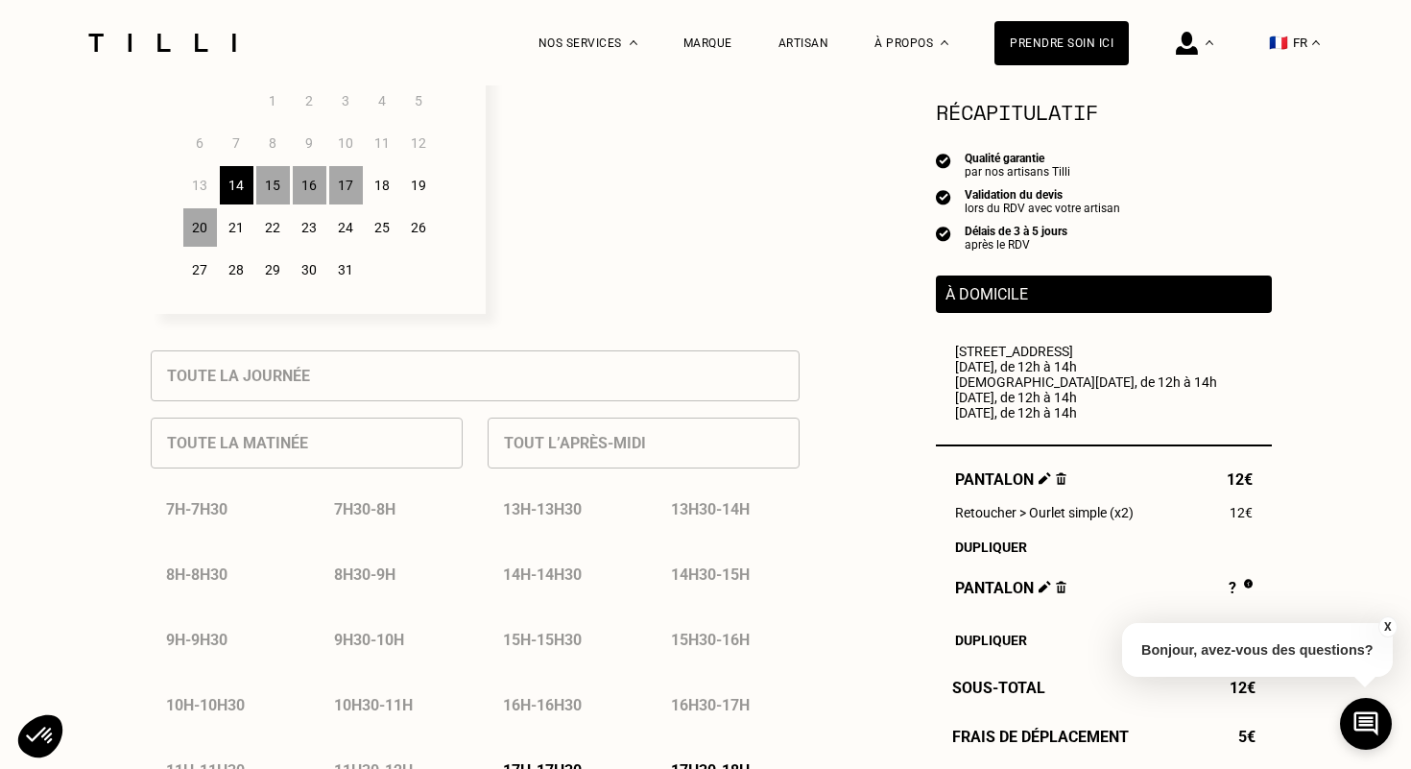
click at [1388, 622] on button "X" at bounding box center [1387, 626] width 19 height 21
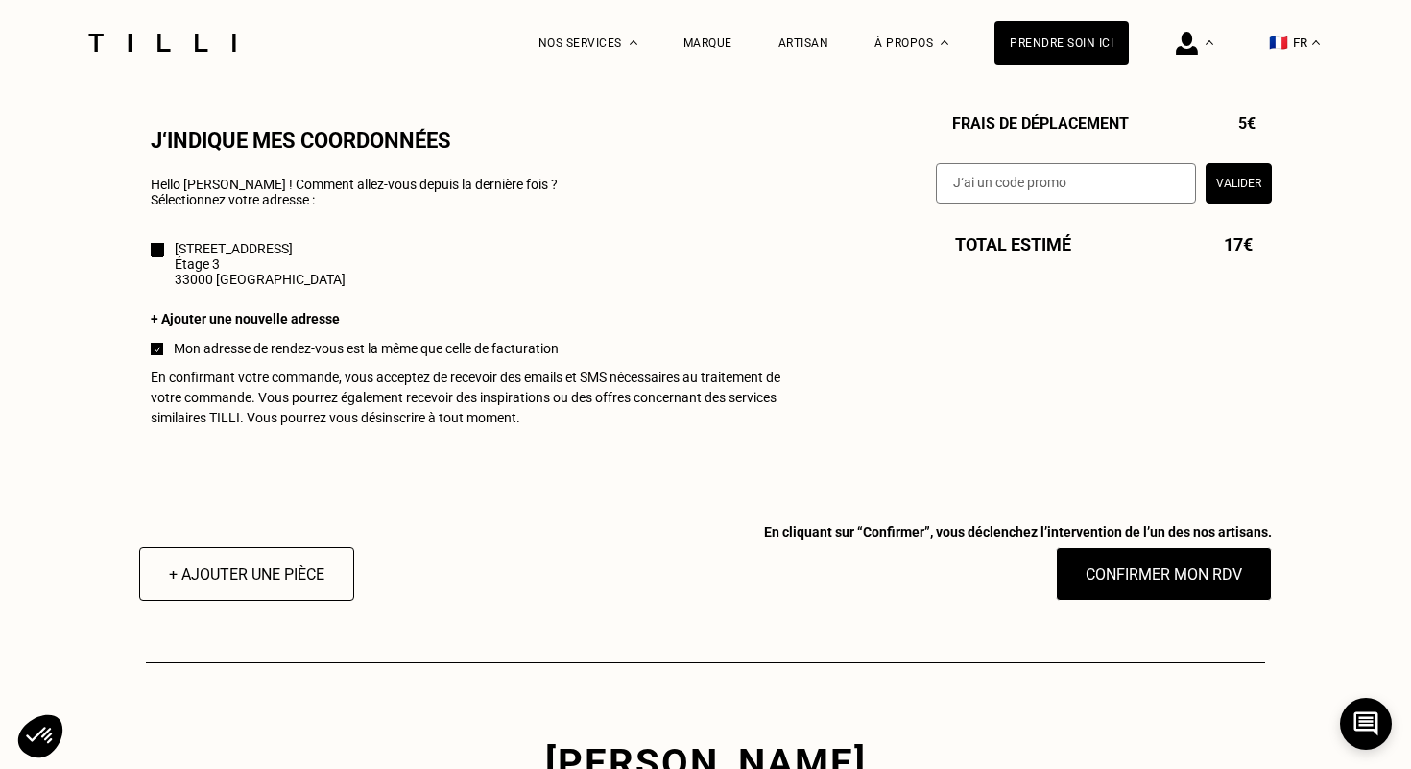
scroll to position [1737, 0]
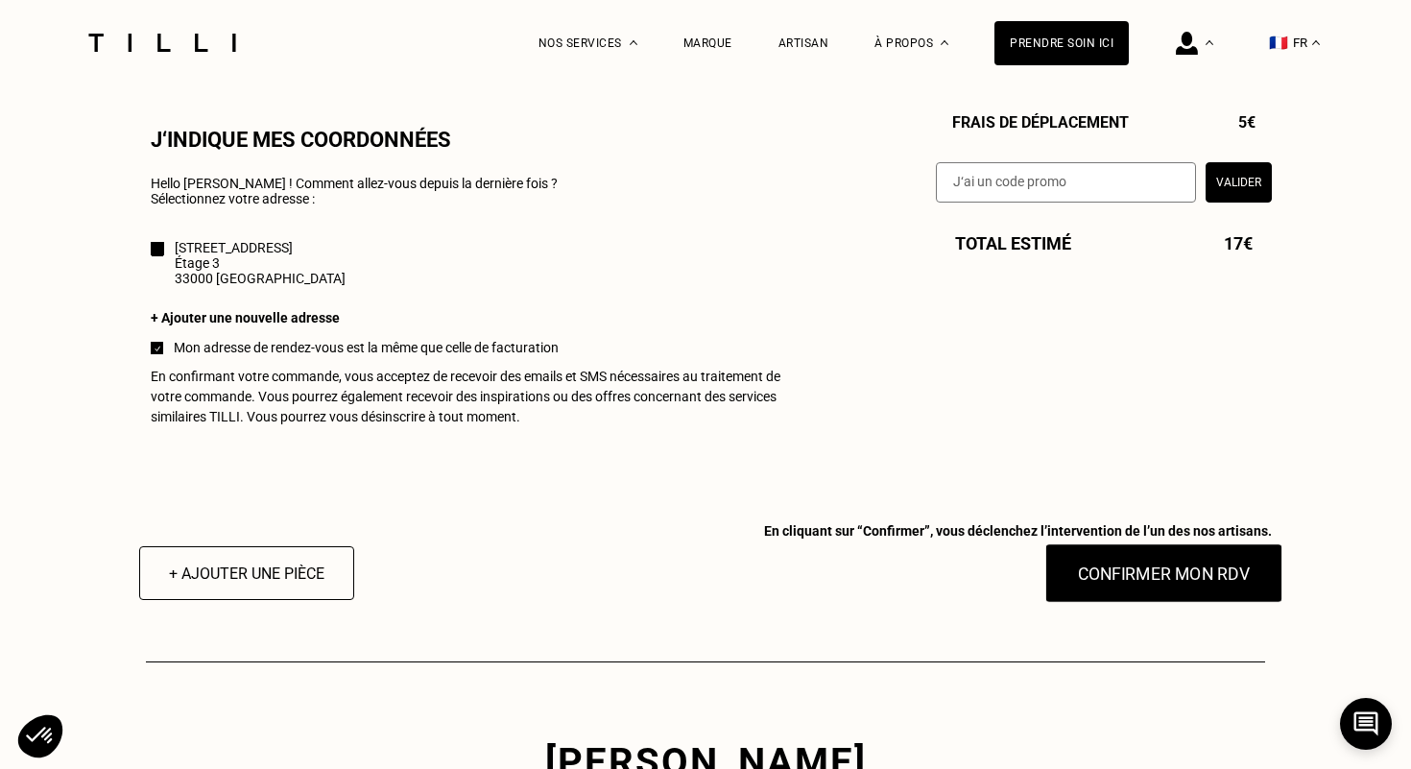
click at [1121, 591] on button "Confirmer mon RDV" at bounding box center [1165, 573] width 238 height 60
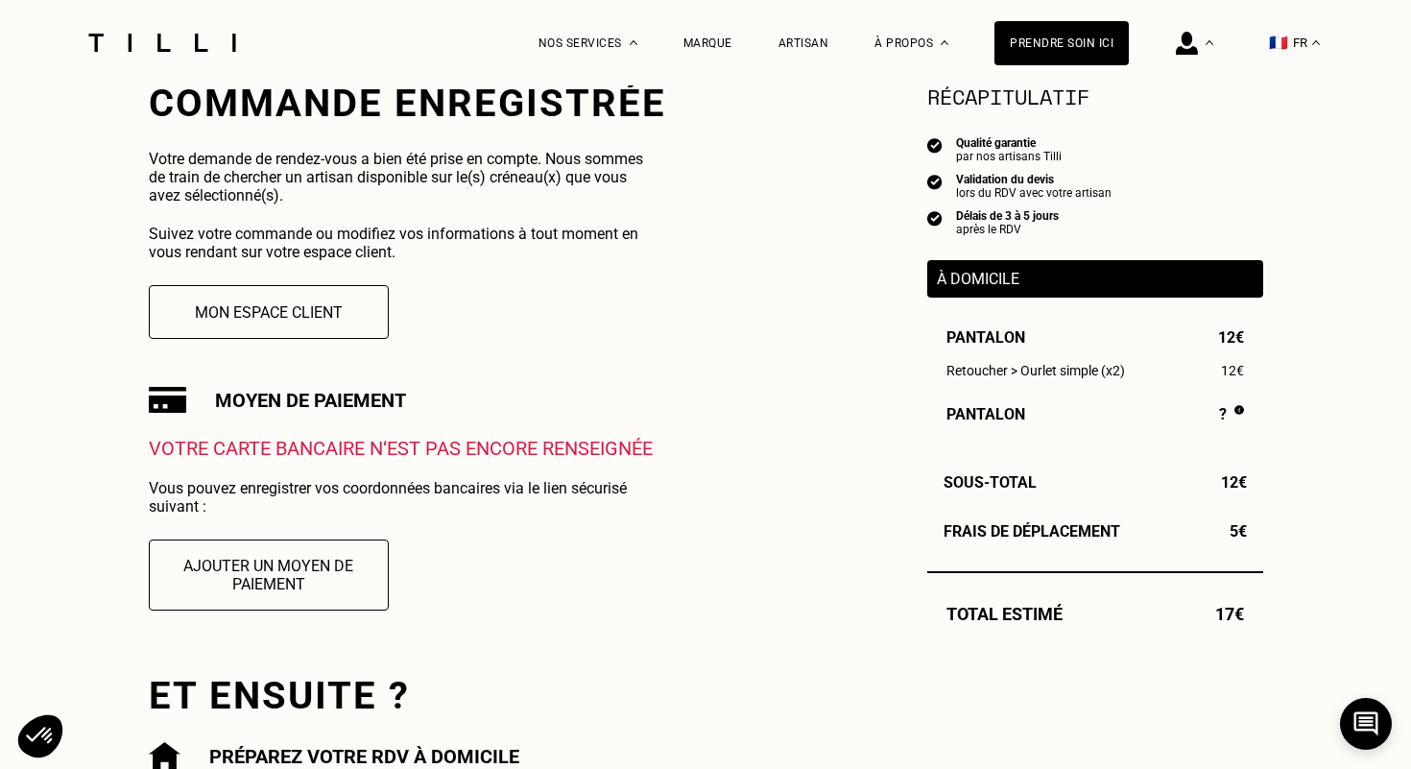
scroll to position [383, 0]
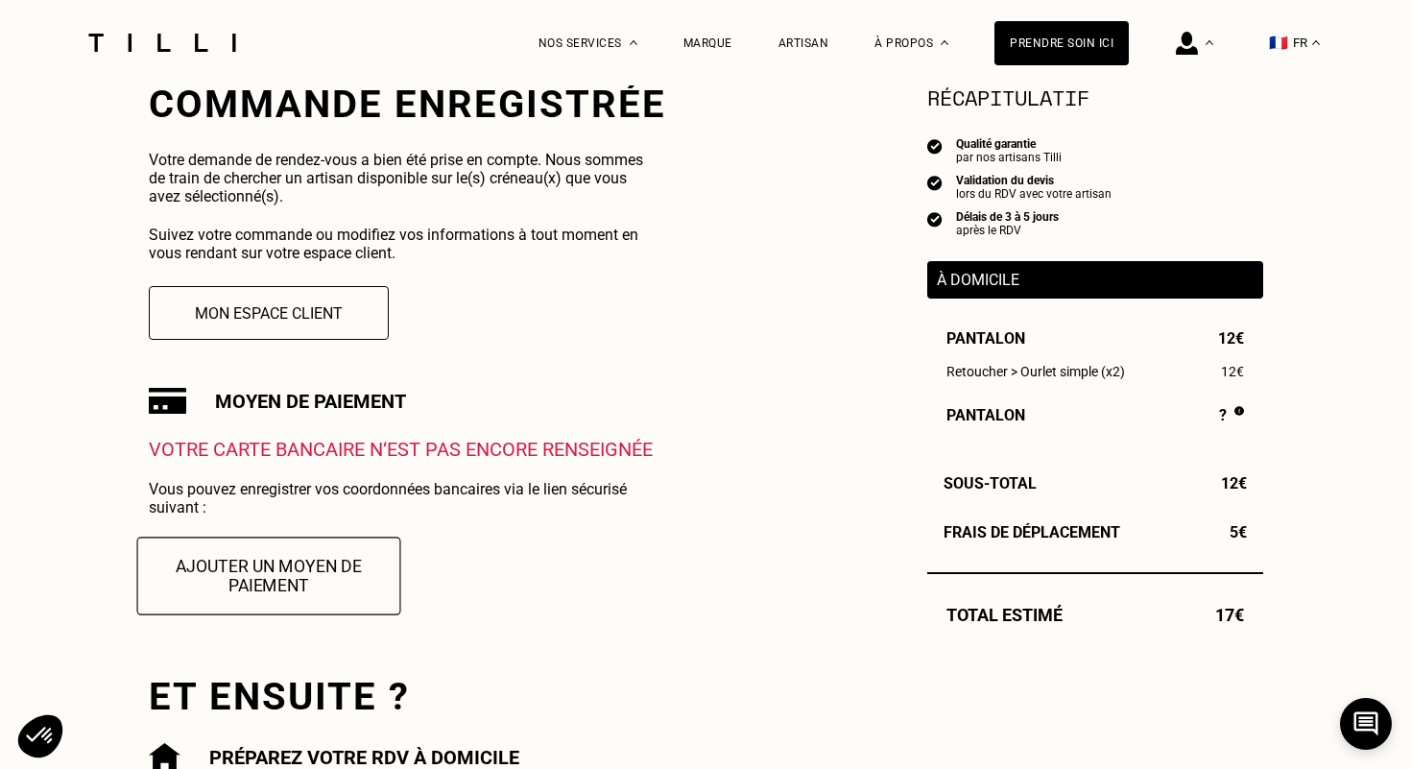
click at [294, 579] on button "Ajouter un moyen de paiement" at bounding box center [268, 576] width 264 height 78
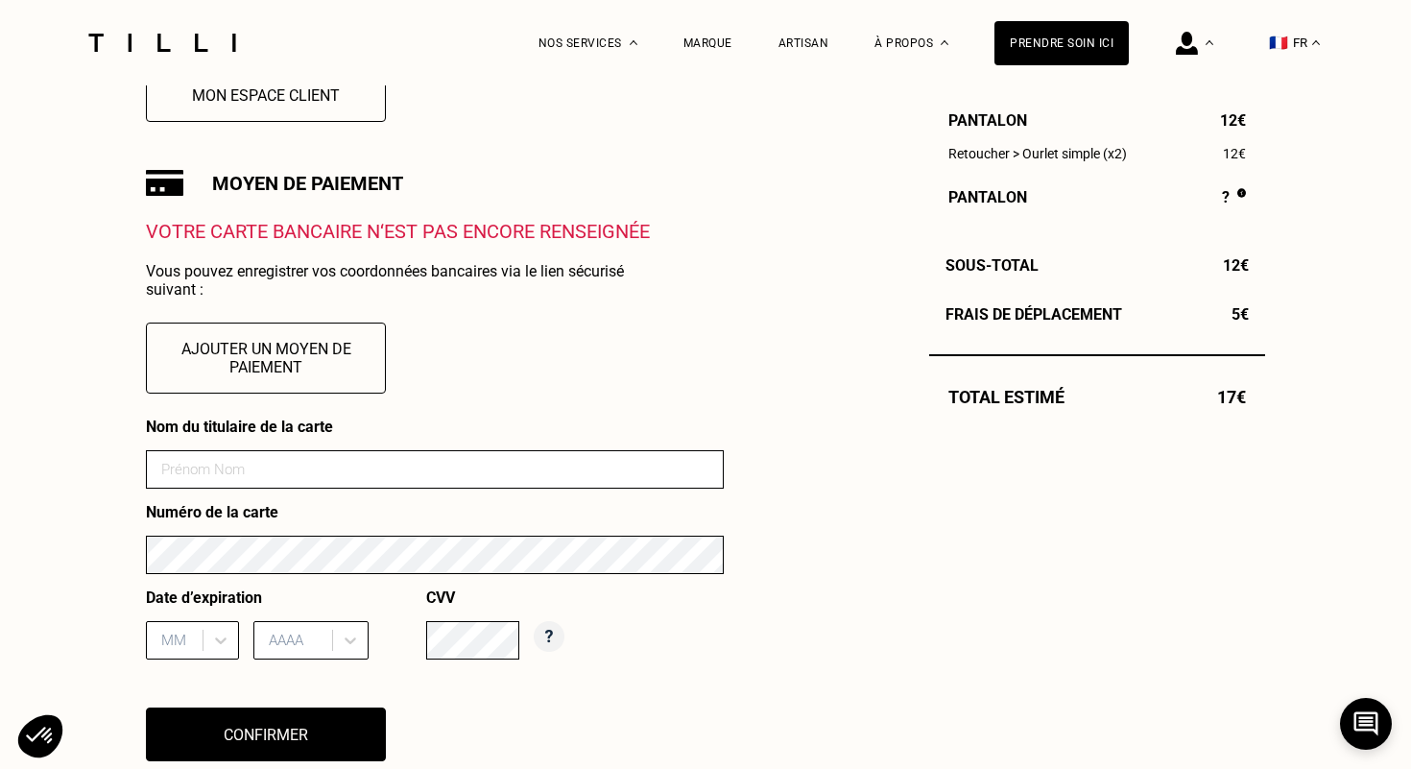
scroll to position [658, 0]
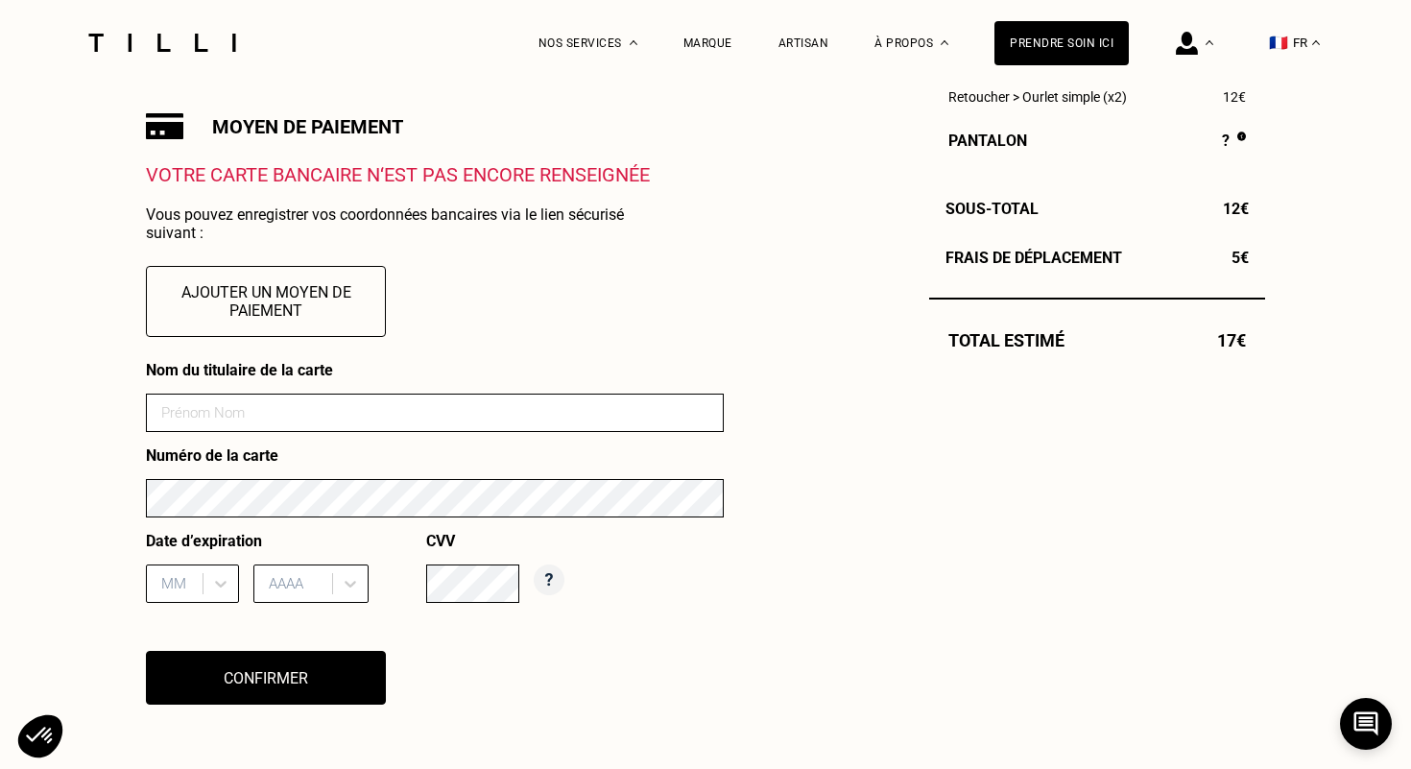
click at [235, 419] on input at bounding box center [435, 413] width 578 height 38
type input "[PERSON_NAME]"
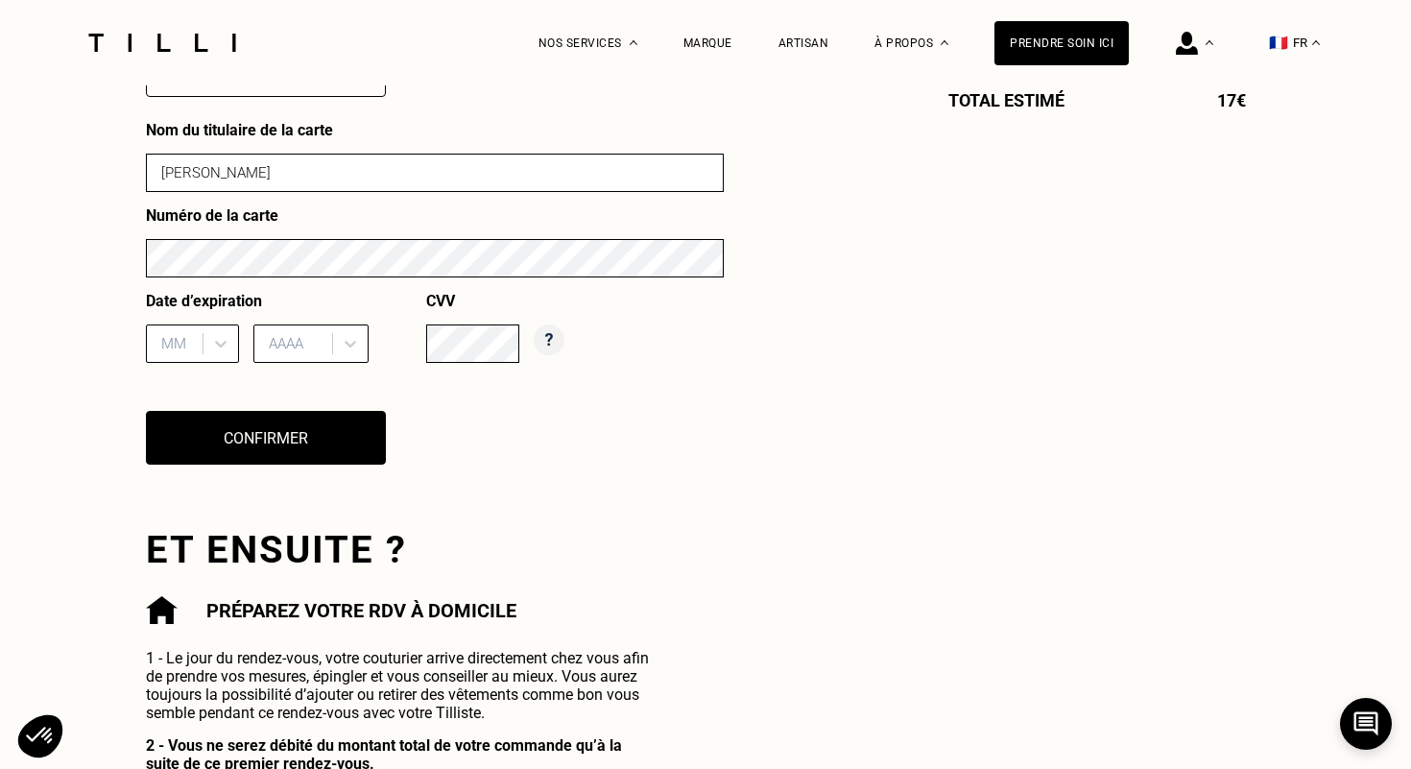
scroll to position [974, 0]
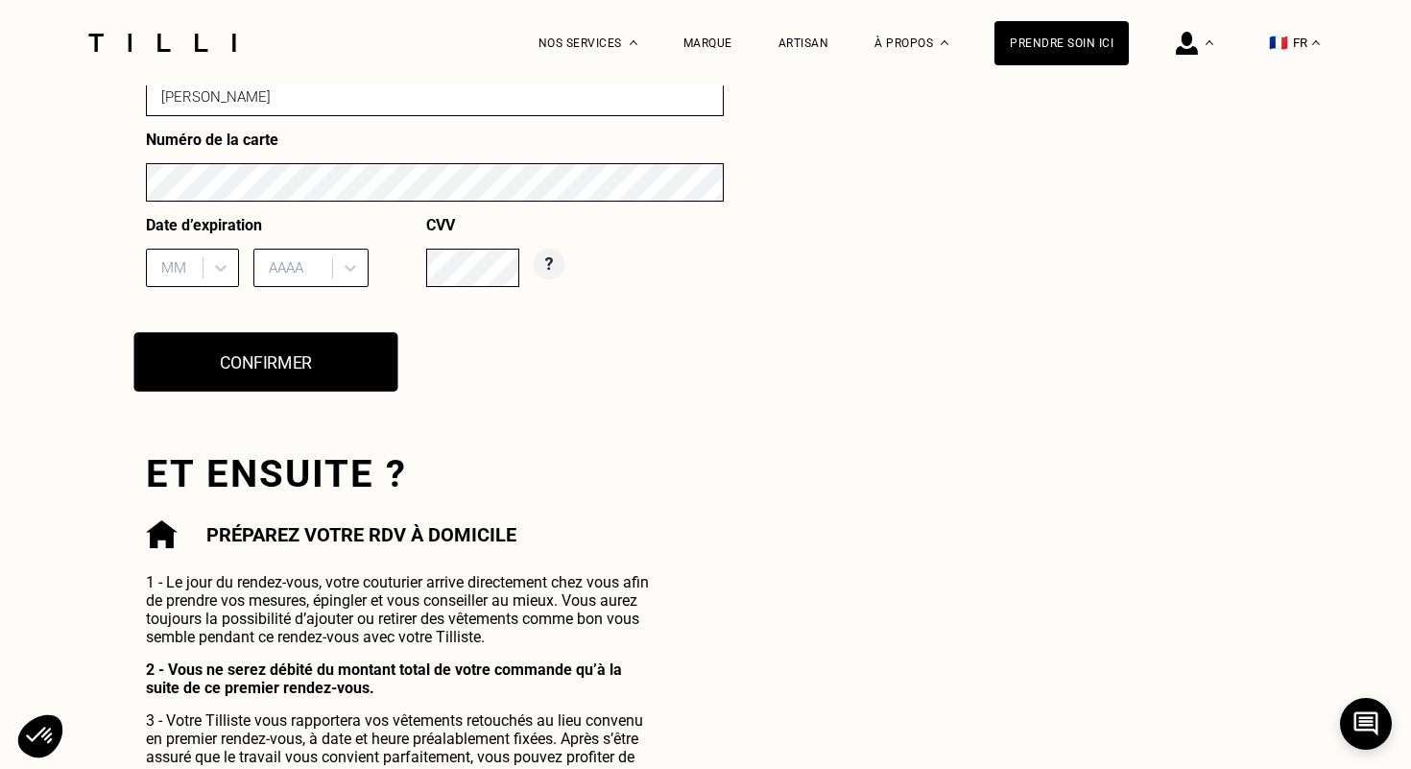
click at [288, 358] on button "Confirmer" at bounding box center [266, 362] width 264 height 60
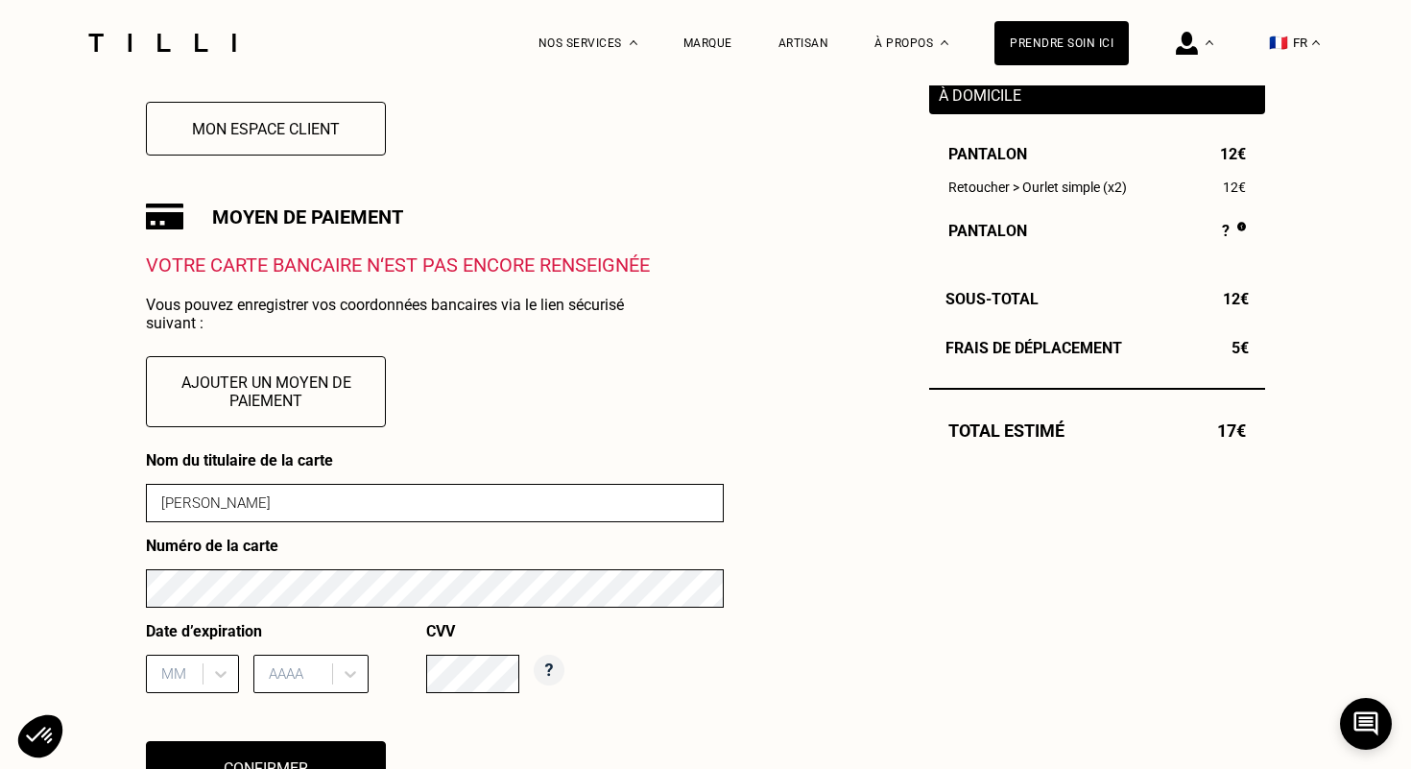
scroll to position [568, 0]
